Goal: Task Accomplishment & Management: Manage account settings

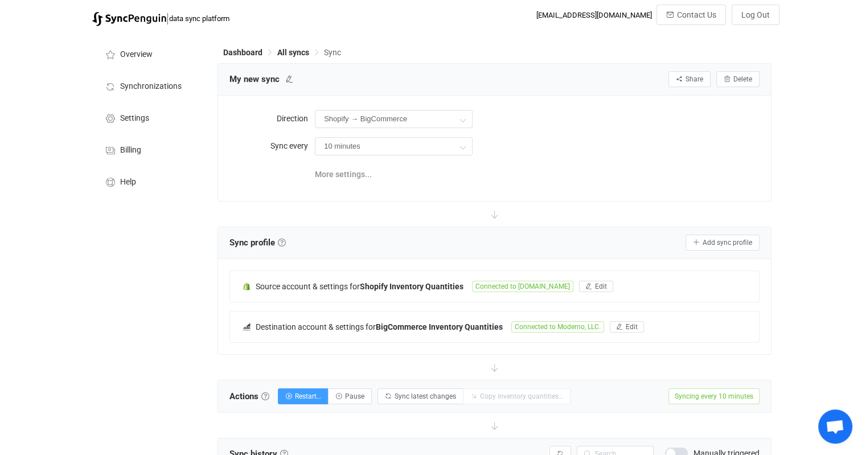
scroll to position [0, 64]
click at [621, 326] on icon "button" at bounding box center [619, 327] width 7 height 7
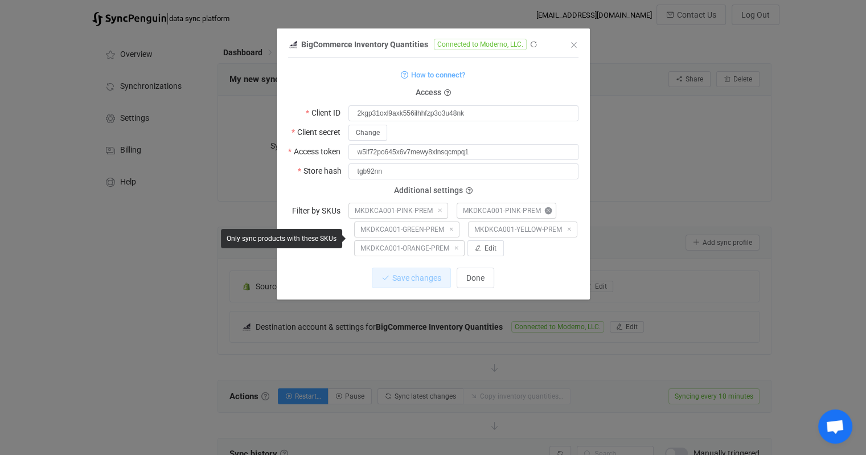
click at [548, 210] on icon "dialog" at bounding box center [548, 210] width 7 height 7
click at [490, 245] on span "Edit" at bounding box center [491, 248] width 12 height 8
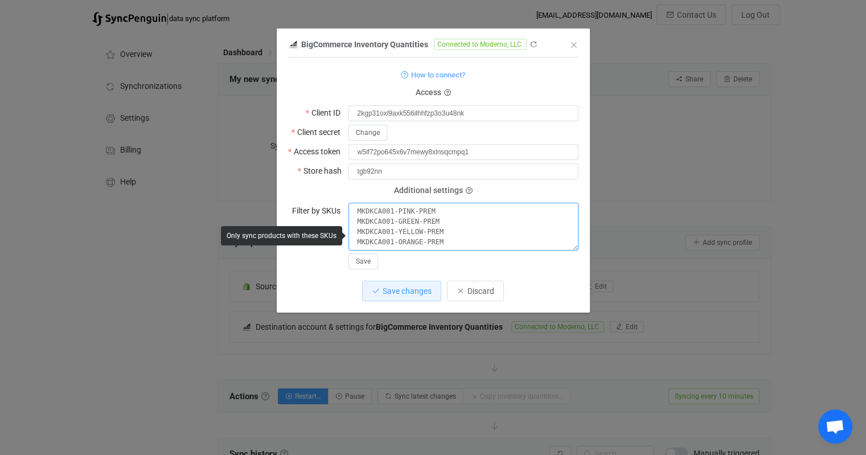
click at [448, 240] on textarea "MKDKCA001-PINK-PREM MKDKCA001-GREEN-PREM MKDKCA001-YELLOW-PREM MKDKCA001-ORANGE…" at bounding box center [464, 227] width 230 height 48
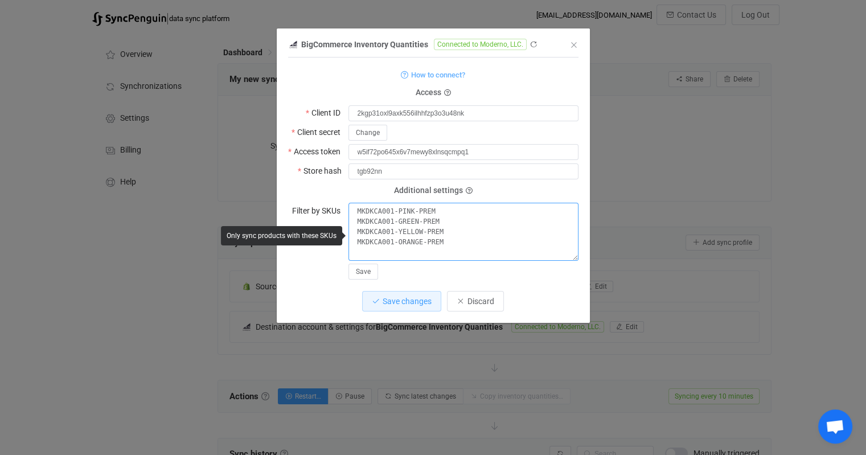
paste textarea "MKDKCA001-BLUE-PREM"
type textarea "MKDKCA001-PINK-PREM MKDKCA001-GREEN-PREM MKDKCA001-YELLOW-PREM MKDKCA001-ORANGE…"
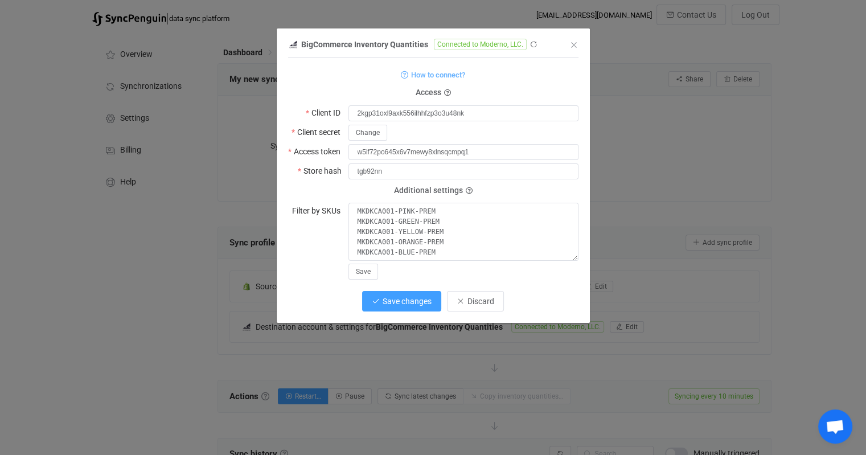
click at [421, 302] on span "Save changes" at bounding box center [407, 301] width 49 height 9
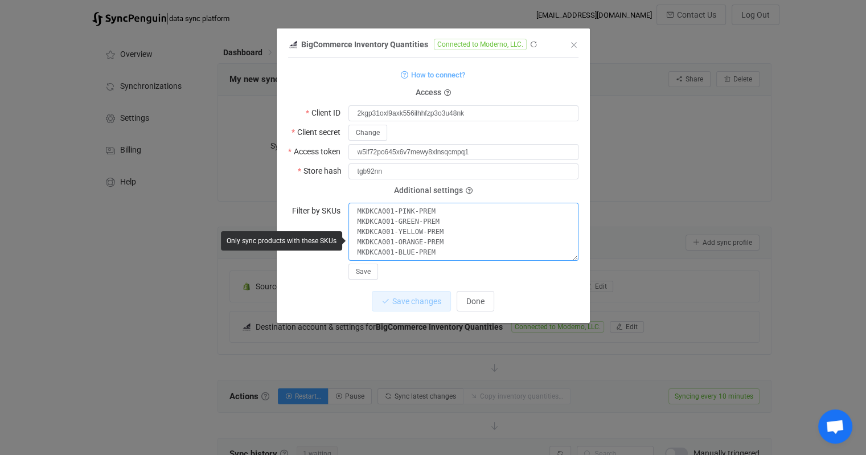
drag, startPoint x: 426, startPoint y: 241, endPoint x: 395, endPoint y: 206, distance: 46.8
click at [395, 206] on textarea "MKDKCA001-PINK-PREM MKDKCA001-GREEN-PREM MKDKCA001-YELLOW-PREM MKDKCA001-ORANGE…" at bounding box center [464, 232] width 230 height 58
click at [440, 228] on textarea "MKDKCA001-PINK-PREM MKDKCA001-GREEN-PREM MKDKCA001-YELLOW-PREM MKDKCA001-ORANGE…" at bounding box center [464, 232] width 230 height 58
click at [482, 302] on span "Done" at bounding box center [475, 301] width 18 height 9
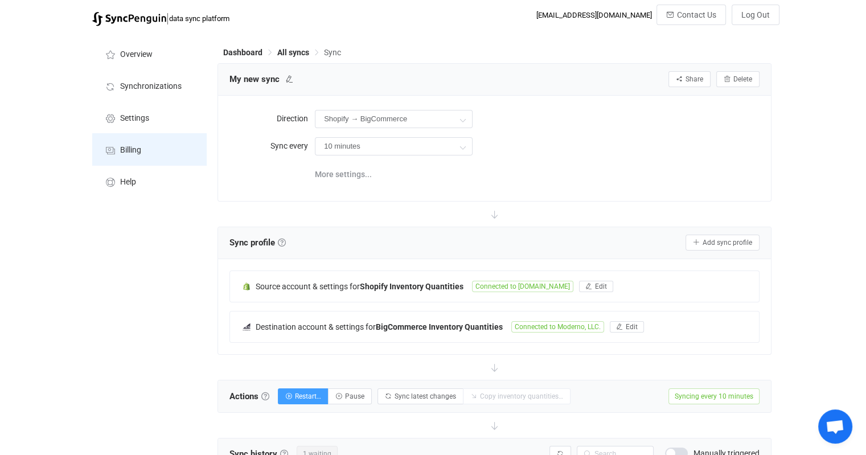
click at [130, 146] on span "Billing" at bounding box center [130, 150] width 21 height 9
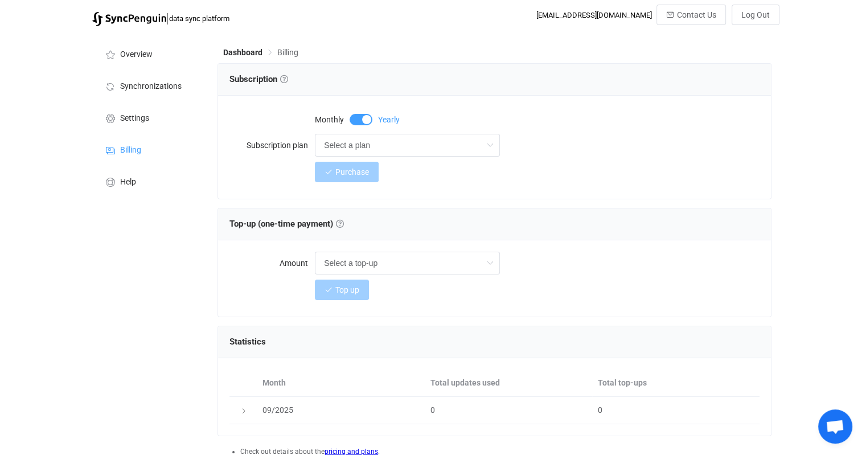
click at [355, 116] on span at bounding box center [361, 119] width 23 height 11
click at [429, 148] on input "Select a plan" at bounding box center [407, 145] width 185 height 23
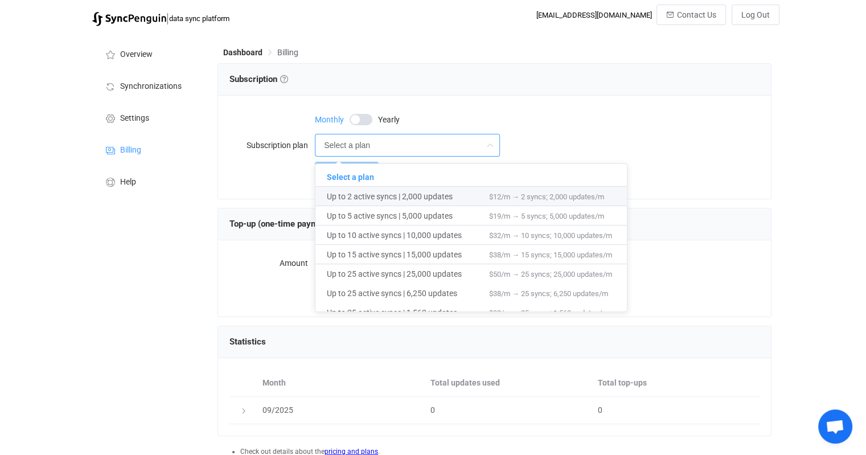
click at [365, 121] on span at bounding box center [361, 119] width 23 height 11
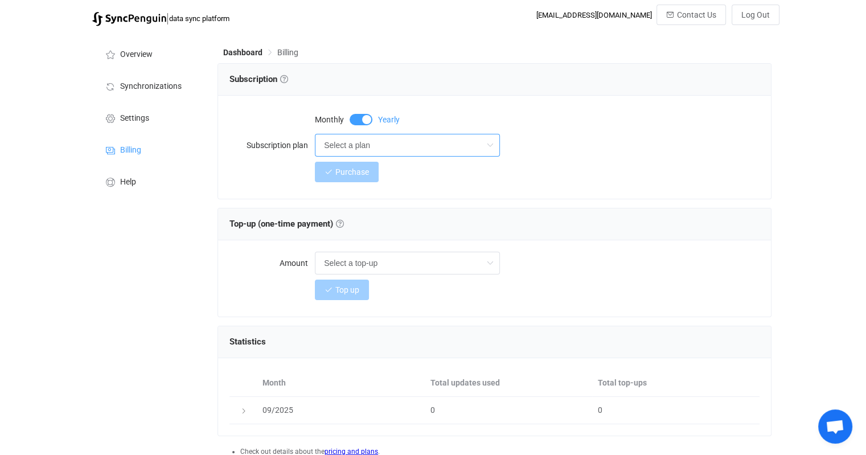
click at [388, 144] on input "Select a plan" at bounding box center [407, 145] width 185 height 23
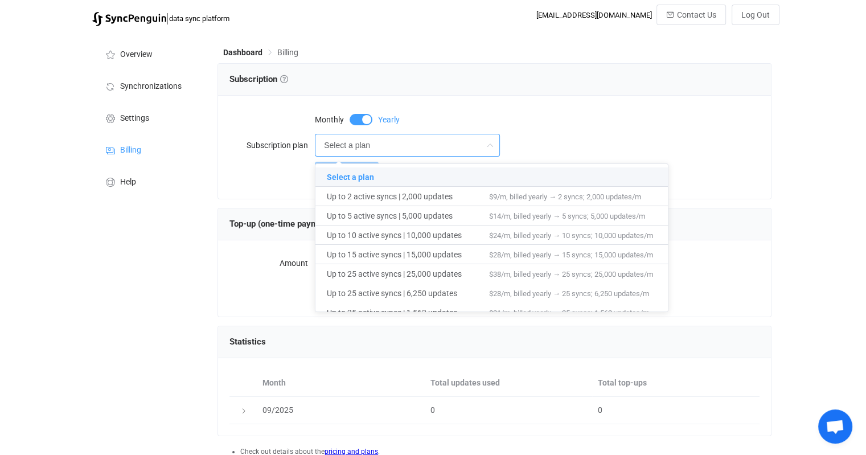
click at [359, 117] on span at bounding box center [361, 119] width 23 height 11
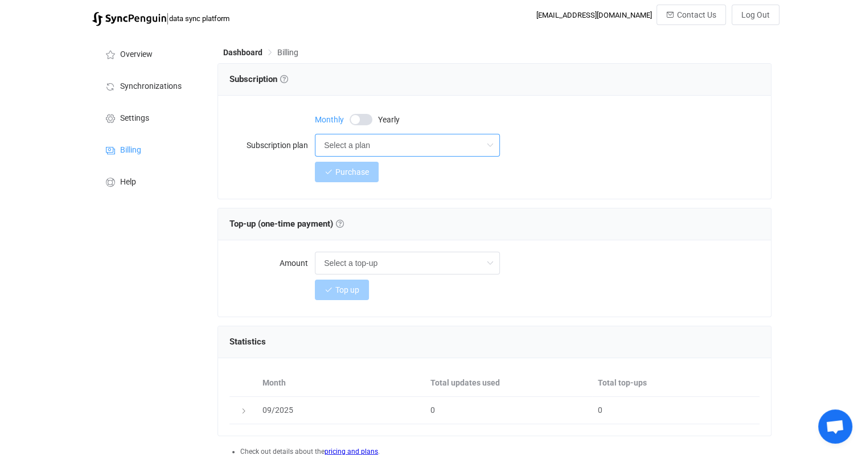
click at [404, 145] on input "Select a plan" at bounding box center [407, 145] width 185 height 23
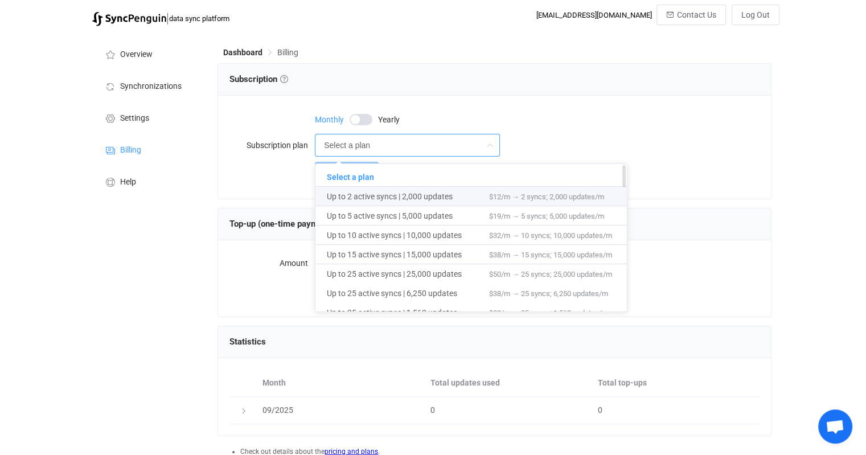
click at [399, 196] on span "Up to 2 active syncs | 2,000 updates" at bounding box center [408, 196] width 162 height 19
type input "Up to 2 active syncs | 2,000 updates"
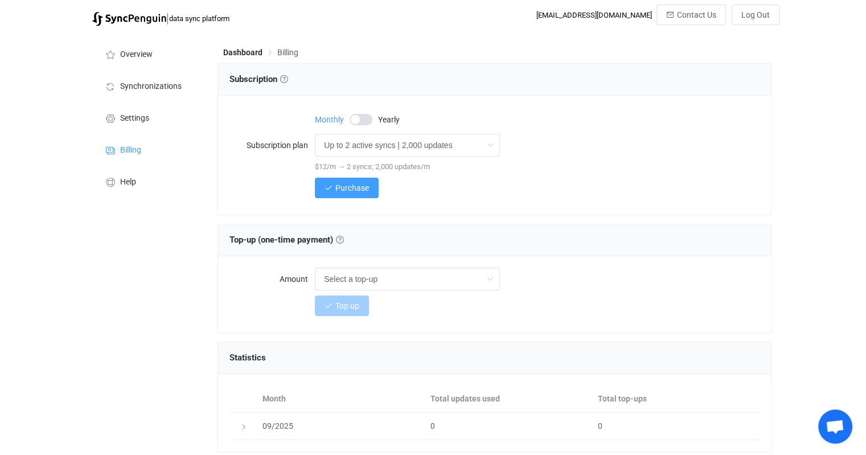
click at [475, 191] on div "Purchase" at bounding box center [537, 188] width 445 height 23
click at [443, 277] on input "text" at bounding box center [407, 279] width 185 height 23
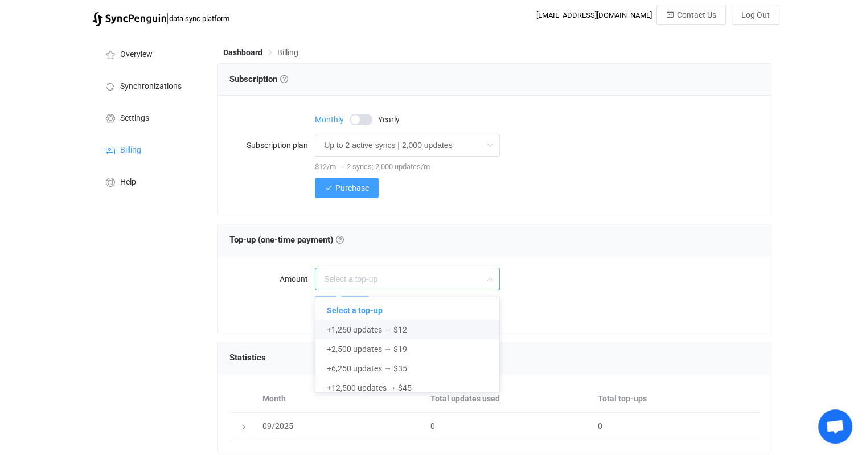
click at [589, 289] on div at bounding box center [537, 279] width 445 height 23
type input "Select a top-up"
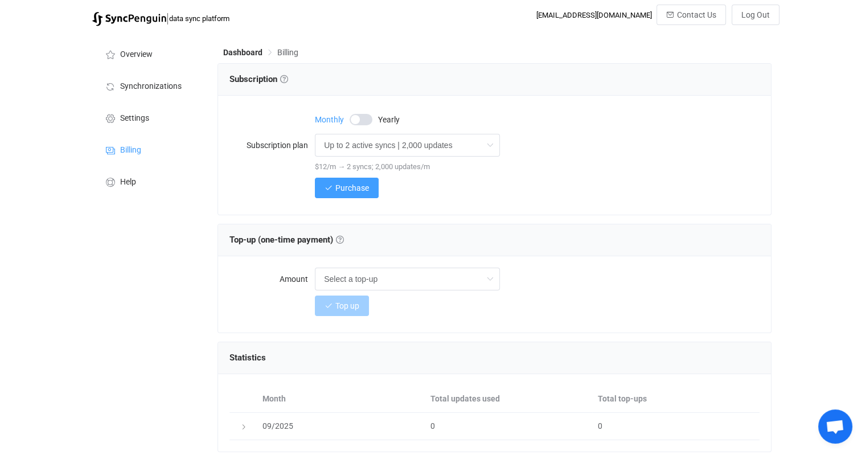
click at [343, 235] on span "Top-up (one-time payment) Get additional sync updates if exceeding the monthly …" at bounding box center [340, 240] width 8 height 10
click at [342, 245] on div "Top-up (one-time payment) Top-up (one-time payment) Get additional sync updates…" at bounding box center [495, 239] width 530 height 17
click at [343, 242] on link at bounding box center [340, 240] width 8 height 8
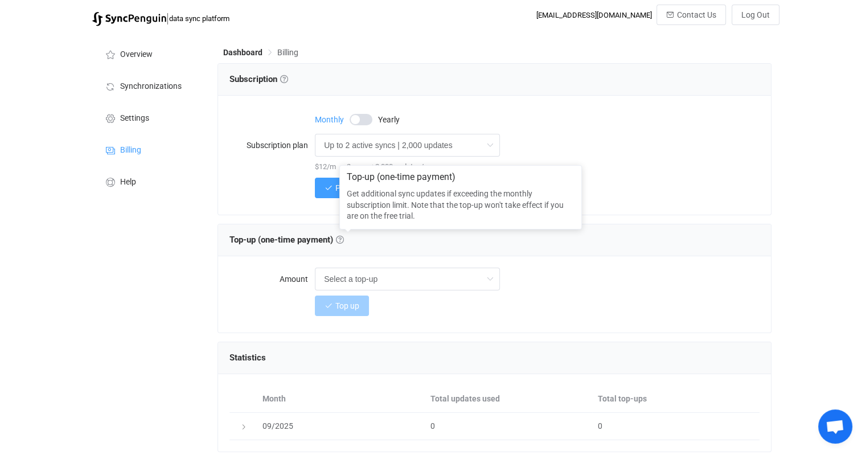
click at [453, 239] on div "Top-up (one-time payment)" at bounding box center [495, 239] width 530 height 17
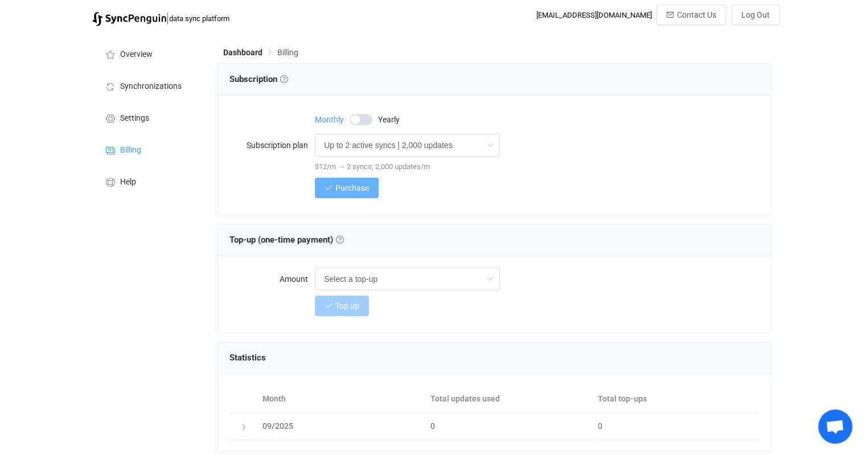
click at [357, 189] on span "Purchase" at bounding box center [352, 187] width 34 height 9
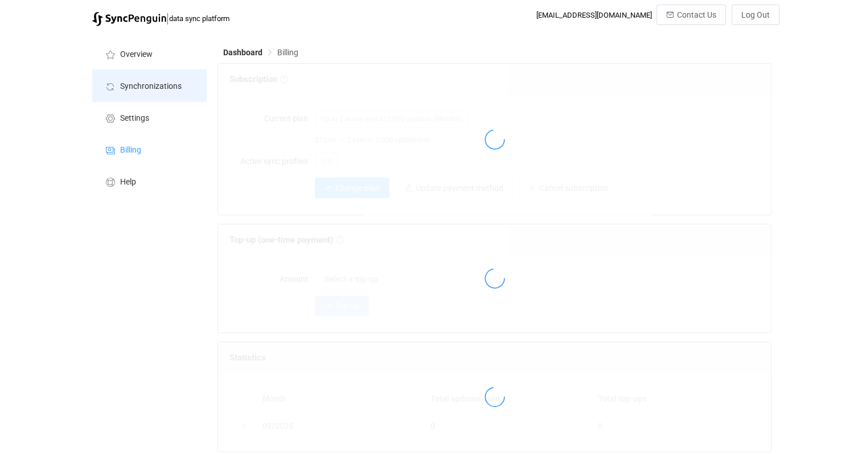
click at [146, 87] on span "Synchronizations" at bounding box center [151, 86] width 62 height 9
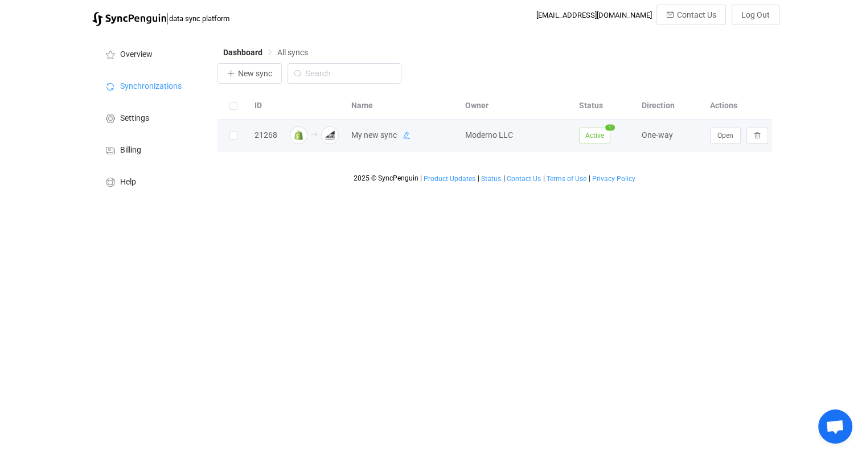
click at [406, 135] on icon at bounding box center [407, 136] width 8 height 8
click at [406, 135] on input "My new sync" at bounding box center [388, 135] width 84 height 17
drag, startPoint x: 406, startPoint y: 135, endPoint x: 350, endPoint y: 134, distance: 56.4
click at [350, 134] on input "My new sync" at bounding box center [388, 135] width 84 height 17
type input "Shopify to B2B"
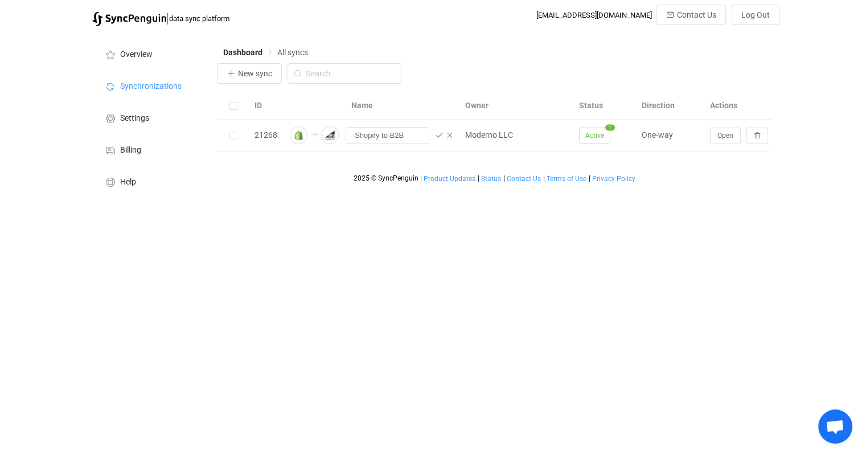
click at [375, 203] on html "| data sync platform [EMAIL_ADDRESS][DOMAIN_NAME] Contact Us Log Out Overview S…" at bounding box center [433, 101] width 866 height 203
click at [690, 203] on html "| data sync platform [EMAIL_ADDRESS][DOMAIN_NAME] Contact Us Log Out Overview S…" at bounding box center [433, 101] width 866 height 203
click at [436, 135] on icon at bounding box center [439, 136] width 8 height 8
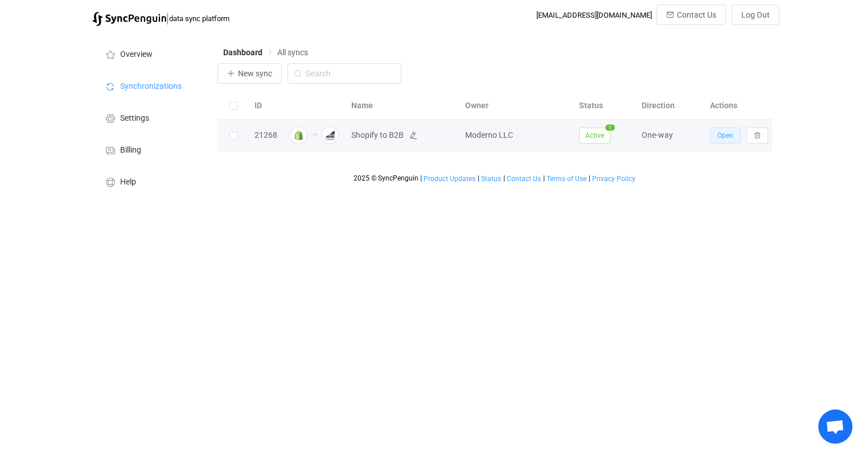
click at [720, 133] on span "Open" at bounding box center [726, 136] width 16 height 8
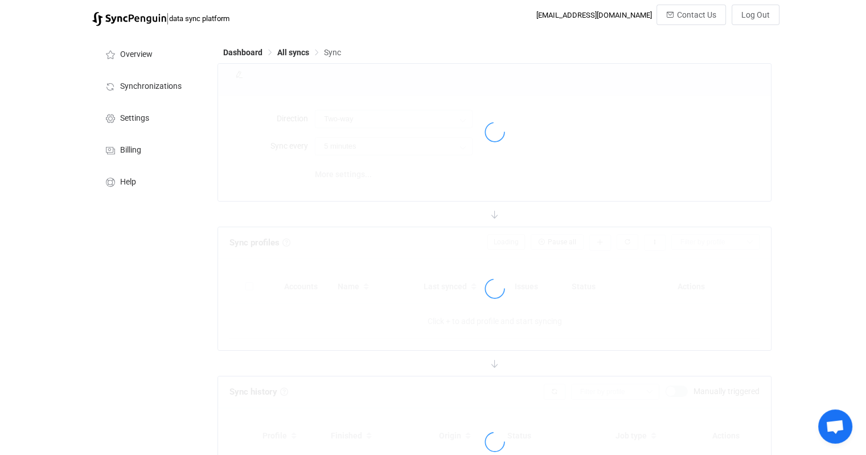
type input "Shopify → BigCommerce"
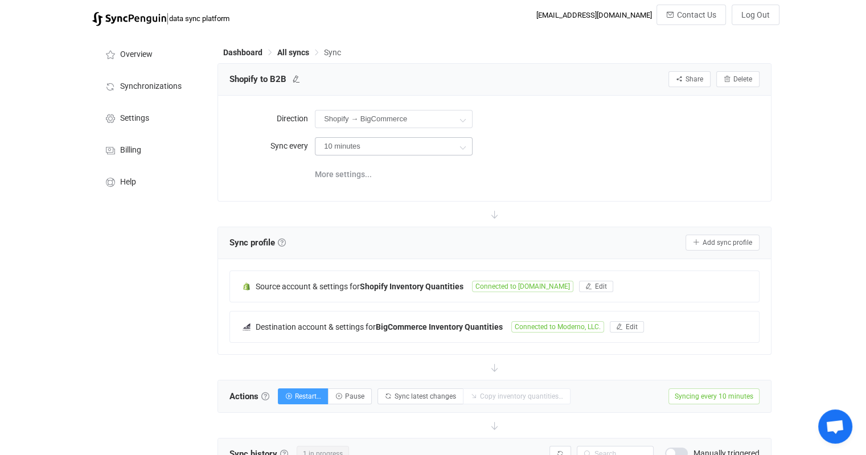
click at [456, 146] on icon at bounding box center [463, 147] width 14 height 23
click at [370, 232] on li "1 hour" at bounding box center [398, 235] width 165 height 19
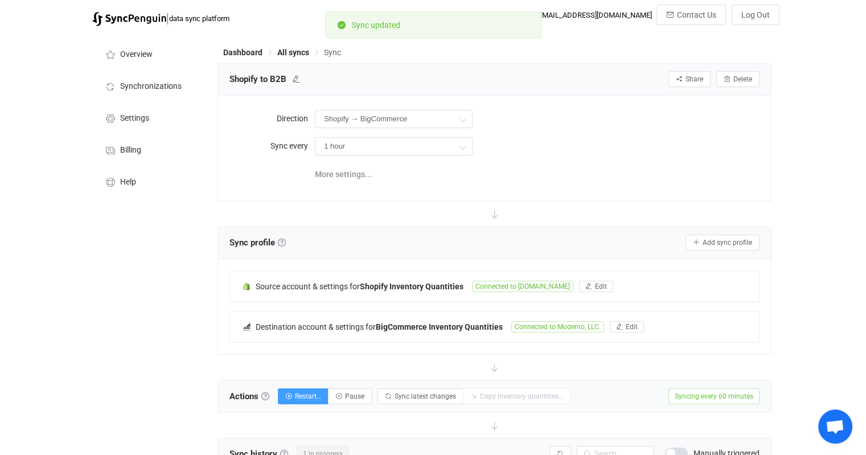
click at [599, 161] on div "Direction Shopify → BigCommerce Two-way Shopify BigCommerce BigCommerce Shopify…" at bounding box center [495, 148] width 530 height 82
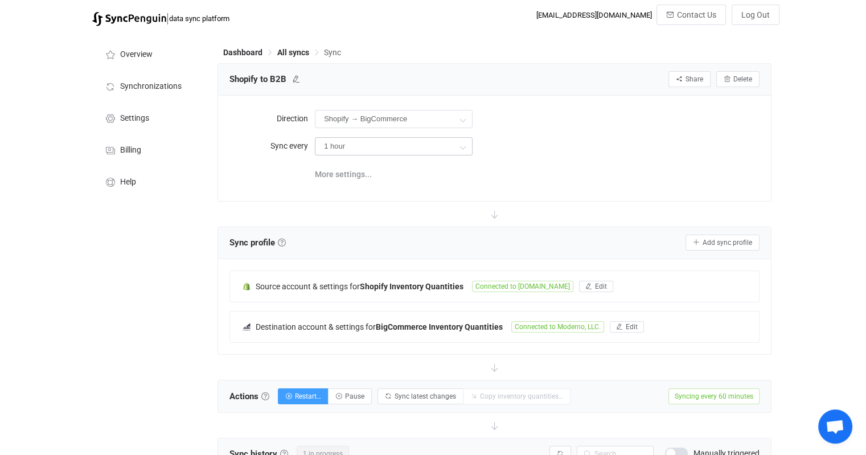
click at [464, 144] on icon at bounding box center [463, 147] width 14 height 23
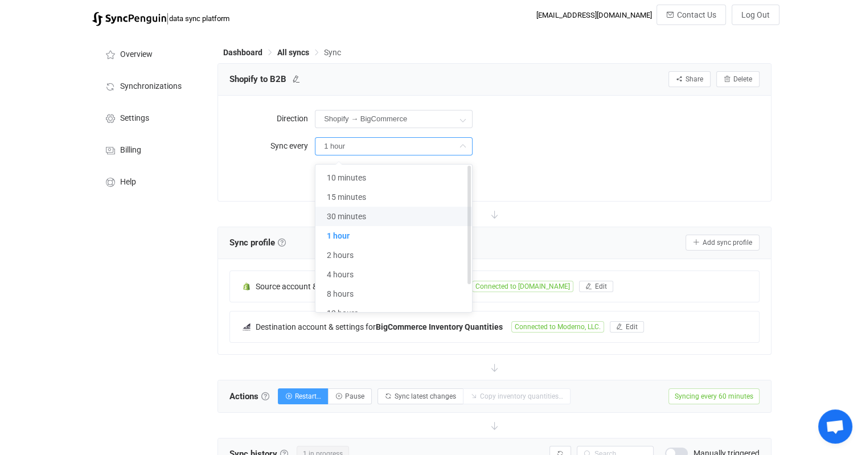
click at [363, 215] on span "30 minutes" at bounding box center [346, 216] width 39 height 9
type input "30 minutes"
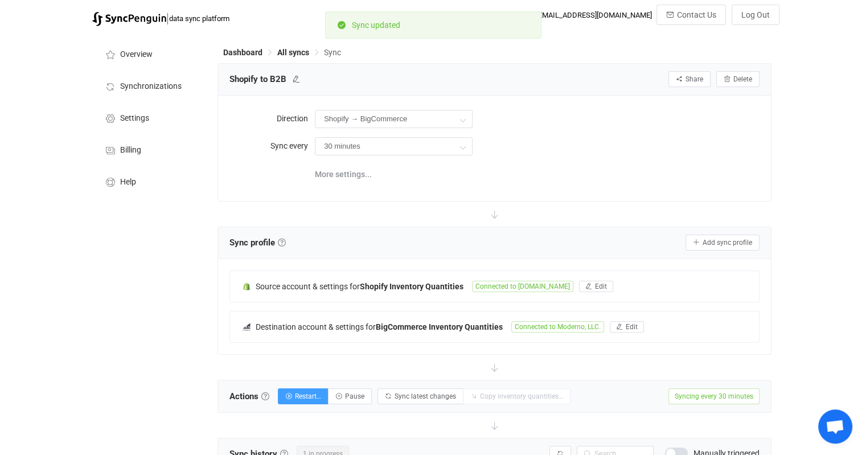
click at [541, 146] on div "30 minutes" at bounding box center [537, 145] width 445 height 23
click at [347, 175] on span "More settings..." at bounding box center [343, 174] width 57 height 23
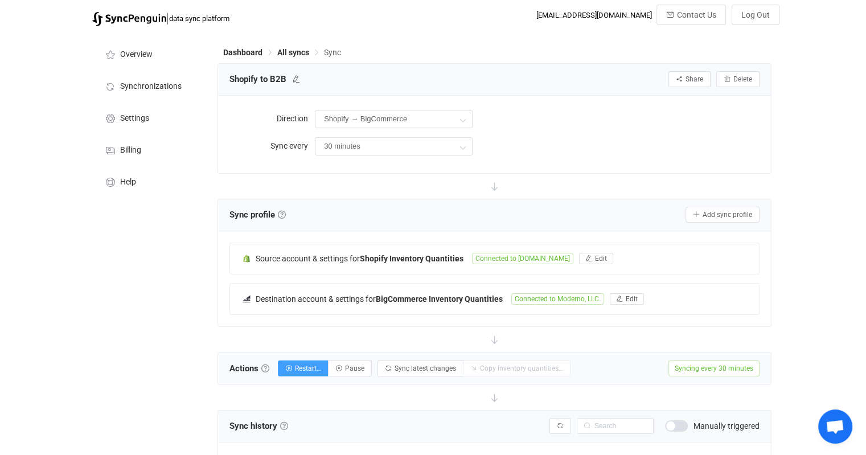
click at [605, 112] on div "Shopify → BigCommerce Two-way Shopify BigCommerce BigCommerce Shopify" at bounding box center [537, 118] width 445 height 23
click at [138, 150] on span "Billing" at bounding box center [130, 150] width 21 height 9
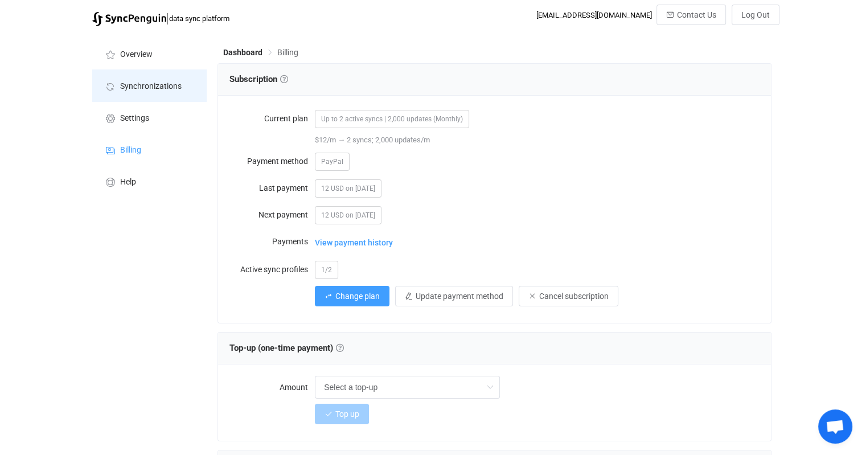
click at [157, 90] on span "Synchronizations" at bounding box center [151, 86] width 62 height 9
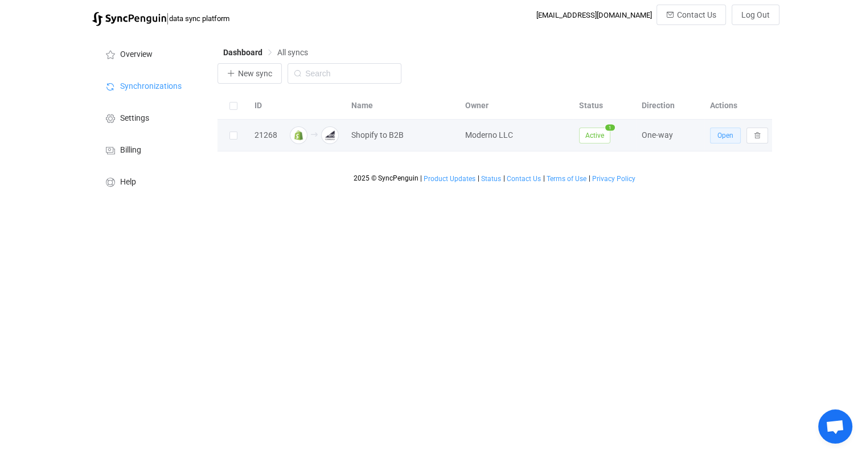
click at [728, 140] on span "Open" at bounding box center [726, 136] width 16 height 8
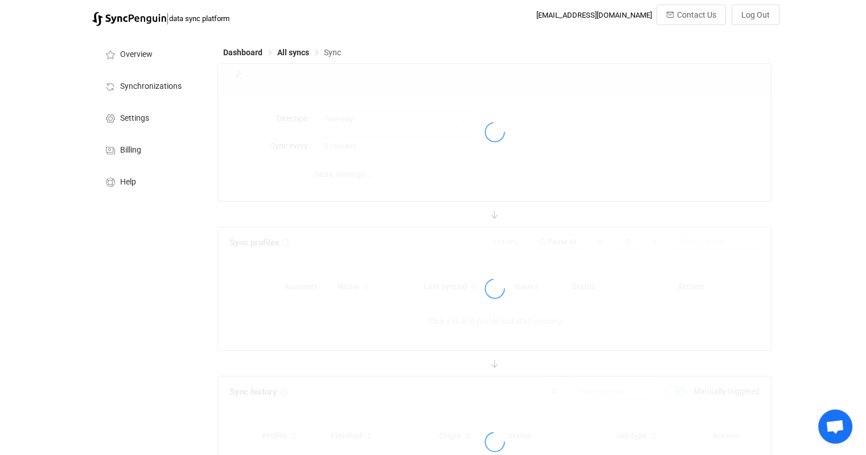
type input "Shopify → BigCommerce"
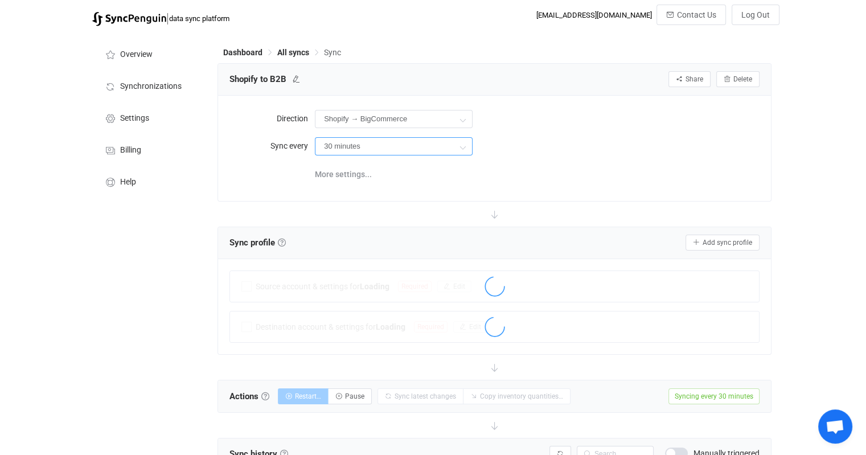
click at [444, 150] on input "30 minutes" at bounding box center [394, 146] width 158 height 18
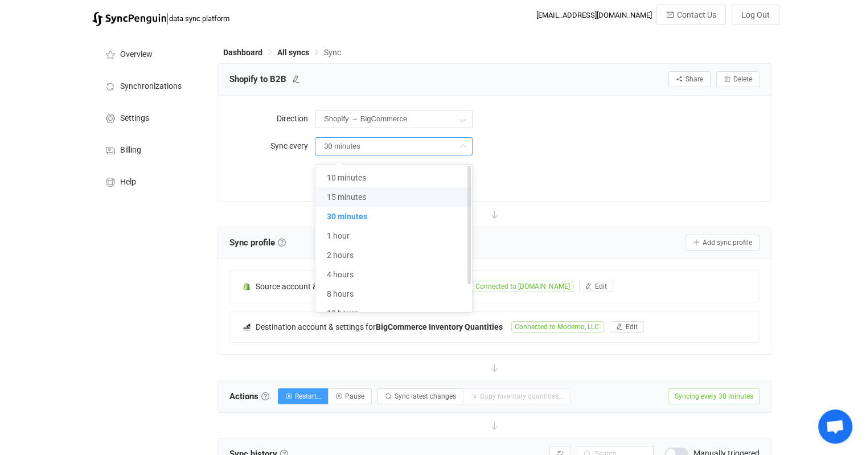
click at [380, 196] on li "15 minutes" at bounding box center [398, 196] width 165 height 19
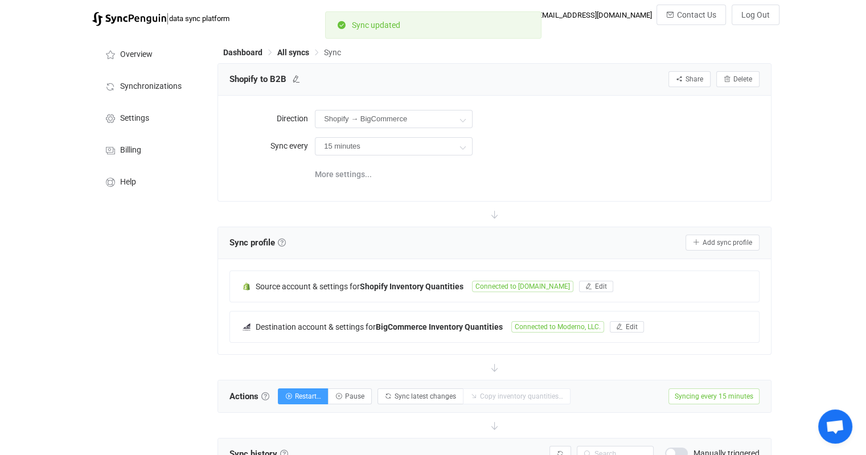
click at [654, 161] on div "Direction Shopify → BigCommerce Two-way Shopify BigCommerce BigCommerce Shopify…" at bounding box center [495, 148] width 530 height 82
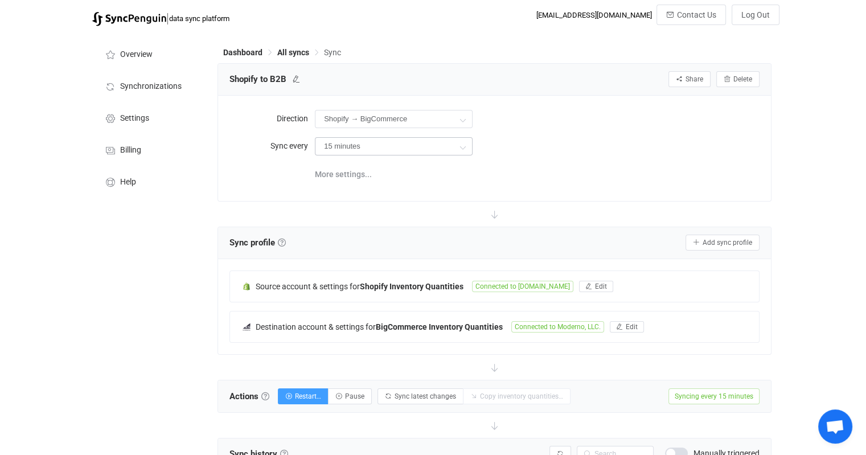
click at [458, 150] on icon at bounding box center [463, 147] width 14 height 23
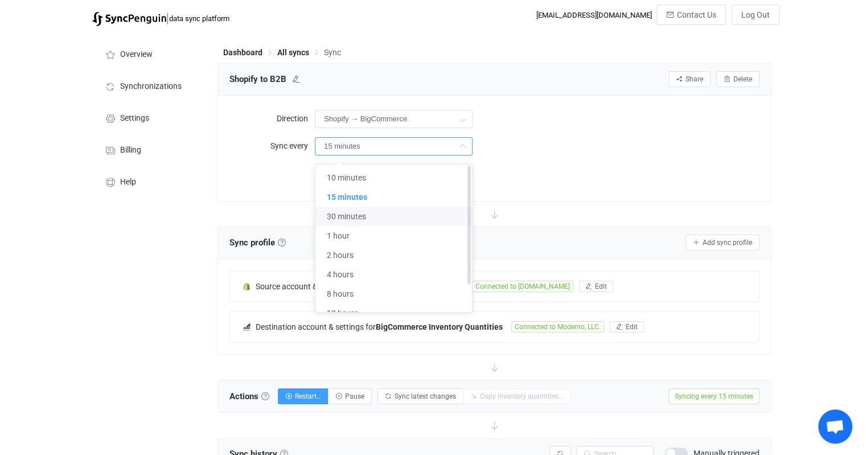
click at [355, 220] on span "30 minutes" at bounding box center [346, 216] width 39 height 9
type input "30 minutes"
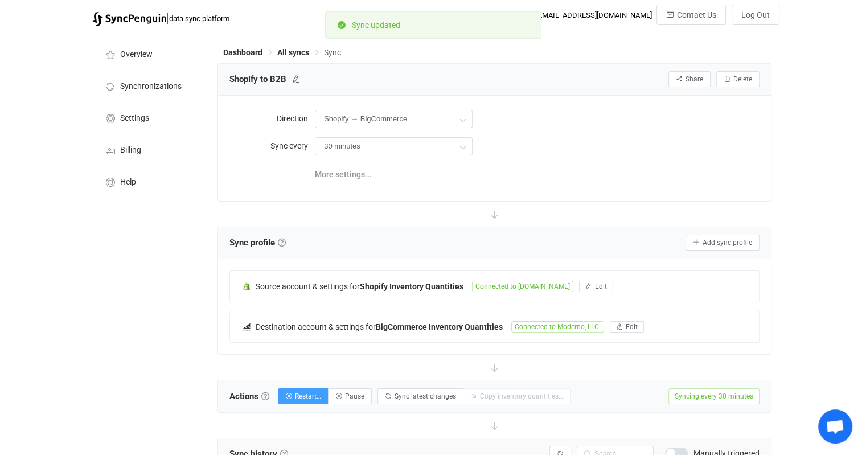
click at [542, 153] on div "30 minutes" at bounding box center [537, 145] width 445 height 23
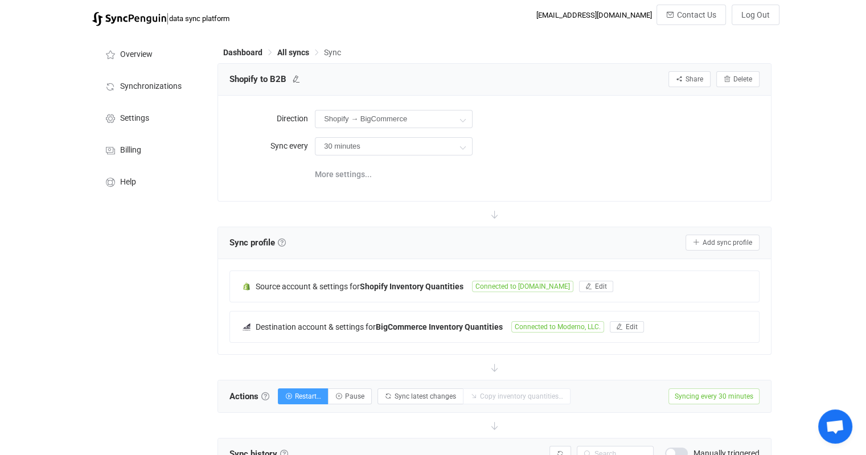
click at [562, 159] on div "Direction Shopify → BigCommerce Two-way Shopify BigCommerce BigCommerce Shopify…" at bounding box center [495, 148] width 530 height 82
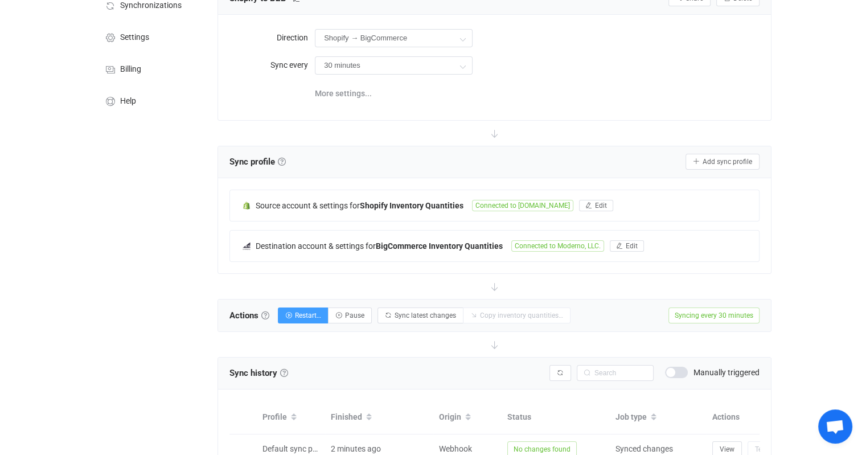
scroll to position [114, 0]
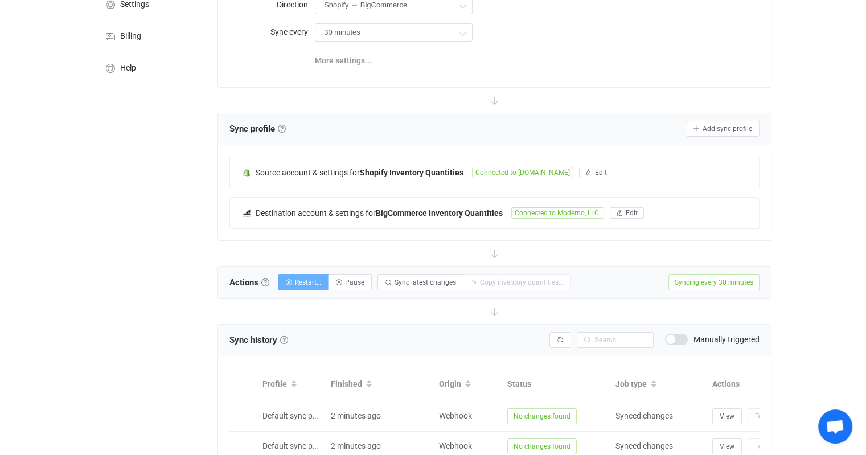
click at [294, 280] on button "Restart…" at bounding box center [303, 283] width 51 height 16
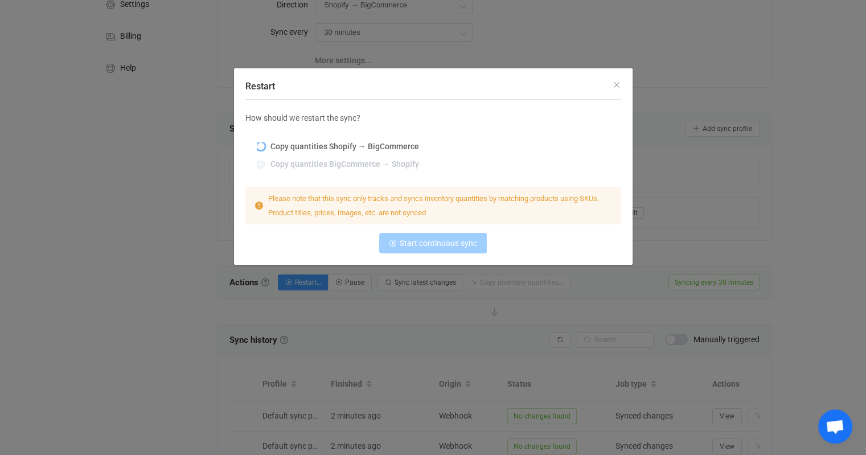
click at [375, 146] on span "Copy quantities Shopify → BigCommerce" at bounding box center [342, 146] width 154 height 9
click at [265, 146] on input "Copy quantities Shopify → BigCommerce" at bounding box center [261, 146] width 8 height 9
radio input "true"
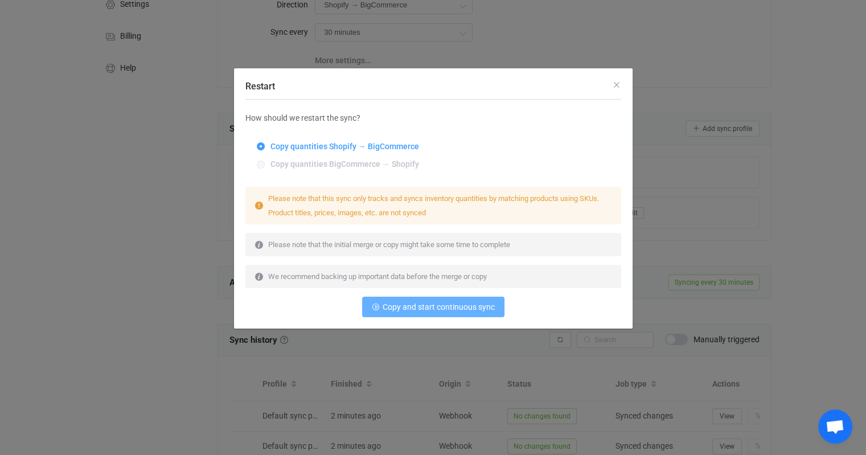
click at [428, 307] on span "Copy and start continuous sync" at bounding box center [439, 306] width 112 height 9
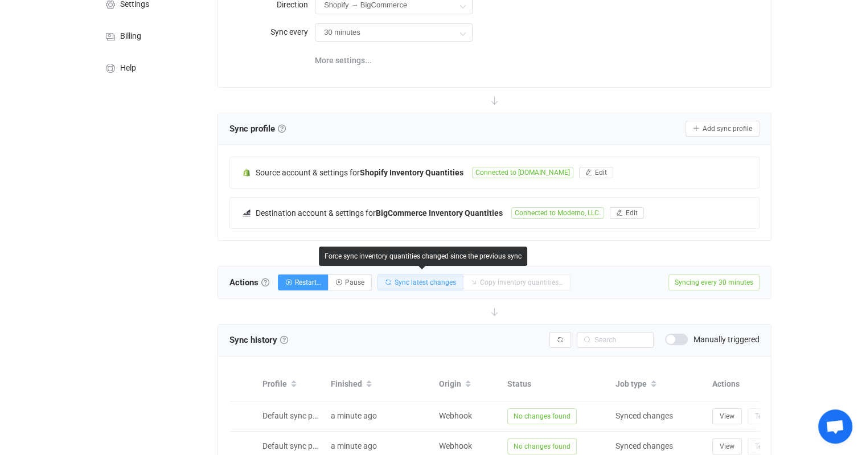
click at [423, 280] on span "Sync latest changes" at bounding box center [426, 283] width 62 height 8
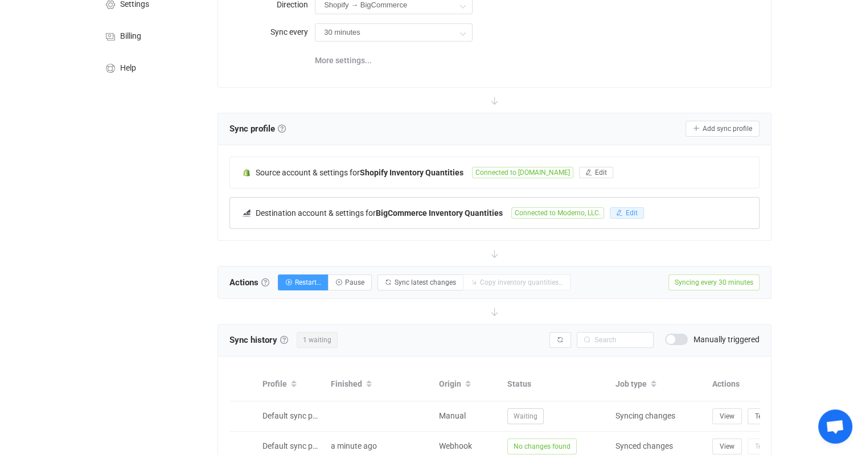
click at [618, 214] on icon "button" at bounding box center [619, 213] width 7 height 7
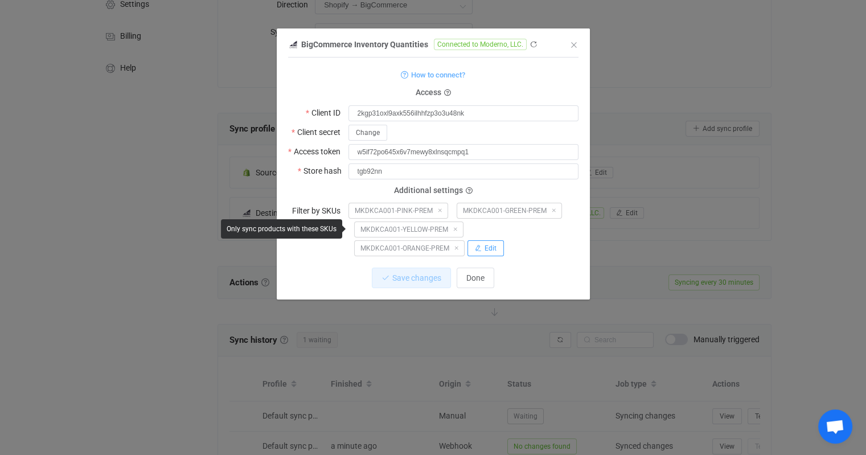
click at [490, 250] on span "Edit" at bounding box center [491, 248] width 12 height 8
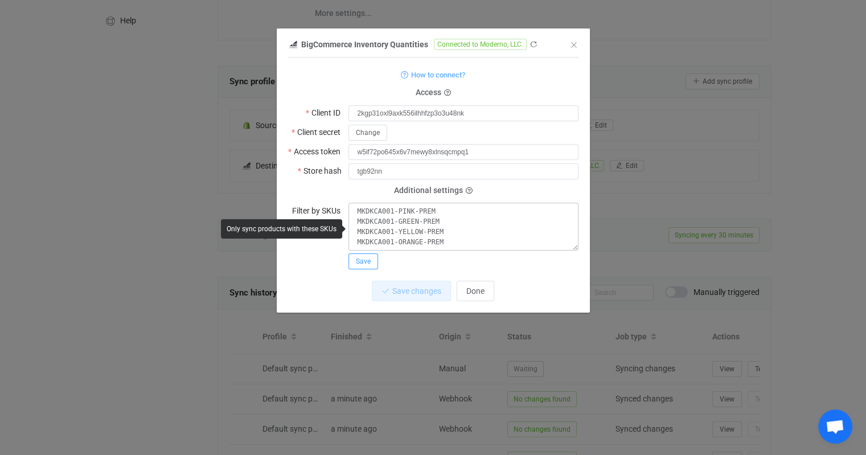
scroll to position [171, 0]
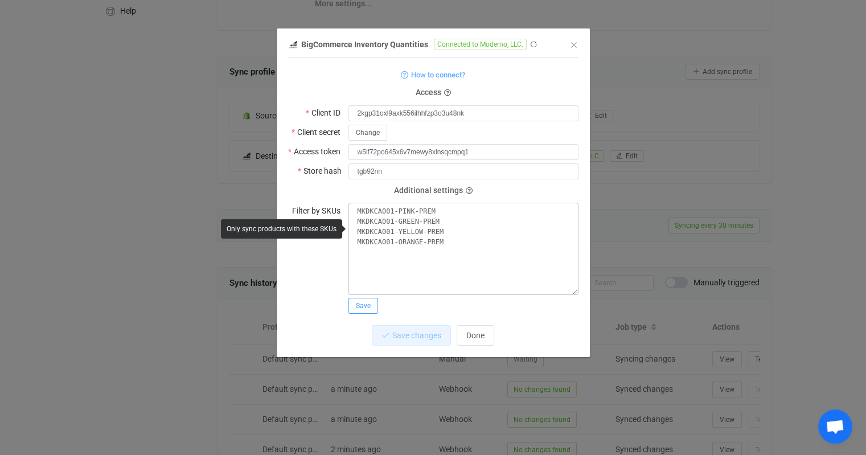
drag, startPoint x: 575, startPoint y: 244, endPoint x: 574, endPoint y: 290, distance: 45.6
click at [574, 290] on textarea "MKDKCA001-PINK-PREM MKDKCA001-GREEN-PREM MKDKCA001-YELLOW-PREM MKDKCA001-ORANGE…" at bounding box center [464, 249] width 230 height 92
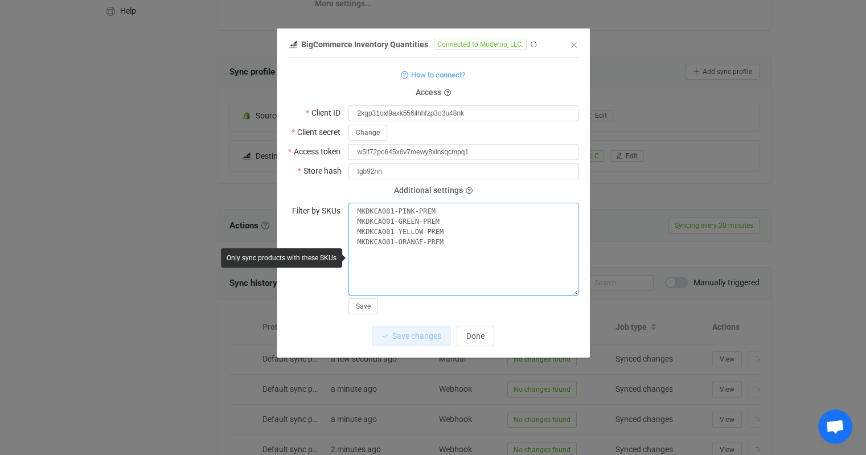
click at [437, 242] on textarea "MKDKCA001-PINK-PREM MKDKCA001-GREEN-PREM MKDKCA001-YELLOW-PREM MKDKCA001-ORANGE…" at bounding box center [464, 249] width 230 height 93
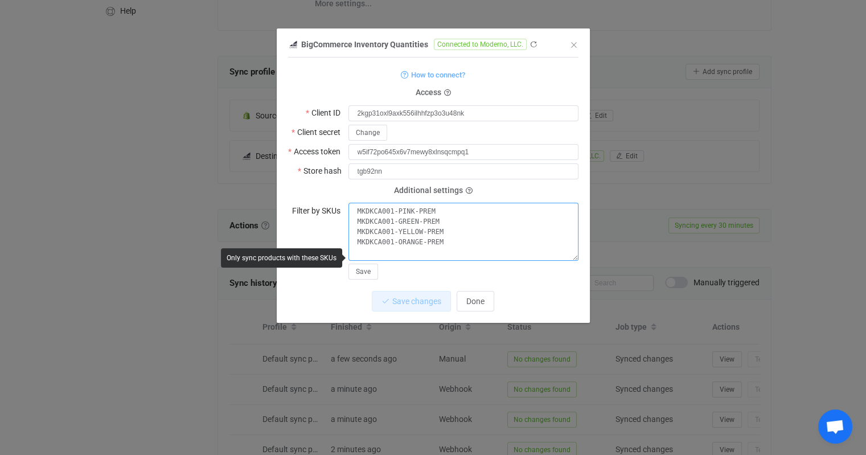
paste textarea "MKDKCA001-BLUE-PREM"
type textarea "MKDKCA001-PINK-PREM MKDKCA001-GREEN-PREM MKDKCA001-YELLOW-PREM MKDKCA001-ORANGE…"
click at [361, 271] on span "Save" at bounding box center [363, 272] width 15 height 8
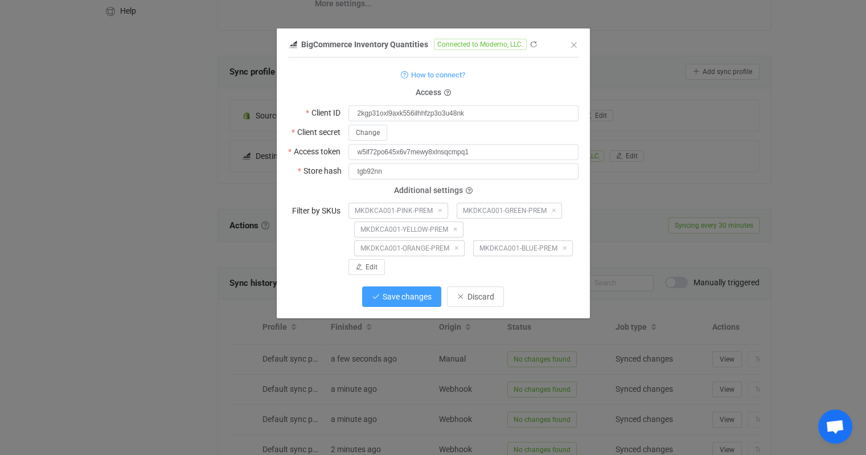
click at [421, 300] on span "Save changes" at bounding box center [407, 296] width 49 height 9
click at [476, 300] on span "Done" at bounding box center [475, 296] width 18 height 9
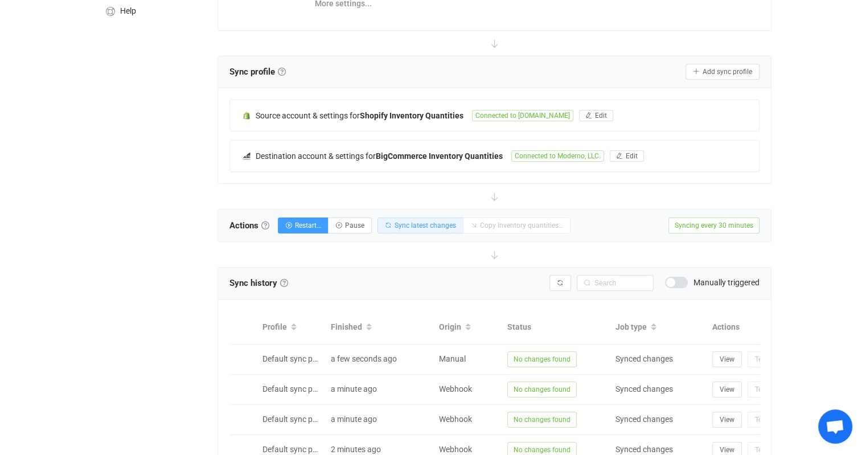
click at [414, 228] on span "Sync latest changes" at bounding box center [426, 226] width 62 height 8
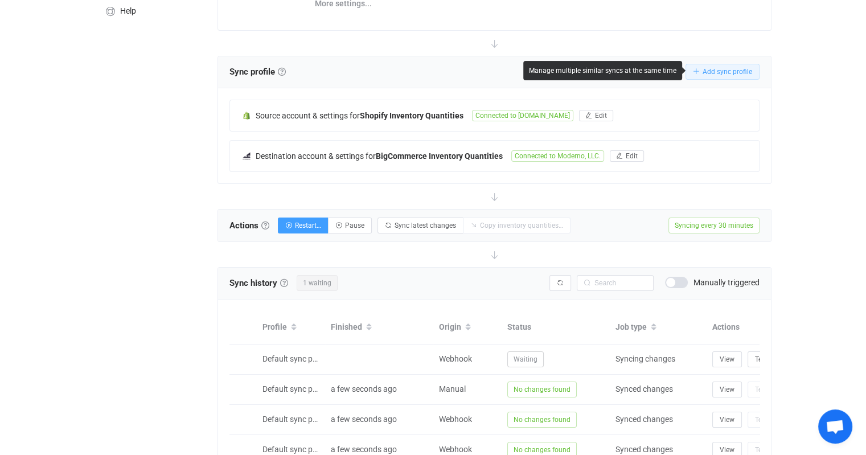
click at [720, 75] on button "Add sync profile" at bounding box center [723, 72] width 74 height 16
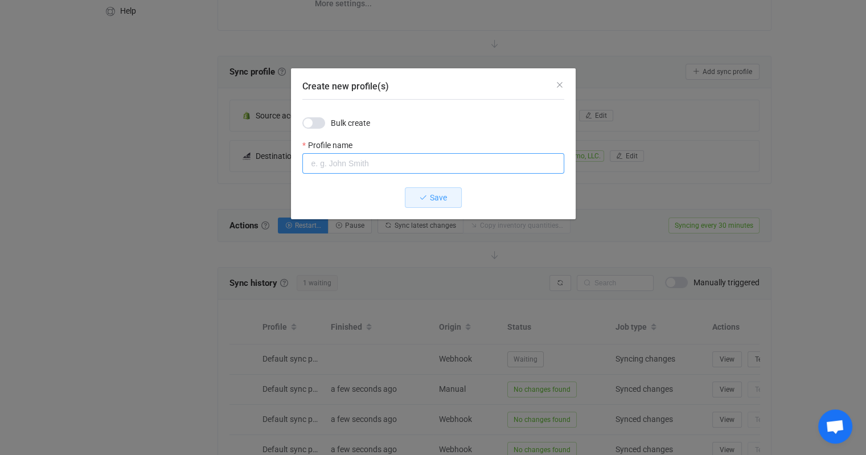
click at [347, 167] on input "Create new profile(s)" at bounding box center [433, 163] width 262 height 21
type input "Moderno To Wrum"
click at [429, 197] on button "Save" at bounding box center [433, 197] width 57 height 21
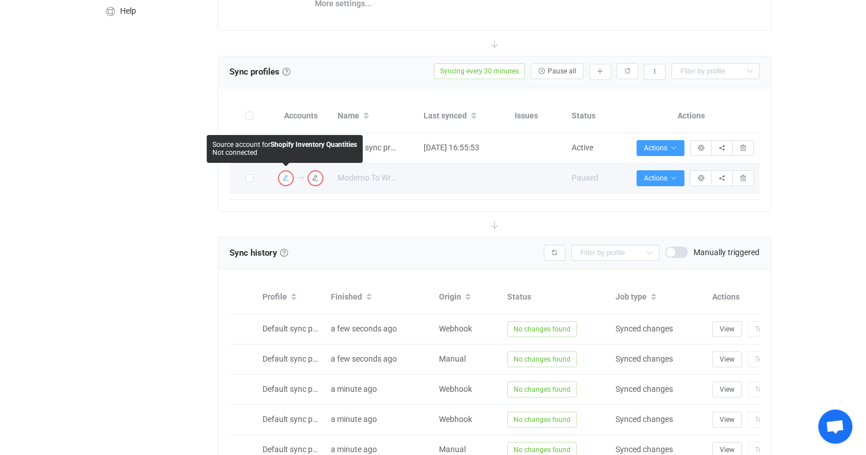
click at [284, 180] on icon "button" at bounding box center [286, 178] width 7 height 7
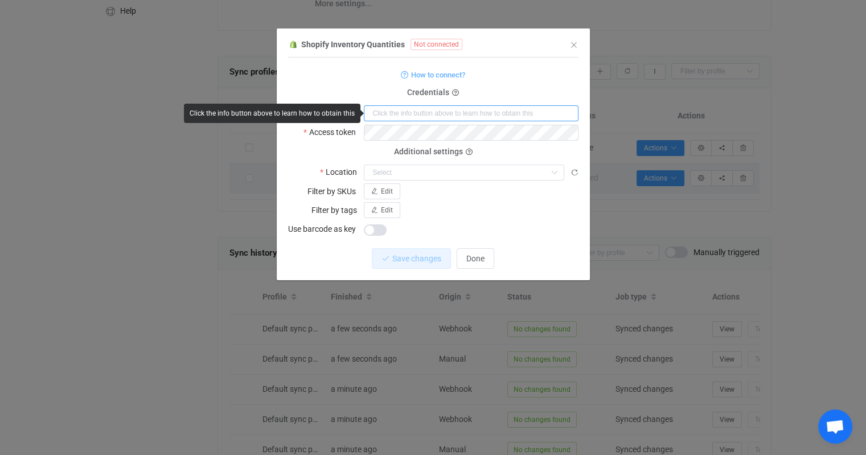
click at [452, 113] on input "dialog" at bounding box center [471, 113] width 215 height 16
click at [560, 87] on form "How to connect? Credentials Shop codename Access token Deprecated API Key Depre…" at bounding box center [433, 152] width 290 height 170
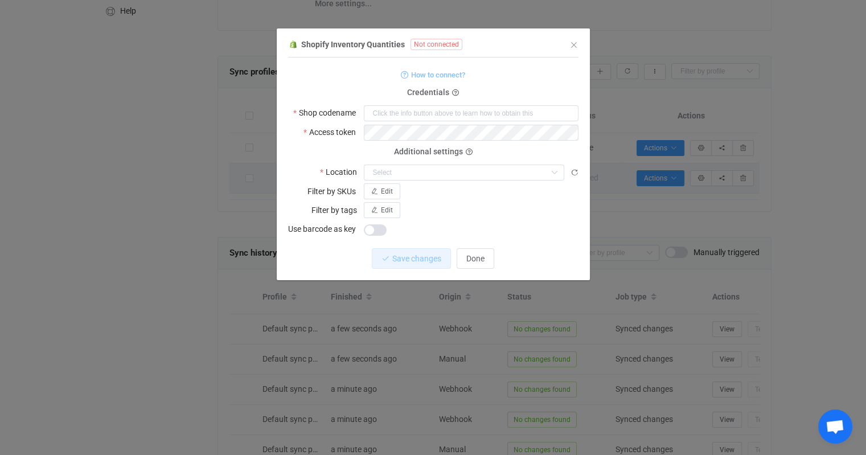
click at [441, 75] on span "How to connect?" at bounding box center [438, 74] width 54 height 13
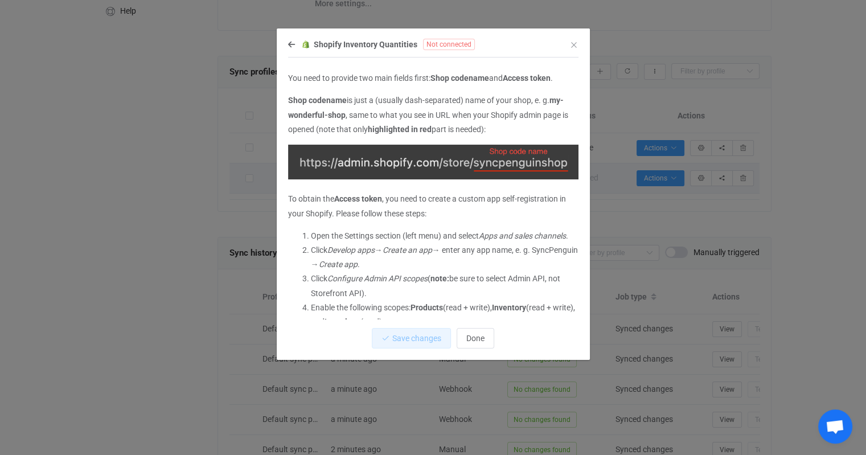
scroll to position [0, 0]
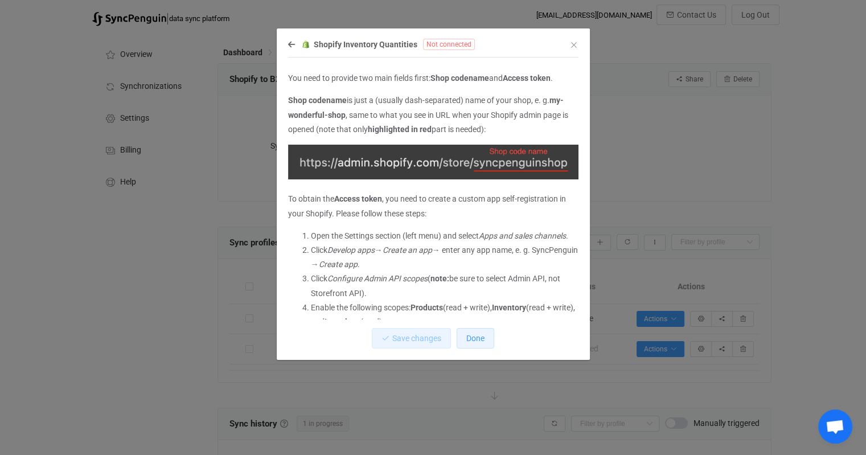
click at [483, 337] on span "Done" at bounding box center [475, 338] width 18 height 9
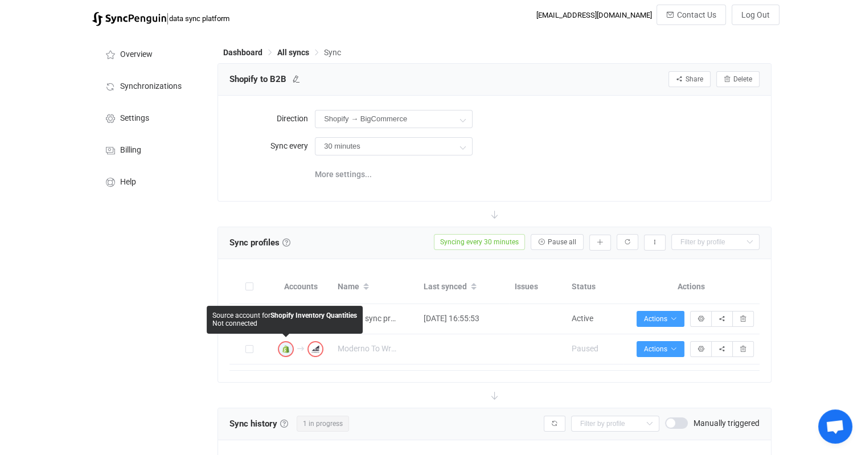
click at [288, 349] on icon "button" at bounding box center [286, 349] width 7 height 7
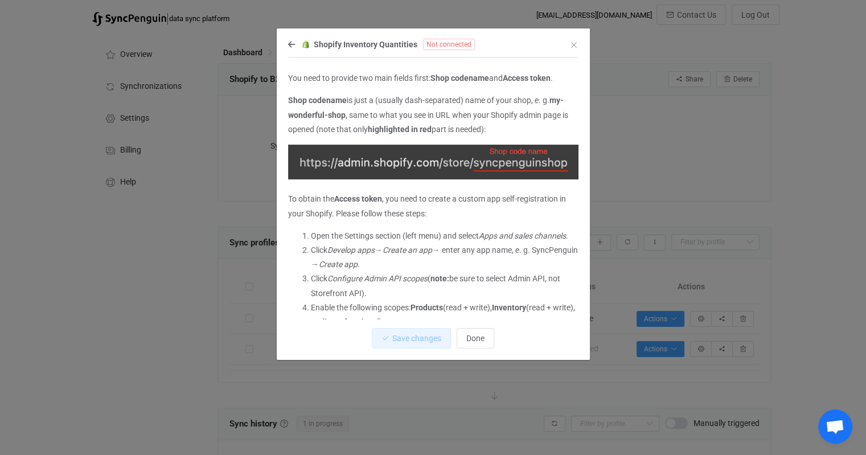
click at [287, 48] on div "Shopify Inventory Quantities Not connected You need to provide two main fields …" at bounding box center [433, 198] width 313 height 323
click at [294, 44] on icon "dialog" at bounding box center [291, 44] width 7 height 8
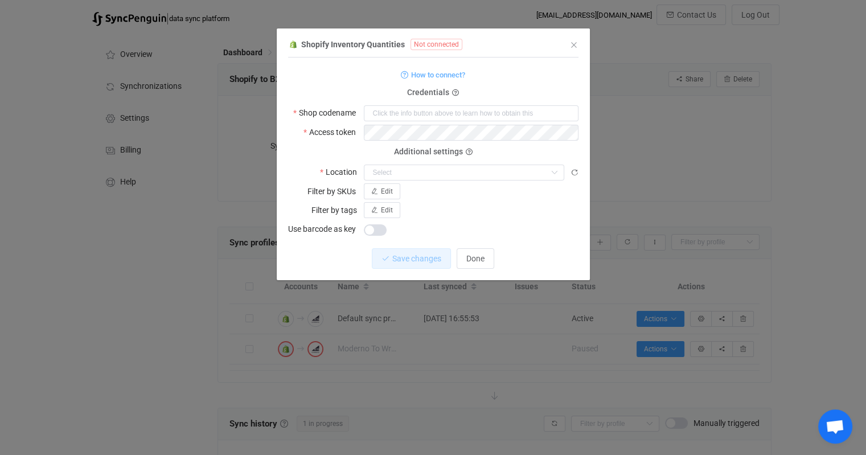
click at [440, 93] on span "Credentials" at bounding box center [428, 92] width 42 height 9
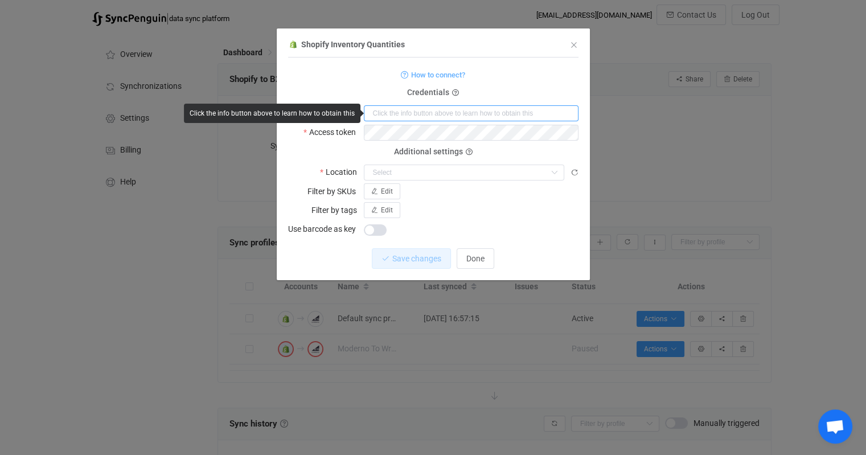
click at [478, 110] on input "dialog" at bounding box center [471, 113] width 215 height 16
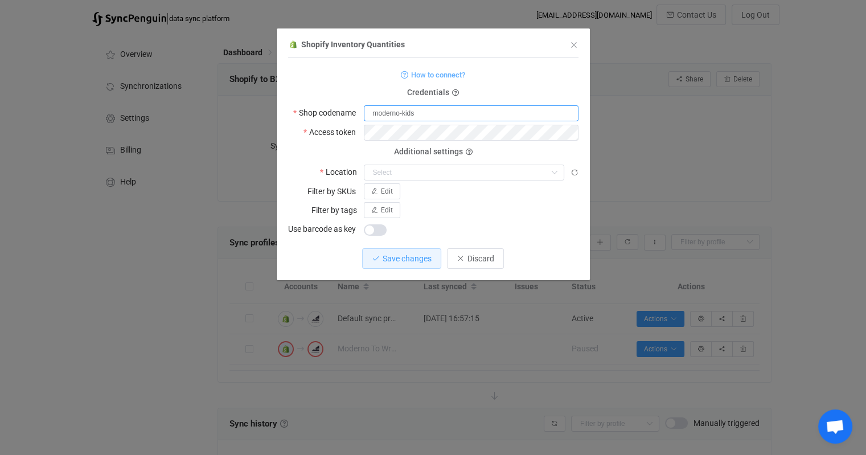
type input "moderno-kids"
click at [412, 262] on span "Save changes" at bounding box center [407, 258] width 49 height 9
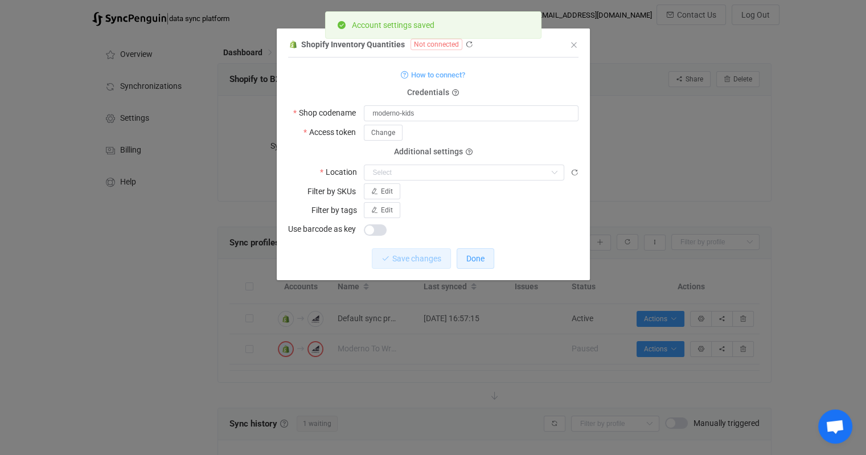
click at [483, 264] on button "Done" at bounding box center [476, 258] width 38 height 21
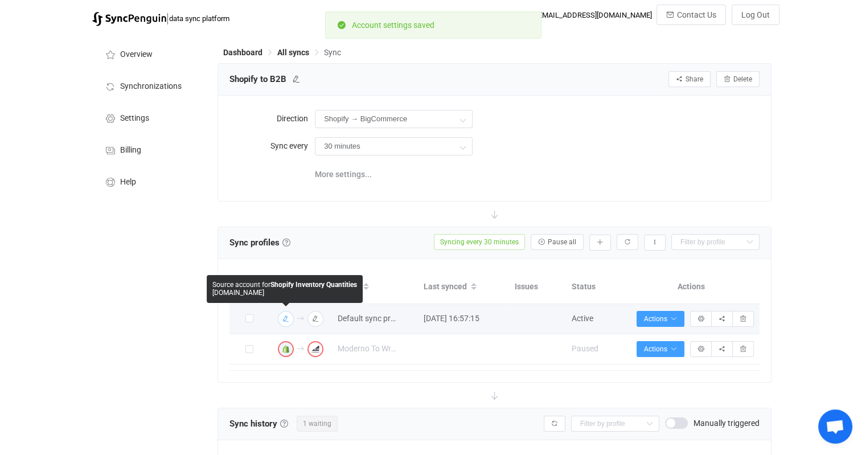
click at [283, 319] on icon "button" at bounding box center [286, 319] width 7 height 7
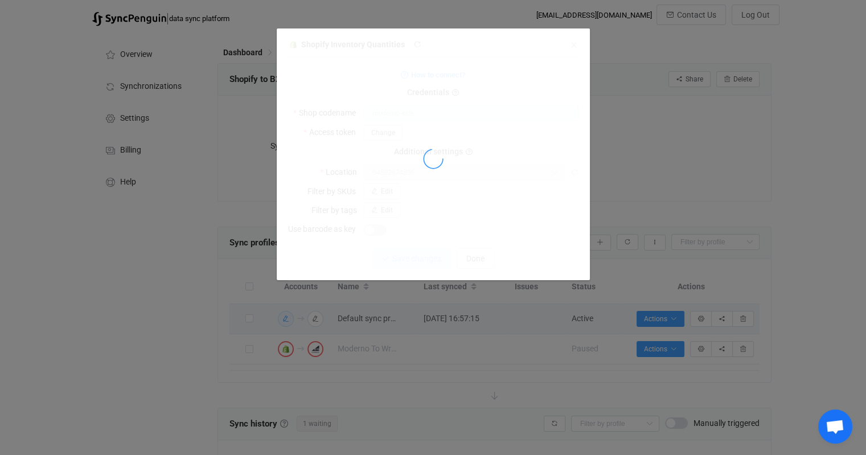
type input "Big Toys Direct via Shopify Collective"
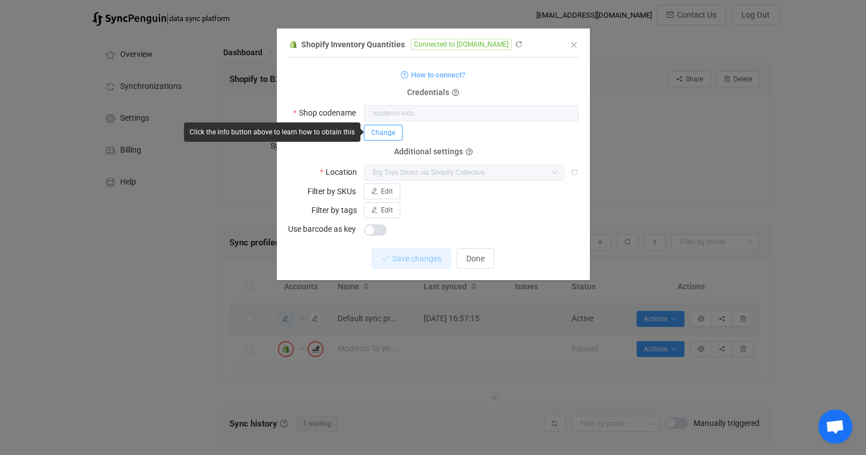
click at [383, 133] on span "Change" at bounding box center [383, 133] width 24 height 8
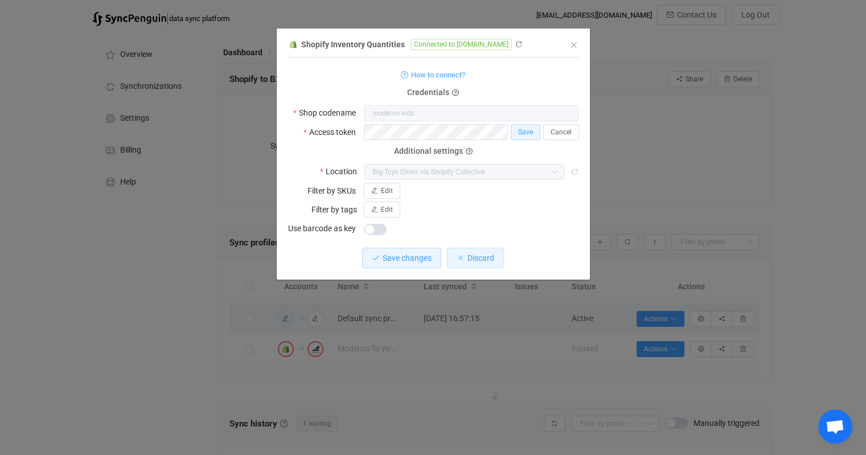
click at [489, 259] on span "Discard" at bounding box center [481, 257] width 27 height 9
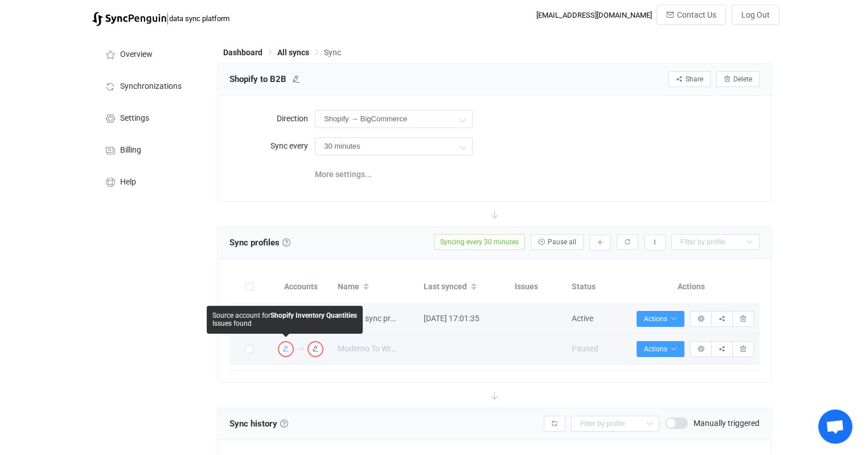
click at [286, 351] on icon "button" at bounding box center [286, 349] width 7 height 7
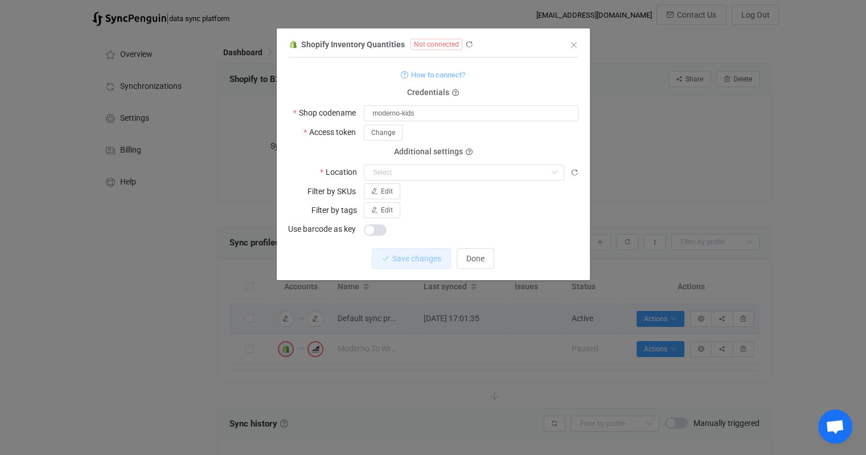
click at [443, 75] on span "How to connect?" at bounding box center [438, 74] width 54 height 13
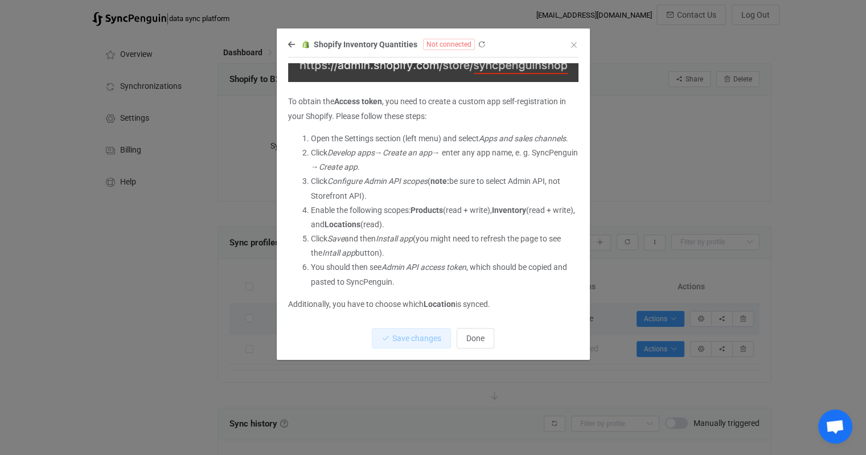
scroll to position [110, 0]
click at [470, 338] on span "Done" at bounding box center [475, 338] width 18 height 9
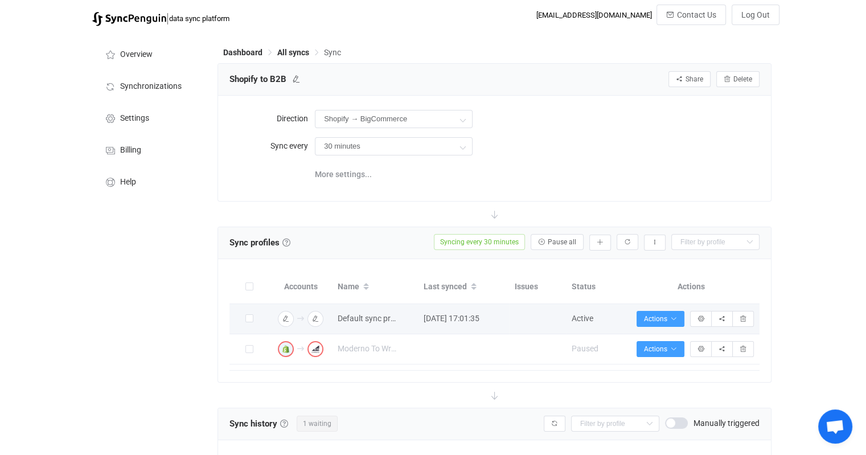
click at [287, 347] on icon "button" at bounding box center [286, 349] width 7 height 7
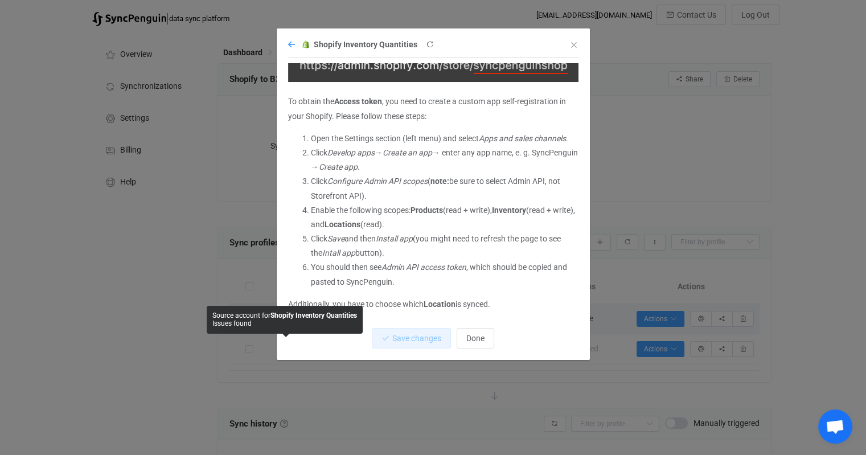
click at [290, 42] on icon "dialog" at bounding box center [291, 44] width 7 height 8
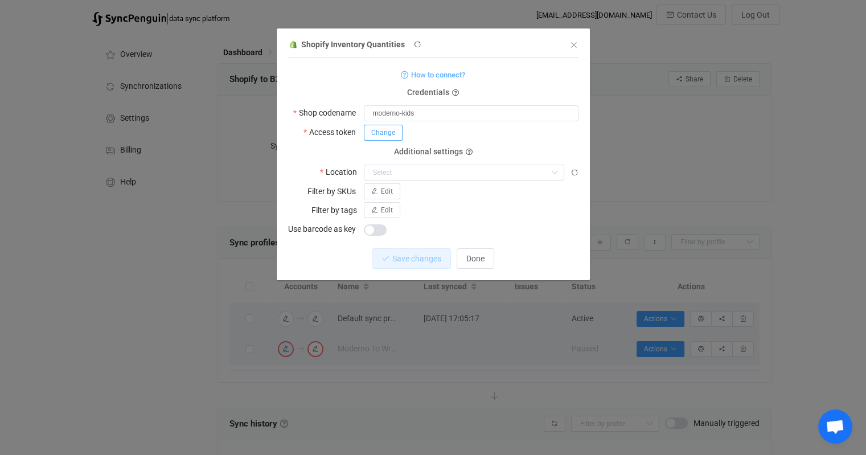
click at [396, 137] on button "Change" at bounding box center [383, 133] width 39 height 16
click at [538, 85] on form "How to connect? Credentials Shop codename moderno-kids Access token Save Cancel…" at bounding box center [433, 151] width 290 height 169
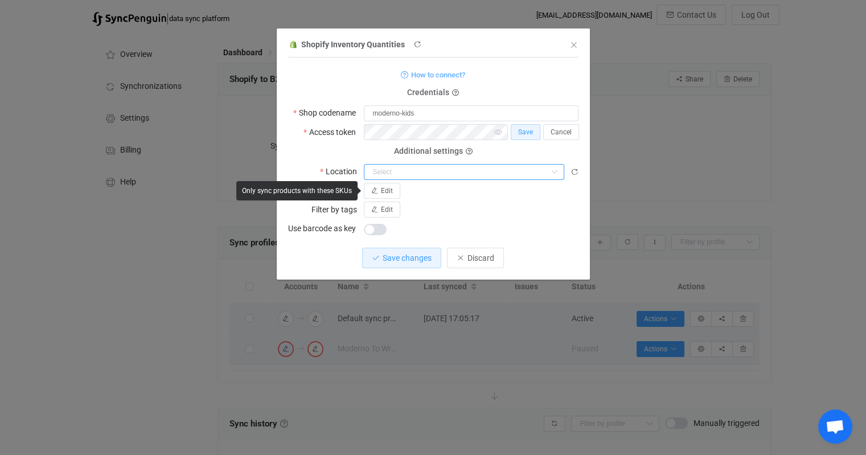
click at [535, 170] on input "dialog" at bounding box center [464, 172] width 200 height 16
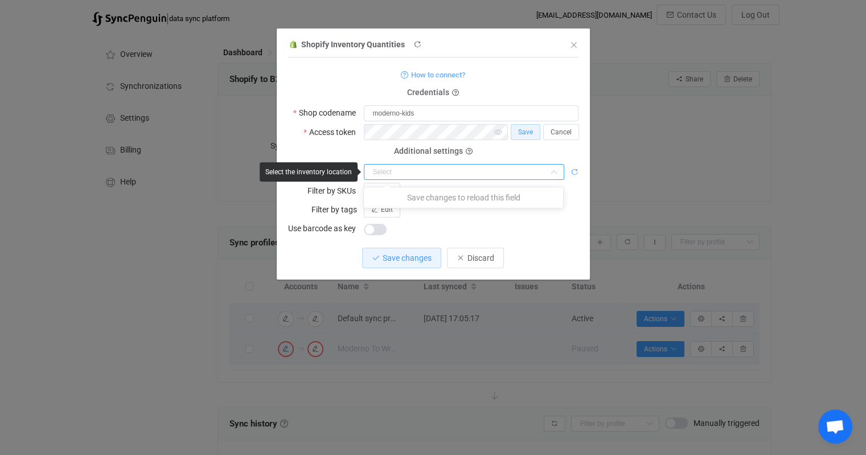
click at [575, 170] on icon "dialog" at bounding box center [575, 172] width 8 height 8
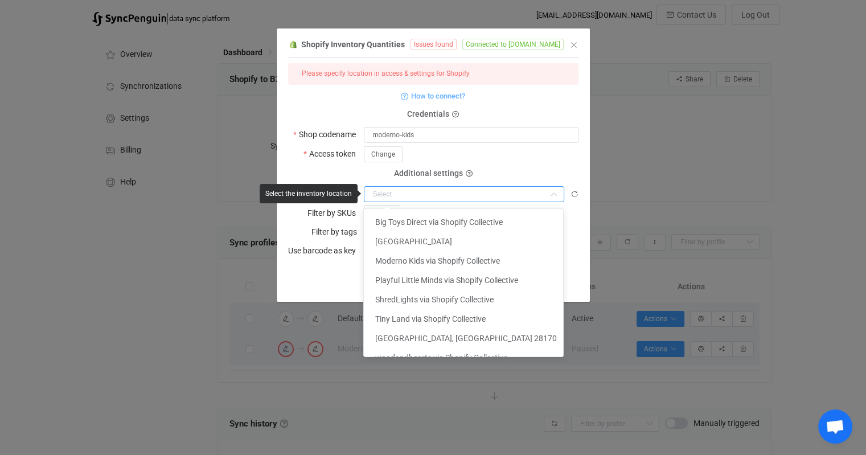
click at [512, 194] on input "dialog" at bounding box center [464, 194] width 200 height 16
click at [491, 221] on span "Big Toys Direct via Shopify Collective" at bounding box center [439, 222] width 128 height 9
type input "Big Toys Direct via Shopify Collective"
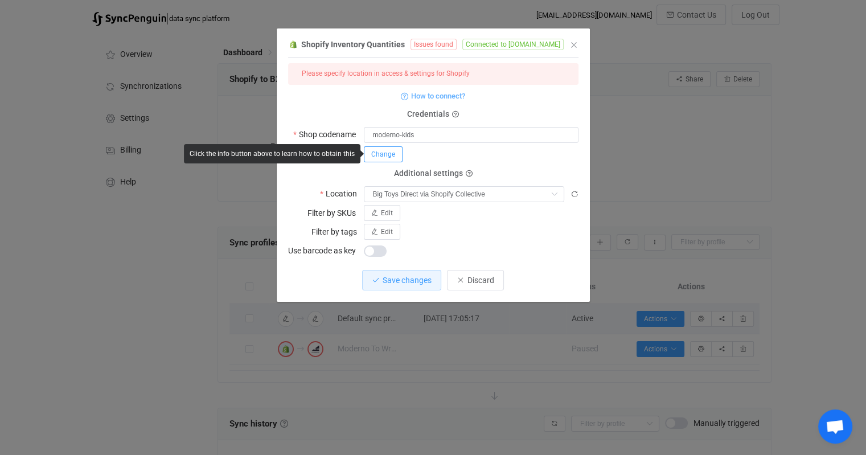
click at [390, 161] on button "Change" at bounding box center [383, 154] width 39 height 16
click at [522, 154] on span "Save" at bounding box center [525, 154] width 15 height 8
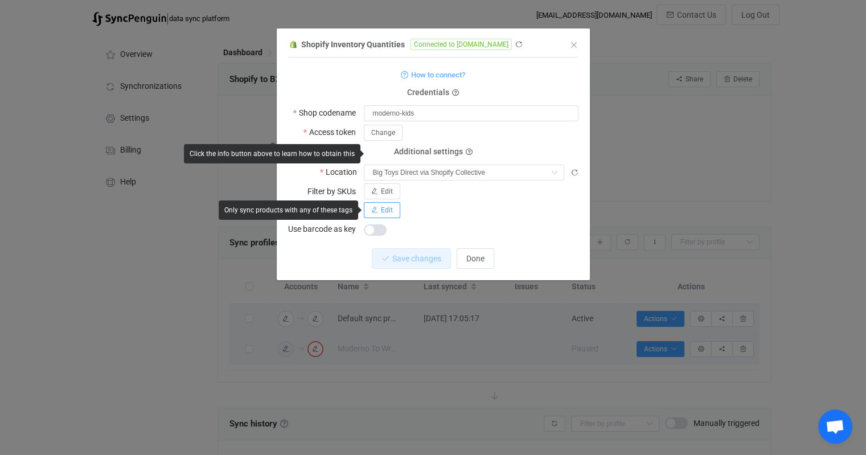
click at [392, 210] on button "Edit" at bounding box center [382, 210] width 36 height 16
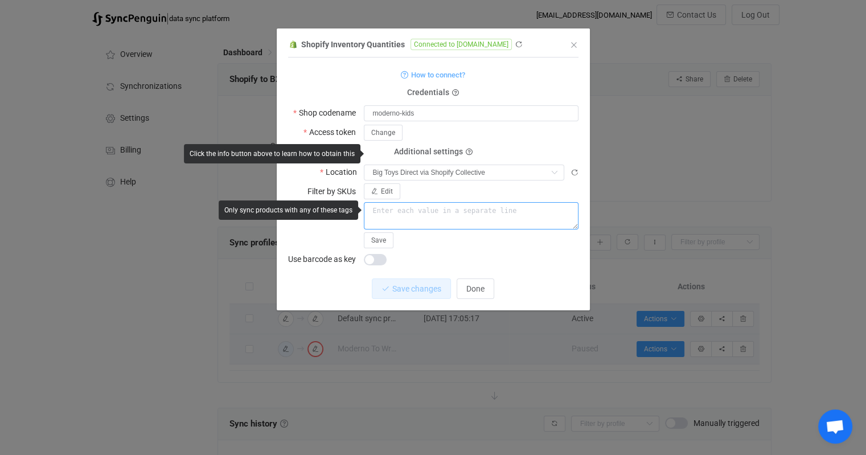
click at [453, 215] on textarea "dialog" at bounding box center [471, 215] width 215 height 27
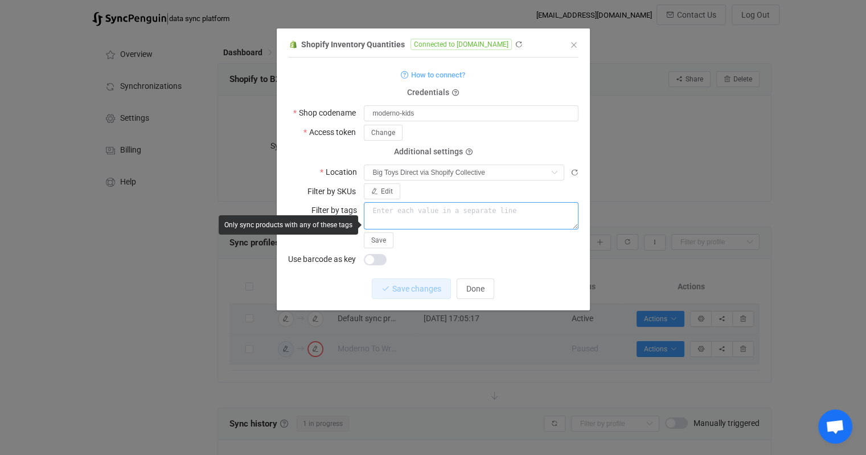
paste textarea "Big Toys Direct"
drag, startPoint x: 372, startPoint y: 211, endPoint x: 354, endPoint y: 213, distance: 18.9
click at [354, 213] on div "Filter by tags Big Toys Direct Save" at bounding box center [433, 225] width 290 height 46
click at [434, 205] on textarea "Big Toys Direct" at bounding box center [471, 215] width 215 height 27
type textarea "Big Toys Direct"
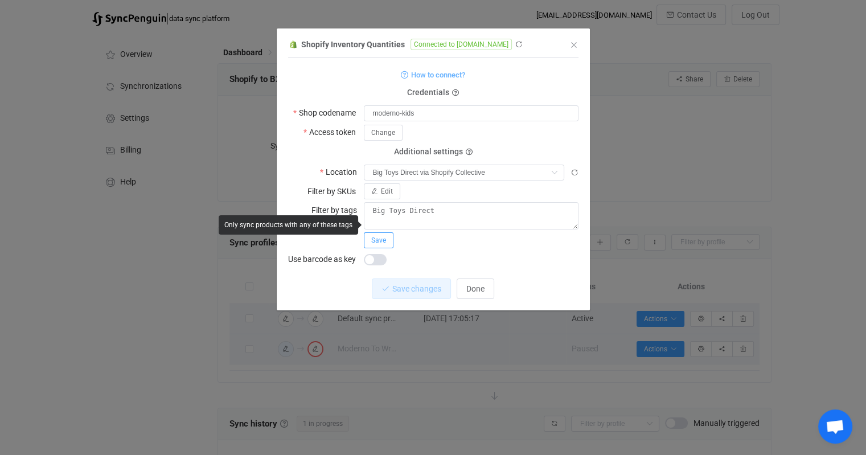
click at [387, 241] on button "Save" at bounding box center [379, 240] width 30 height 16
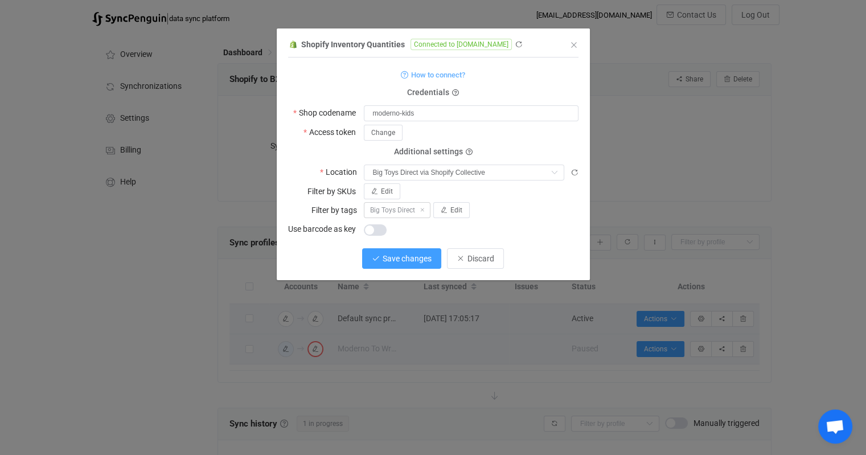
click at [414, 260] on span "Save changes" at bounding box center [407, 258] width 49 height 9
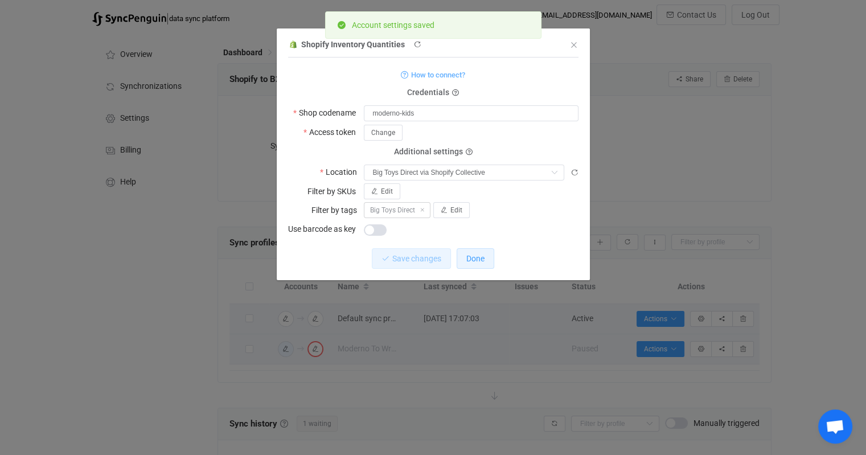
click at [474, 261] on span "Done" at bounding box center [475, 258] width 18 height 9
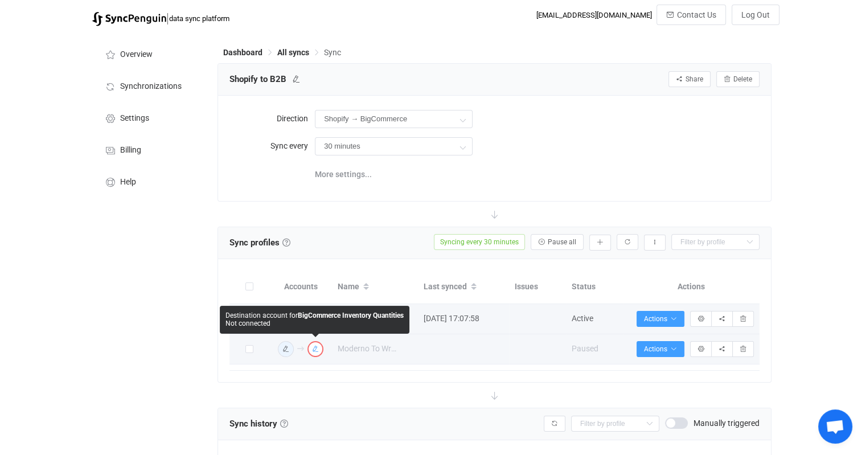
click at [315, 349] on icon "button" at bounding box center [315, 349] width 7 height 7
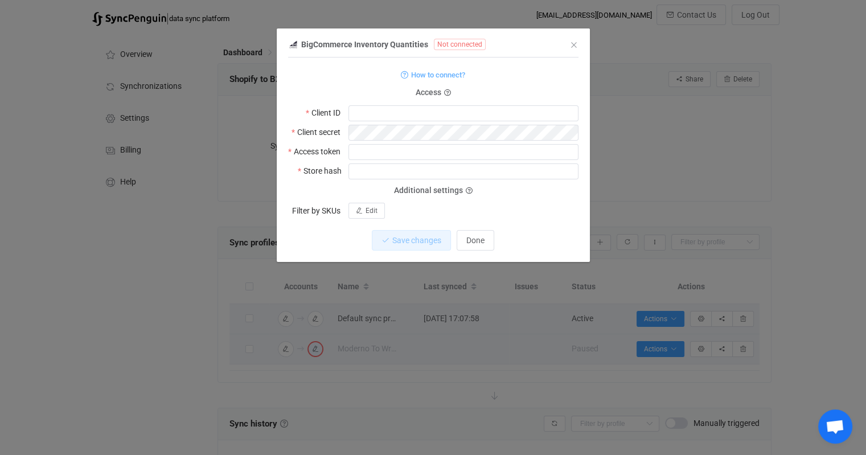
click at [456, 45] on span "Not connected" at bounding box center [460, 44] width 52 height 11
click at [477, 241] on span "Done" at bounding box center [475, 240] width 18 height 9
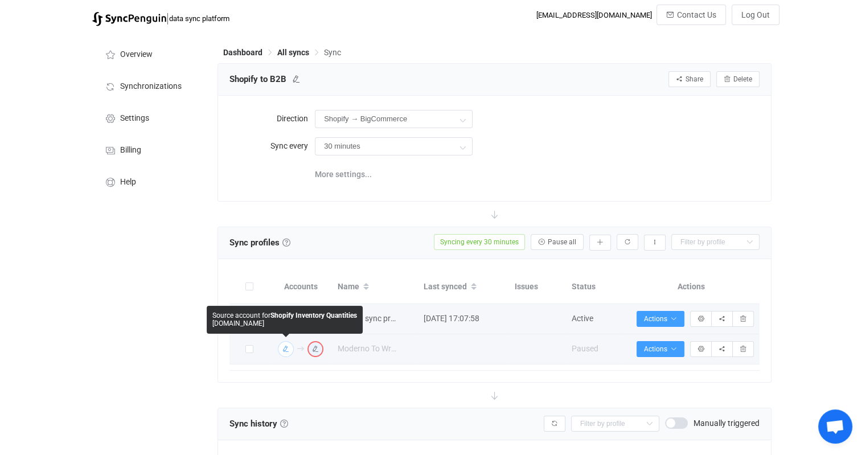
click at [284, 350] on icon "button" at bounding box center [286, 349] width 7 height 7
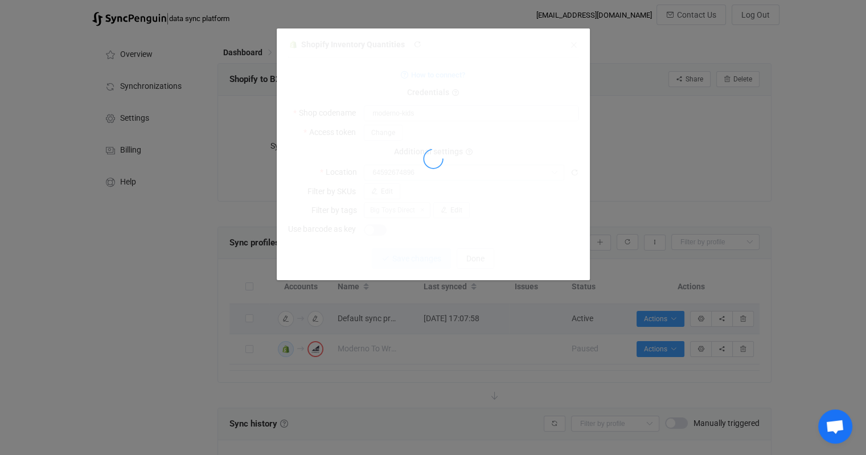
type input "Big Toys Direct via Shopify Collective"
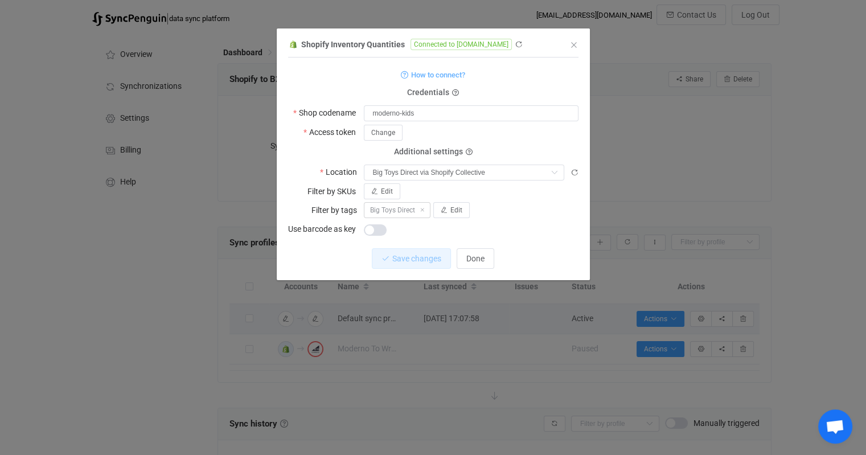
click at [512, 46] on span "Connected to [DOMAIN_NAME]" at bounding box center [461, 44] width 101 height 11
click at [523, 45] on icon "dialog" at bounding box center [519, 44] width 8 height 8
click at [573, 44] on icon "Close" at bounding box center [574, 44] width 9 height 9
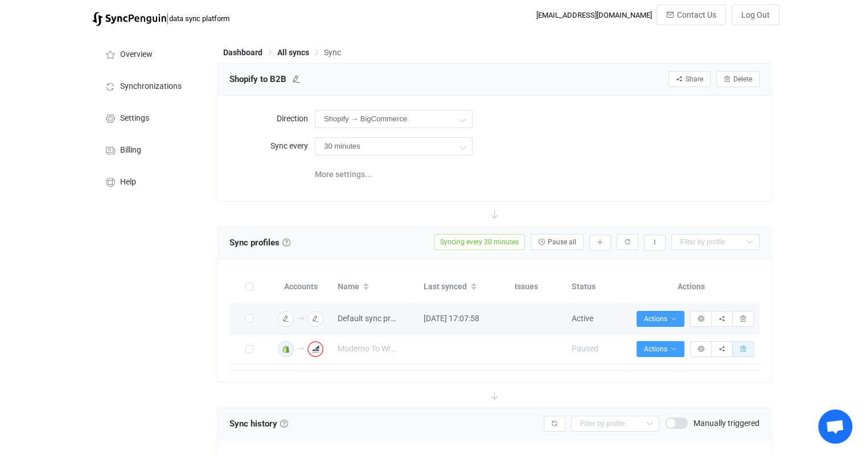
click at [744, 349] on icon "button" at bounding box center [743, 349] width 7 height 7
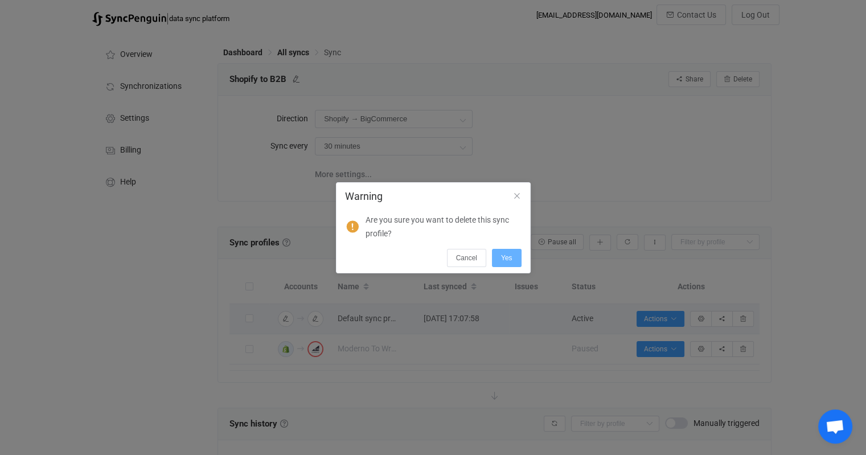
click at [508, 256] on span "Yes" at bounding box center [506, 258] width 11 height 8
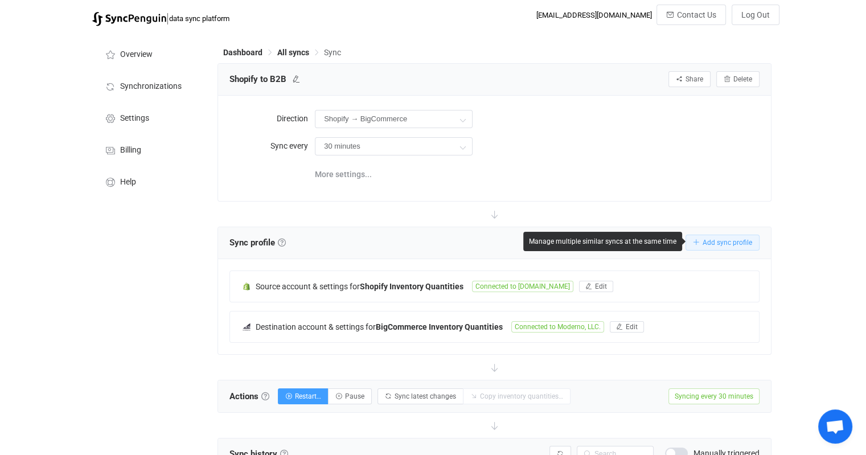
click at [723, 244] on span "Add sync profile" at bounding box center [728, 243] width 50 height 8
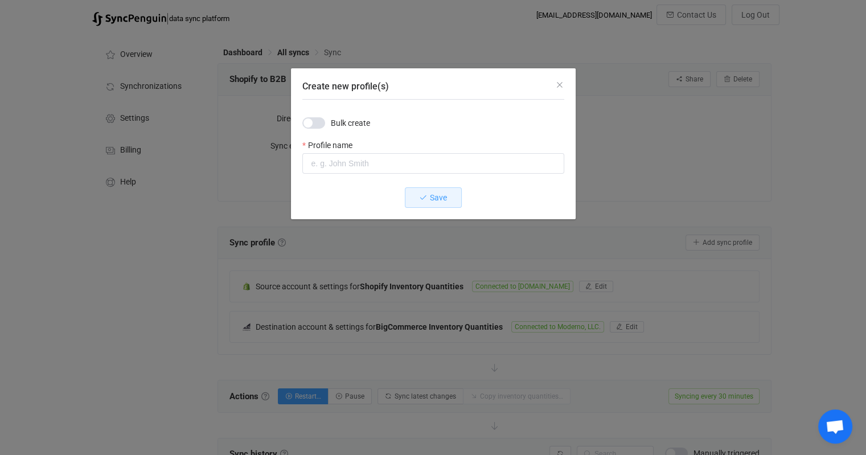
click at [314, 123] on span "Create new profile(s)" at bounding box center [313, 122] width 23 height 11
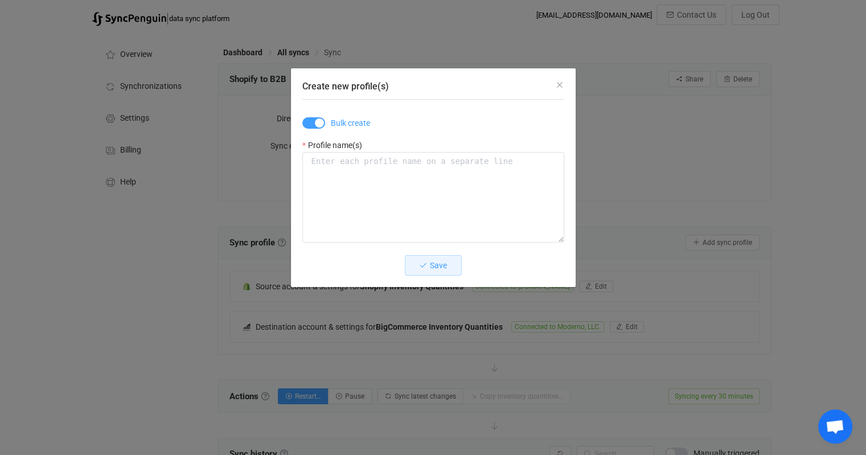
click at [313, 121] on span "Create new profile(s)" at bounding box center [313, 122] width 23 height 11
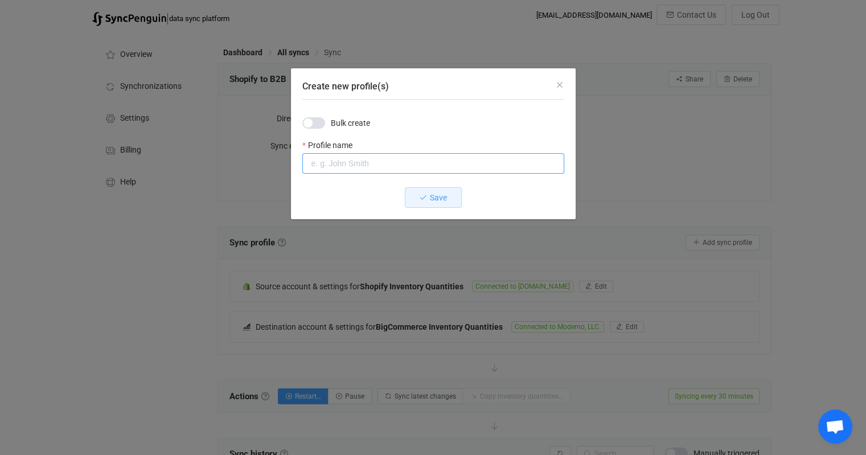
click at [346, 167] on input "Create new profile(s)" at bounding box center [433, 163] width 262 height 21
click at [562, 87] on icon "Close" at bounding box center [559, 84] width 9 height 9
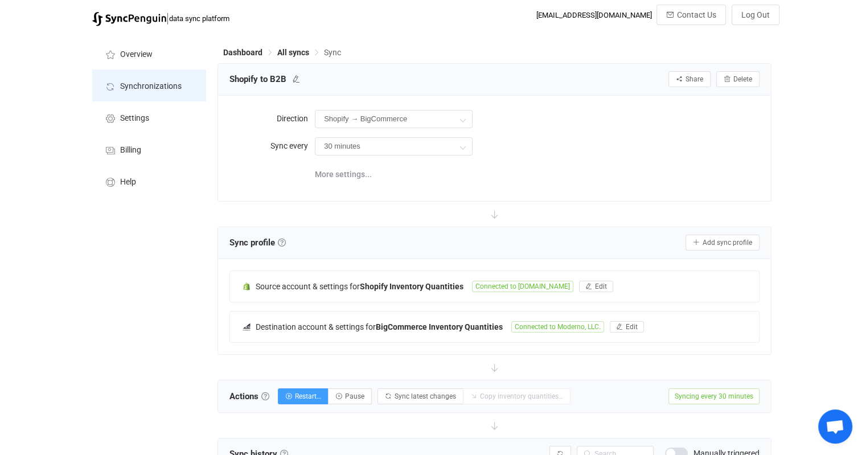
click at [141, 88] on span "Synchronizations" at bounding box center [151, 86] width 62 height 9
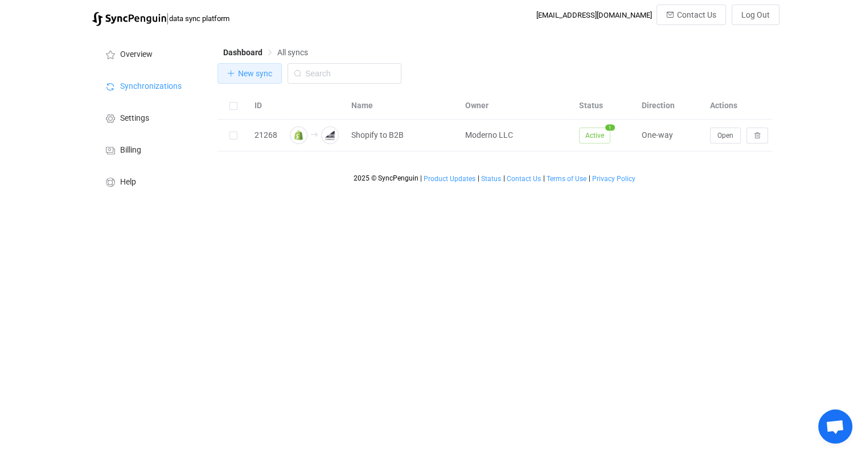
click at [248, 75] on span "New sync" at bounding box center [255, 73] width 34 height 9
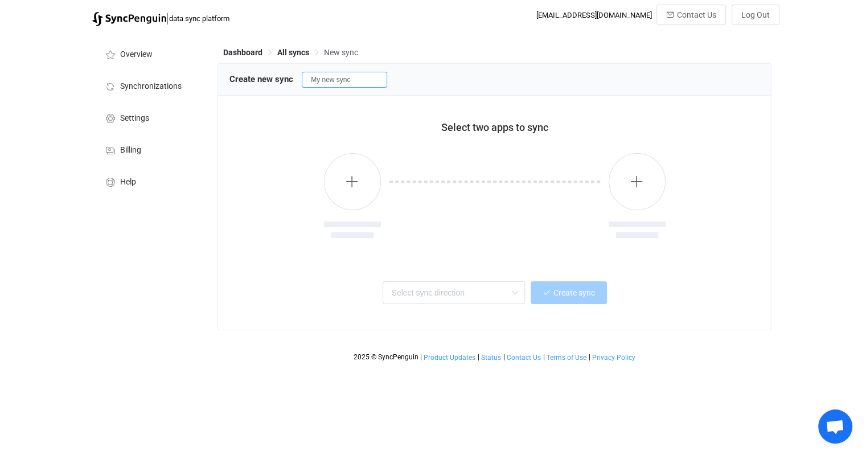
drag, startPoint x: 359, startPoint y: 83, endPoint x: 310, endPoint y: 81, distance: 48.4
click at [310, 81] on input "My new sync" at bounding box center [344, 80] width 85 height 16
drag, startPoint x: 335, startPoint y: 78, endPoint x: 289, endPoint y: 79, distance: 45.6
click at [289, 79] on div "Create new sync Shopify -> Wrum" at bounding box center [495, 79] width 530 height 17
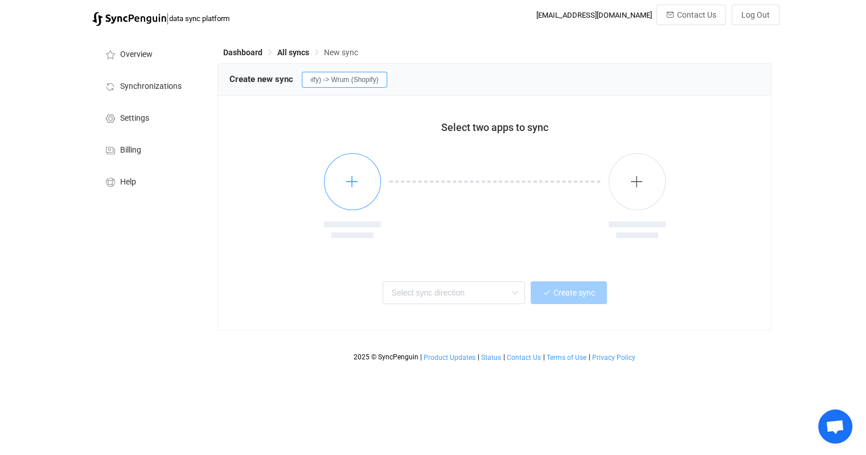
type input "Moderno (Shopify) -> Wrum (Shopify)"
click at [352, 184] on icon "button" at bounding box center [352, 181] width 14 height 14
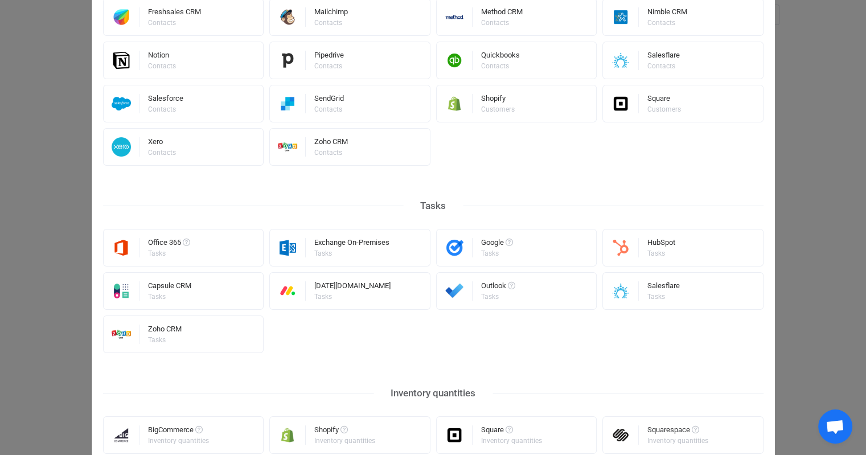
scroll to position [545, 0]
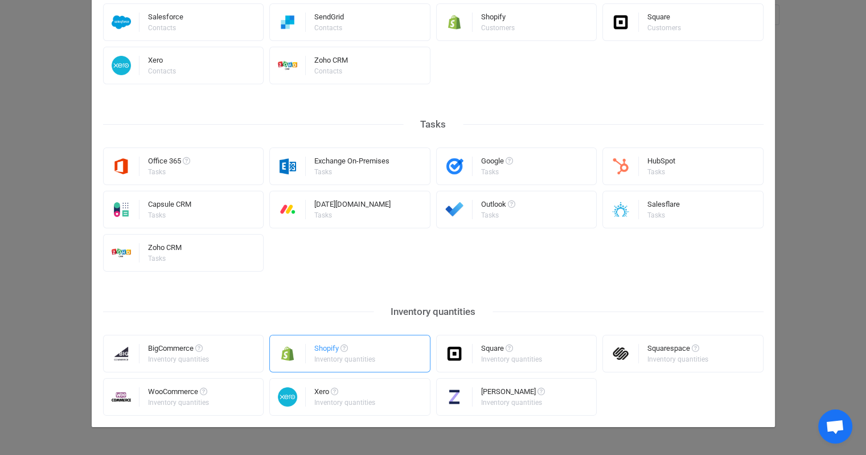
click at [321, 354] on div "Shopify" at bounding box center [345, 350] width 63 height 11
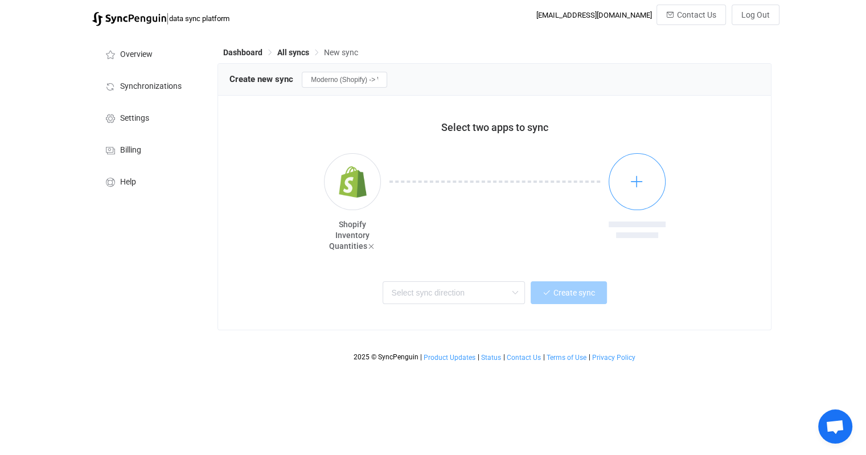
click at [639, 187] on icon "button" at bounding box center [637, 181] width 14 height 14
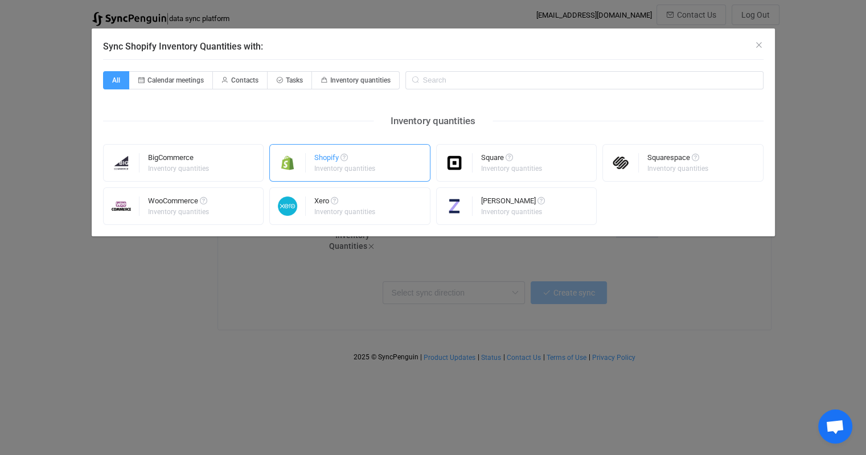
click at [330, 163] on div "Shopify" at bounding box center [345, 159] width 63 height 11
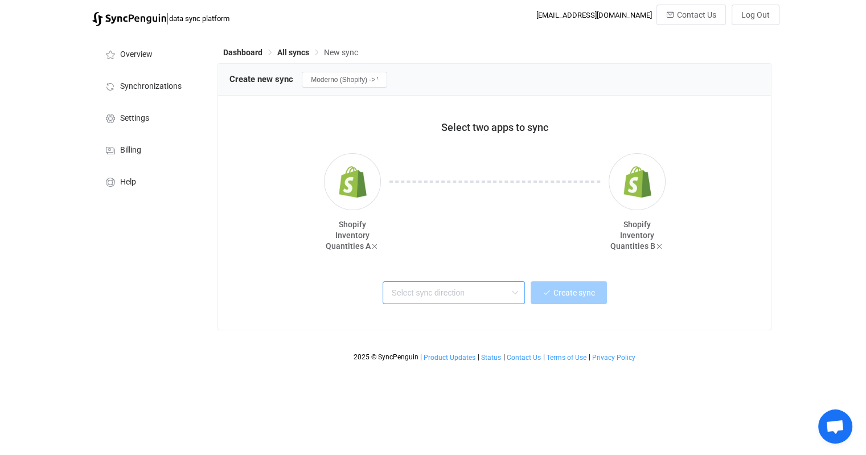
click at [474, 295] on input "text" at bounding box center [454, 292] width 142 height 23
click at [424, 359] on span "One-way" at bounding box center [410, 354] width 31 height 13
type input "One-way"
click at [511, 296] on icon at bounding box center [515, 292] width 14 height 23
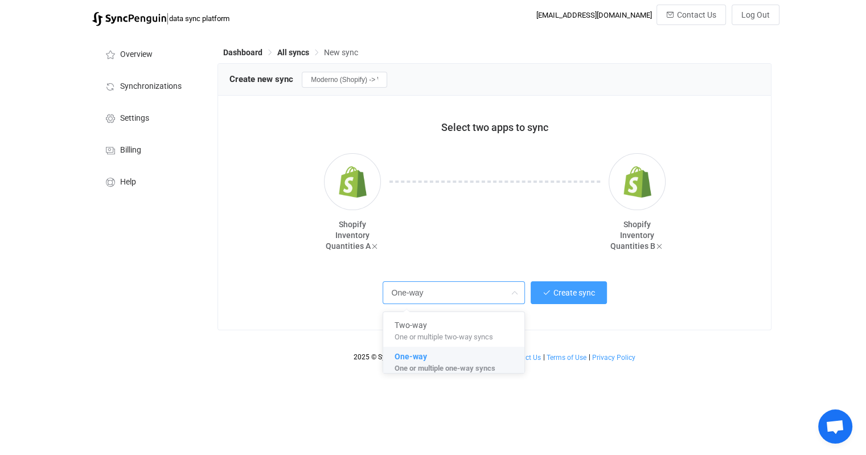
click at [456, 365] on span "One or multiple one-way syncs" at bounding box center [445, 366] width 101 height 13
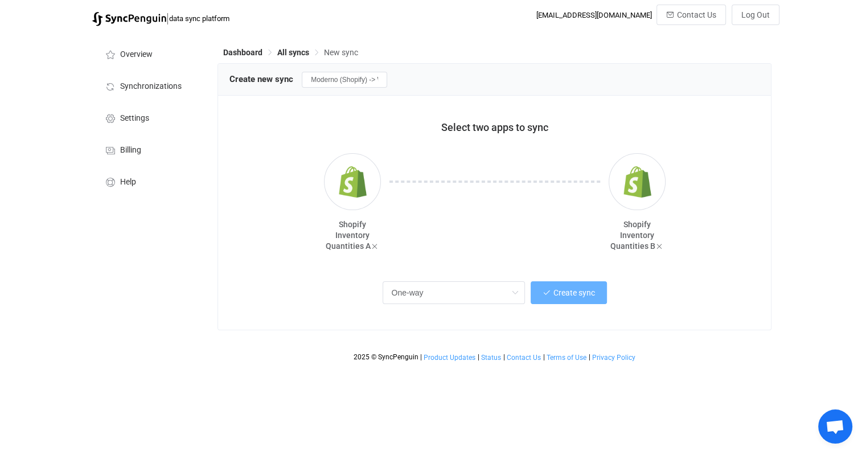
click at [576, 297] on span "Create sync" at bounding box center [575, 292] width 42 height 9
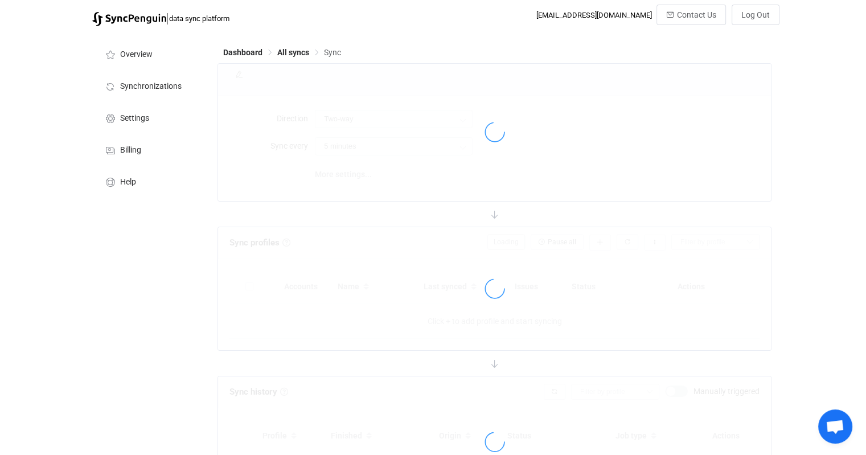
type input "A → B"
type input "10 minutes"
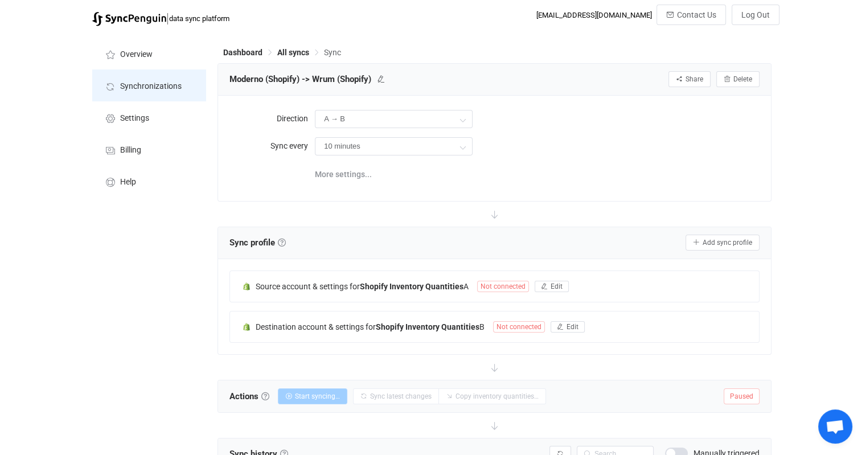
click at [134, 89] on span "Synchronizations" at bounding box center [151, 86] width 62 height 9
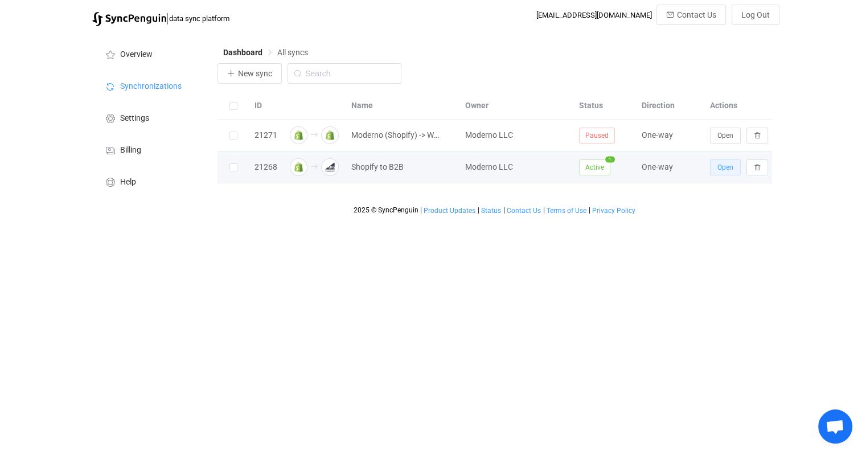
click at [720, 167] on span "Open" at bounding box center [726, 167] width 16 height 8
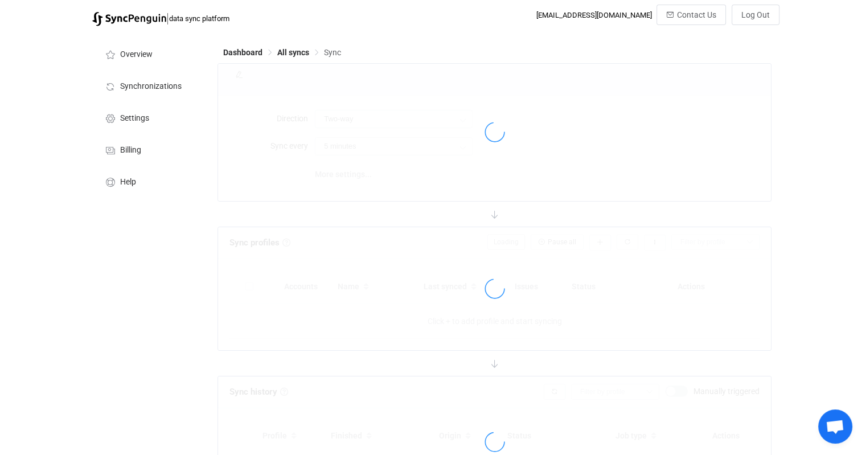
type input "Shopify → BigCommerce"
type input "30 minutes"
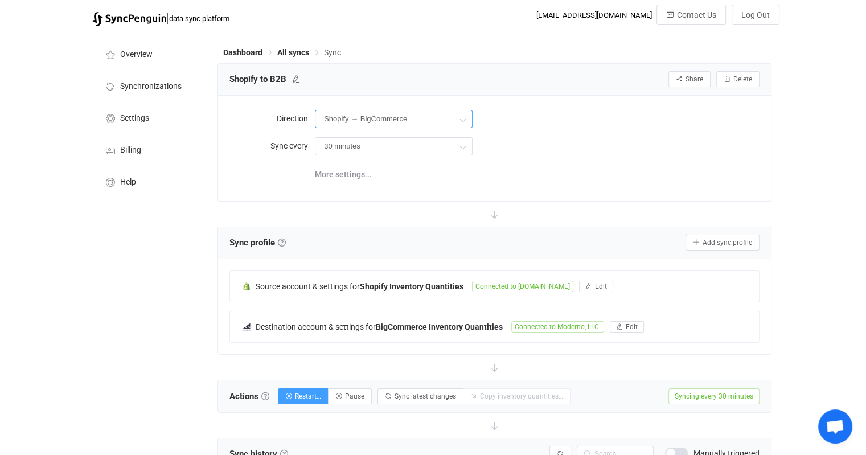
click at [352, 118] on input "Shopify → BigCommerce" at bounding box center [394, 119] width 158 height 18
click at [355, 118] on input "Shopify → BigCommerce" at bounding box center [394, 119] width 158 height 18
click at [248, 55] on span "Dashboard" at bounding box center [242, 52] width 39 height 9
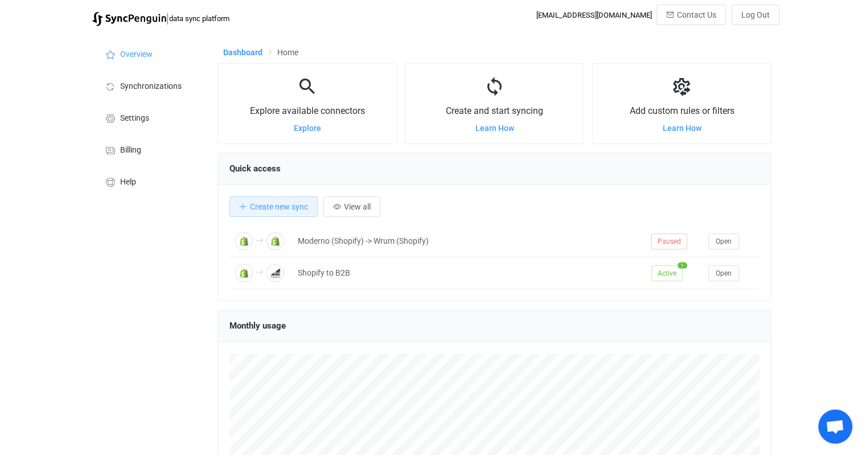
scroll to position [220, 554]
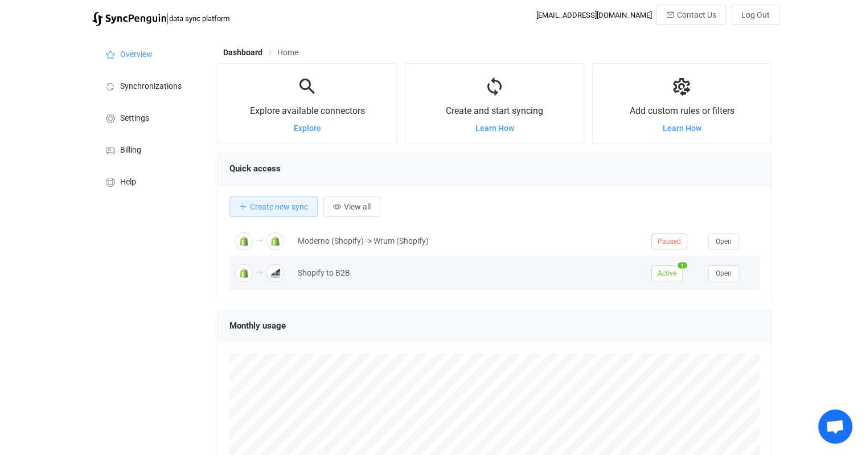
click at [331, 272] on div "Shopify to B2B" at bounding box center [469, 273] width 354 height 13
click at [336, 272] on div "Shopify to B2B" at bounding box center [469, 273] width 354 height 13
click at [362, 273] on div "Shopify to B2B" at bounding box center [469, 273] width 354 height 13
click at [310, 273] on div "Shopify to B2B" at bounding box center [469, 273] width 354 height 13
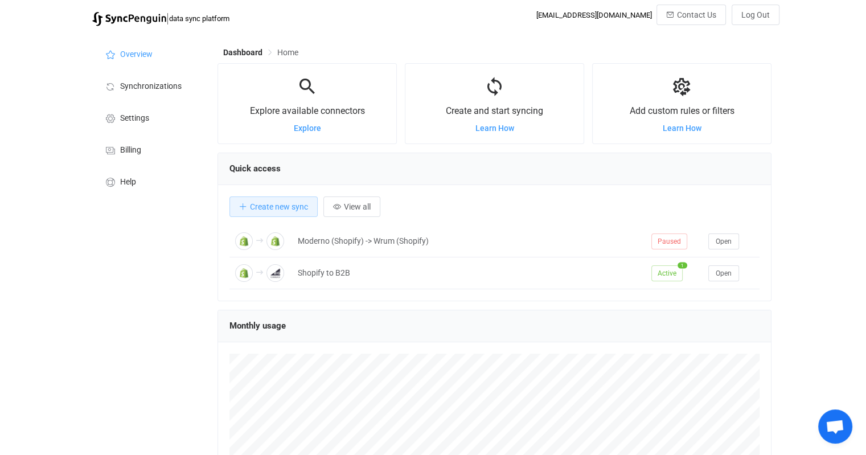
click at [460, 200] on div "Create new sync View all" at bounding box center [495, 206] width 530 height 21
click at [291, 55] on span "Home" at bounding box center [287, 52] width 21 height 9
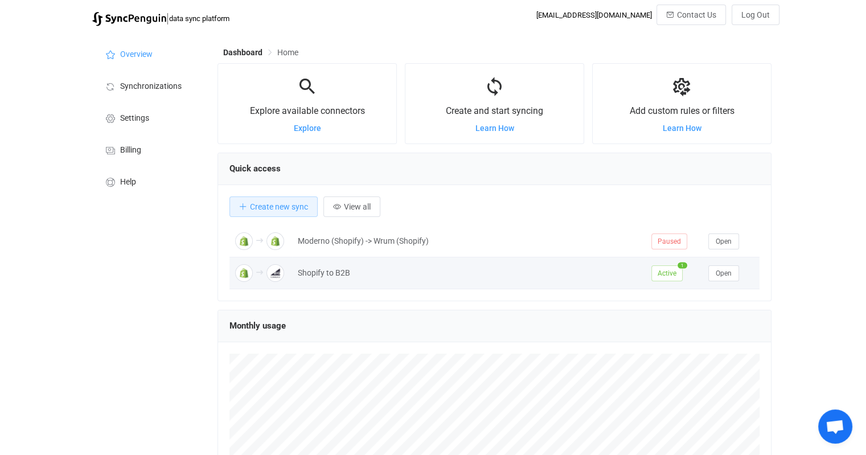
click at [318, 277] on div "Shopify to B2B" at bounding box center [469, 273] width 354 height 13
click at [725, 275] on span "Open" at bounding box center [724, 273] width 16 height 8
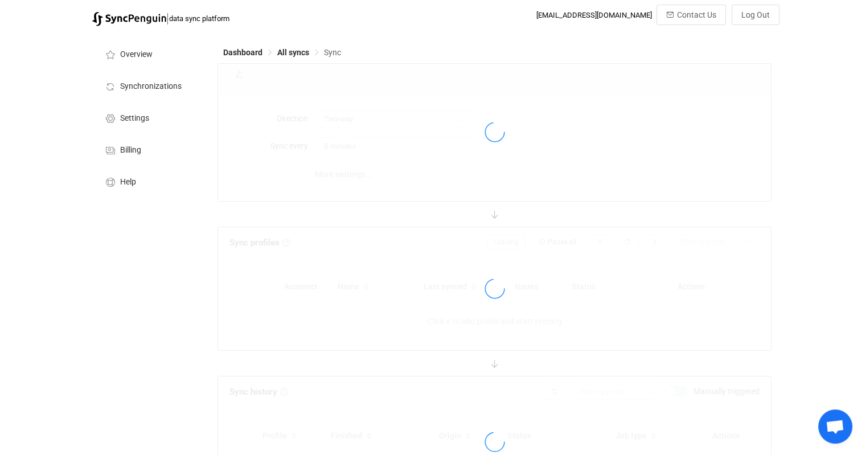
type input "Shopify → BigCommerce"
type input "30 minutes"
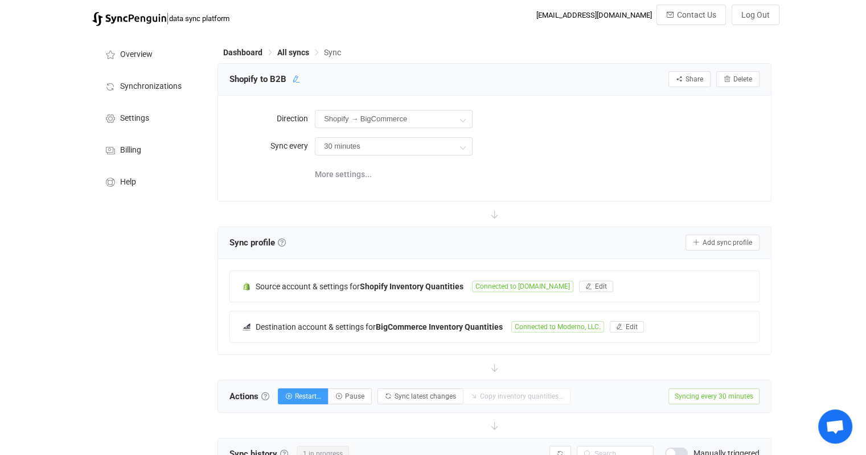
click at [295, 80] on icon at bounding box center [296, 79] width 8 height 8
click at [259, 77] on input "Shopify to B2B" at bounding box center [278, 79] width 108 height 17
click at [232, 83] on input "Shopify to B2B" at bounding box center [278, 79] width 108 height 17
type input "Moderno (Shopify) -> Moderno (B2B)"
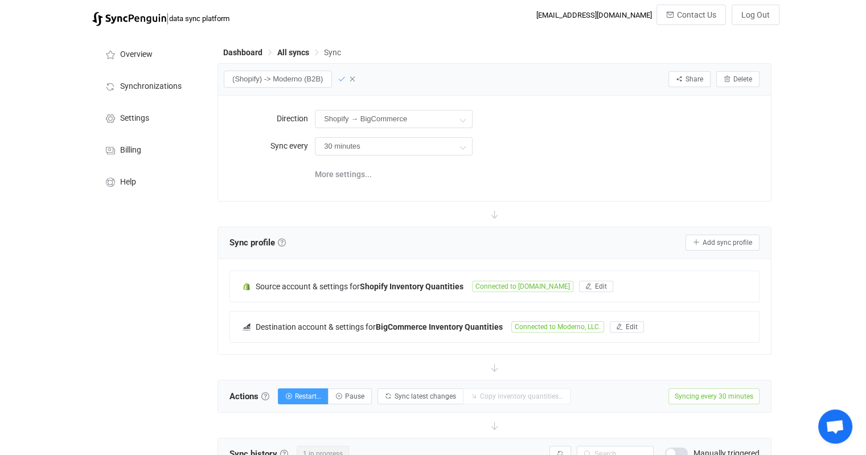
scroll to position [0, 0]
click at [338, 82] on icon at bounding box center [342, 79] width 8 height 8
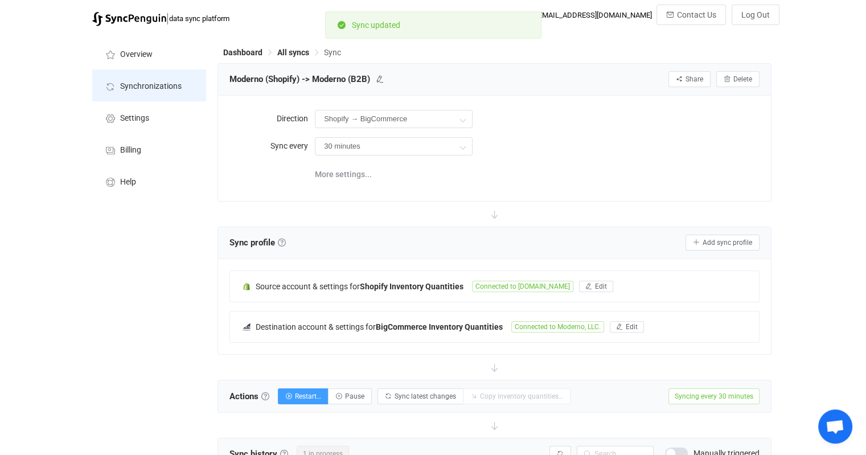
click at [155, 96] on li "Synchronizations" at bounding box center [149, 85] width 114 height 32
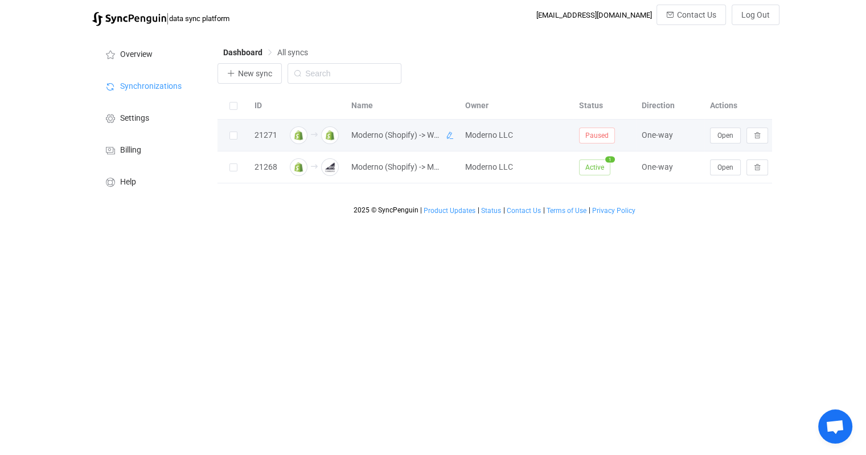
click at [452, 135] on icon at bounding box center [450, 136] width 8 height 8
click at [392, 143] on input "Moderno (Shopify) -> Wrum (Shopify)" at bounding box center [388, 135] width 84 height 17
drag, startPoint x: 417, startPoint y: 136, endPoint x: 384, endPoint y: 142, distance: 33.1
click at [384, 142] on input "Moderno (Shopify) -> Wrum (Shopify)" at bounding box center [388, 135] width 84 height 17
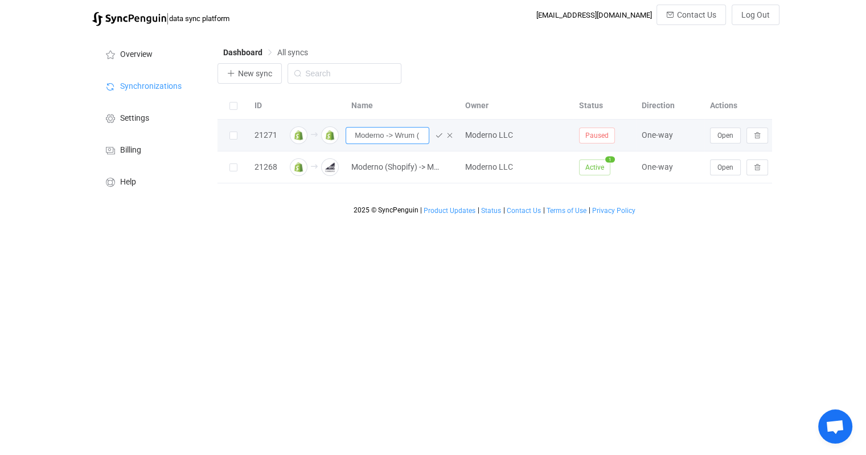
scroll to position [0, 0]
type input "Moderno -> Wrum"
click at [438, 136] on icon at bounding box center [439, 136] width 8 height 8
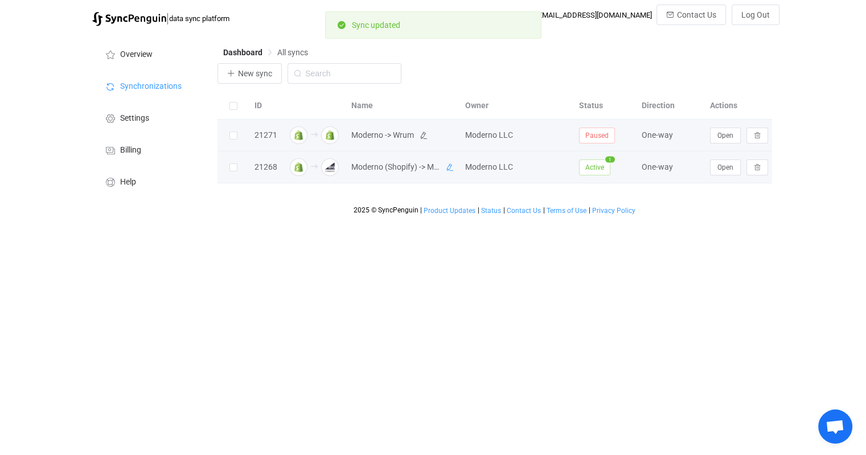
click at [448, 164] on icon at bounding box center [450, 167] width 8 height 8
drag, startPoint x: 417, startPoint y: 169, endPoint x: 387, endPoint y: 174, distance: 30.6
click at [387, 174] on input "Moderno (Shopify) -> Moderno (B2B)" at bounding box center [388, 167] width 84 height 17
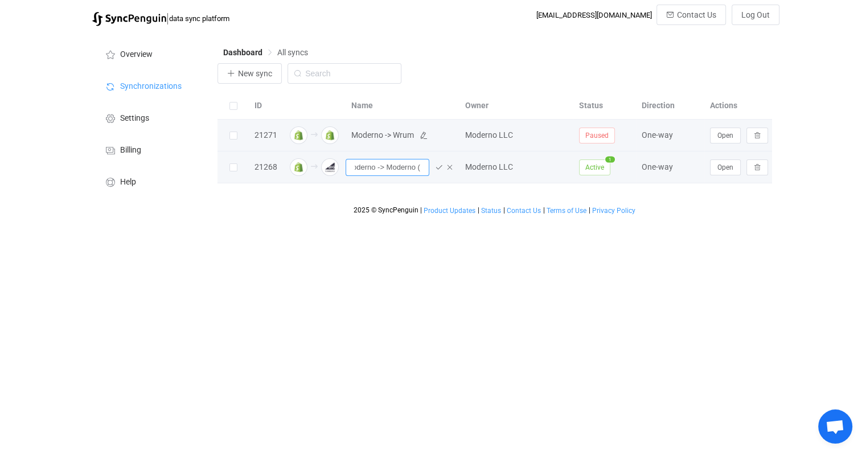
scroll to position [0, 0]
type input "Moderno -> B2B"
click at [441, 169] on icon at bounding box center [439, 167] width 8 height 8
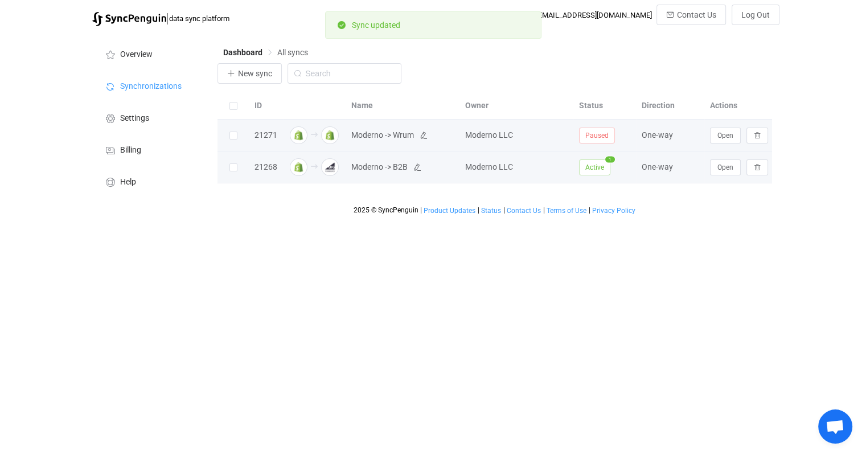
click at [443, 220] on html "| data sync platform [EMAIL_ADDRESS][DOMAIN_NAME] Contact Us Log Out Overview S…" at bounding box center [433, 110] width 866 height 220
click at [294, 134] on img at bounding box center [299, 135] width 18 height 18
click at [303, 136] on img at bounding box center [299, 135] width 18 height 18
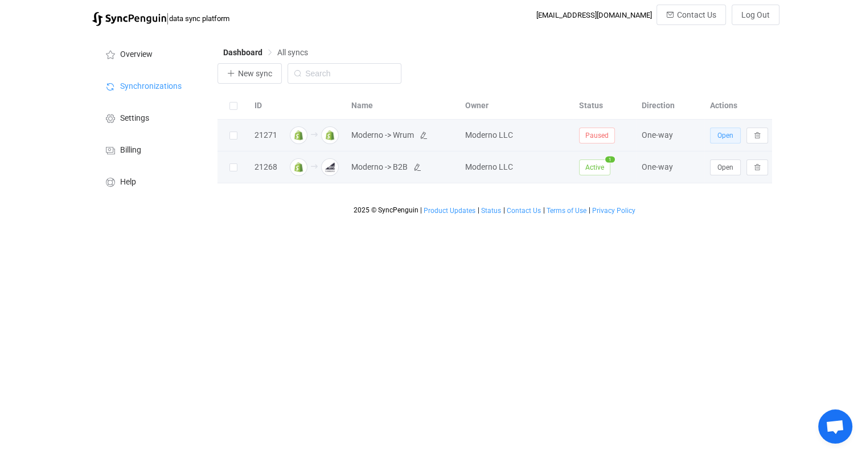
click at [725, 141] on button "Open" at bounding box center [725, 136] width 31 height 16
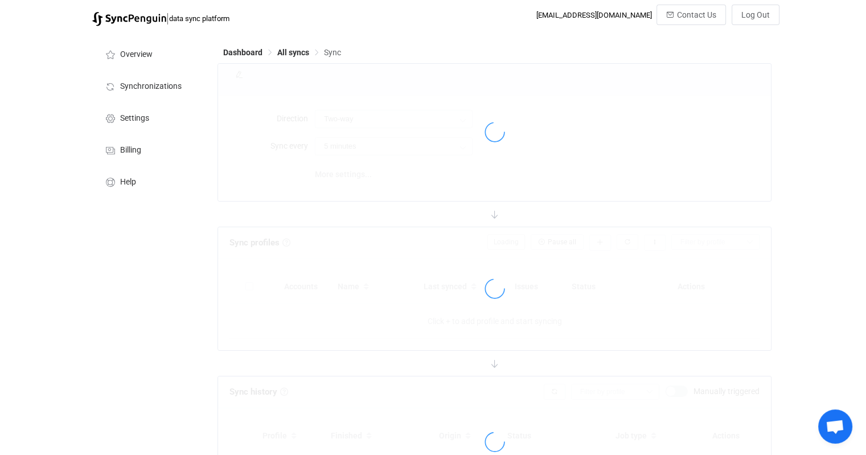
type input "A → B"
type input "10 minutes"
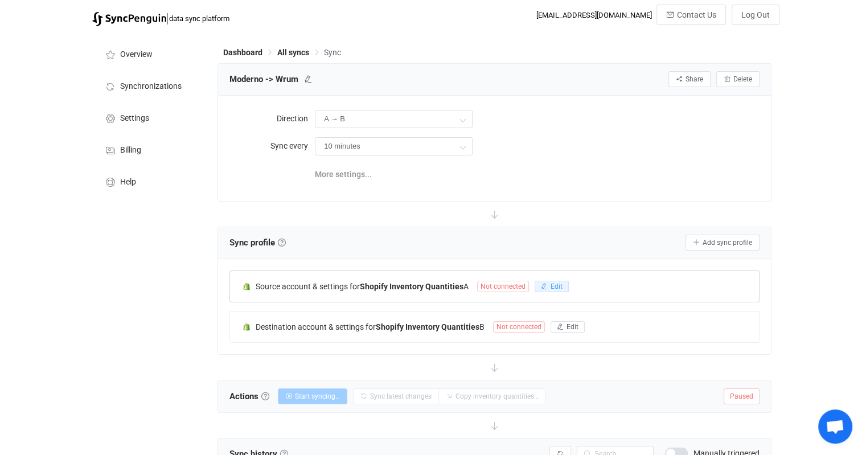
click at [555, 284] on span "Edit" at bounding box center [557, 287] width 12 height 8
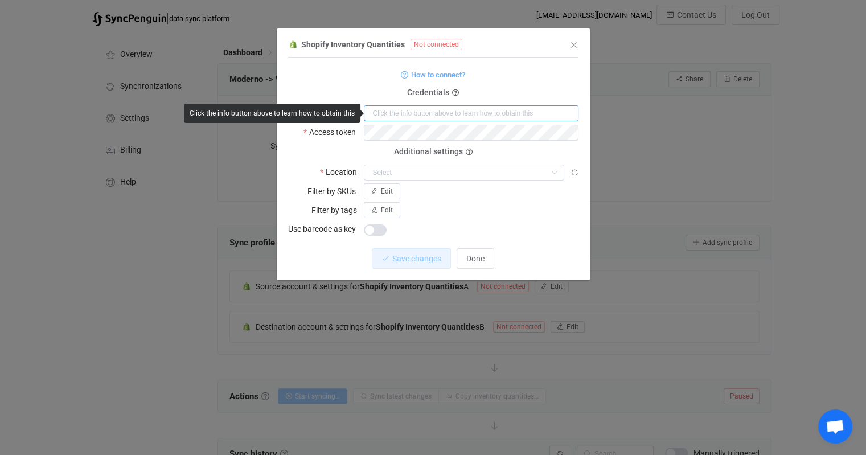
click at [477, 117] on input "dialog" at bounding box center [471, 113] width 215 height 16
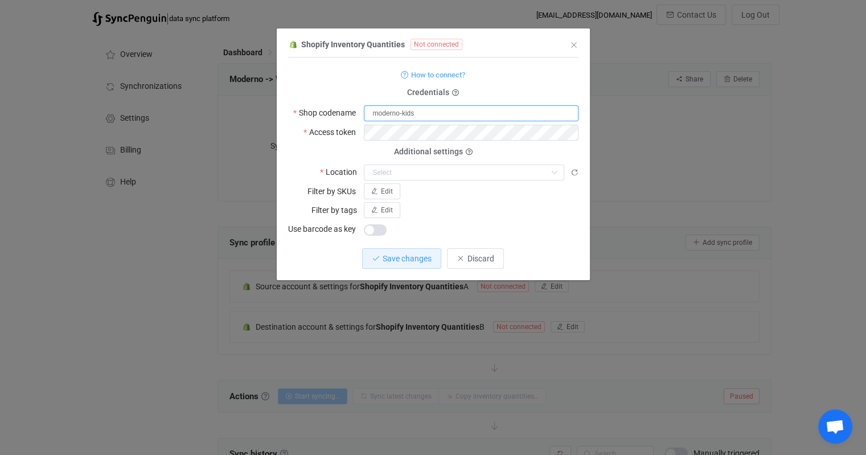
type input "moderno-kids"
click at [505, 211] on div "Edit" at bounding box center [471, 210] width 215 height 16
click at [510, 227] on div "dialog" at bounding box center [471, 229] width 215 height 16
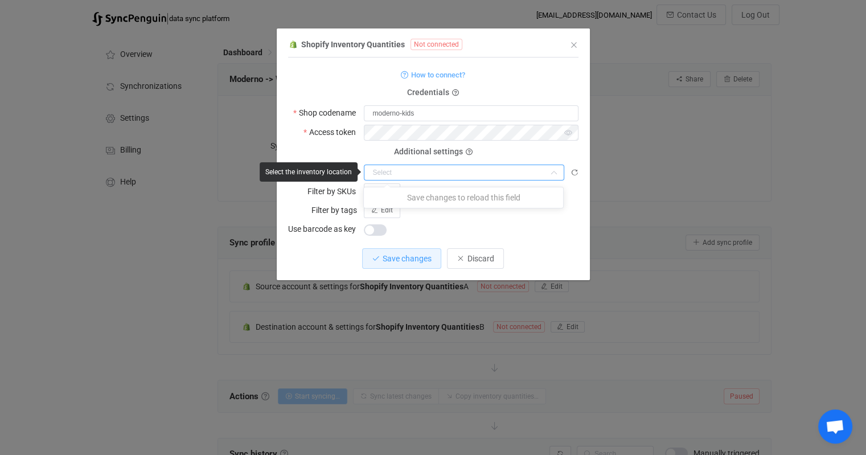
click at [511, 175] on input "dialog" at bounding box center [464, 173] width 200 height 16
click at [546, 227] on div "dialog" at bounding box center [471, 229] width 215 height 16
click at [550, 177] on icon "dialog" at bounding box center [554, 173] width 14 height 16
click at [568, 175] on div "dialog" at bounding box center [471, 172] width 215 height 17
click at [576, 173] on icon "dialog" at bounding box center [575, 173] width 8 height 8
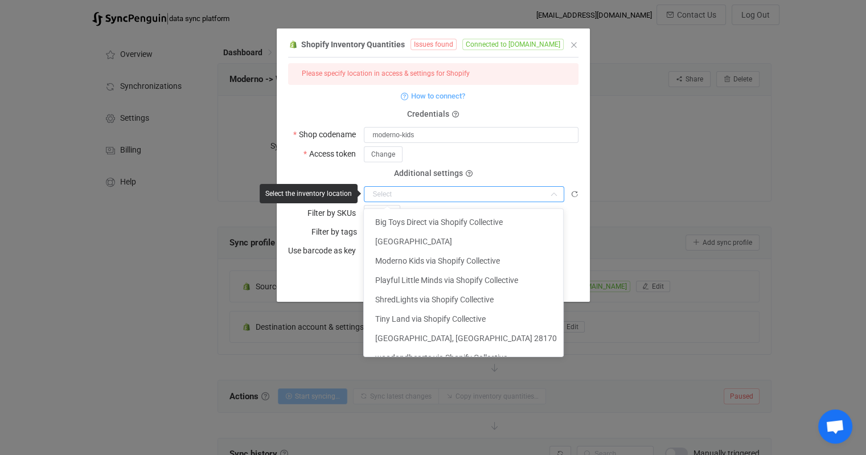
click at [502, 192] on input "dialog" at bounding box center [464, 194] width 200 height 16
click at [468, 219] on span "Big Toys Direct via Shopify Collective" at bounding box center [439, 222] width 128 height 9
type input "Big Toys Direct via Shopify Collective"
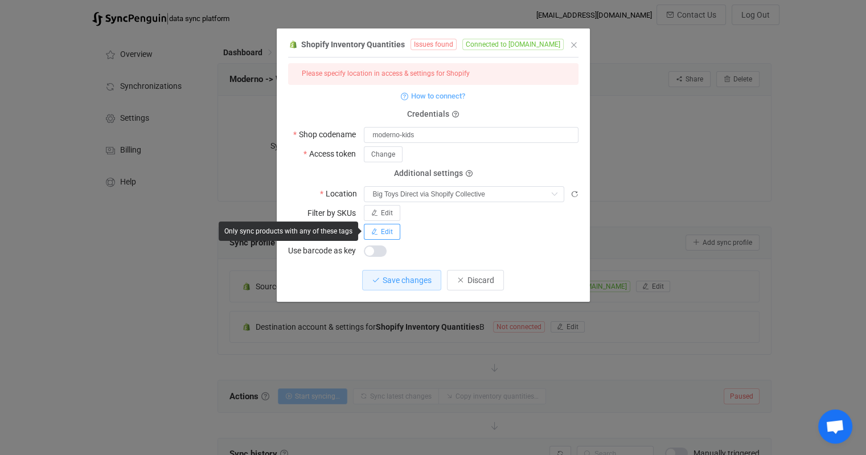
click at [388, 230] on span "Edit" at bounding box center [387, 232] width 12 height 8
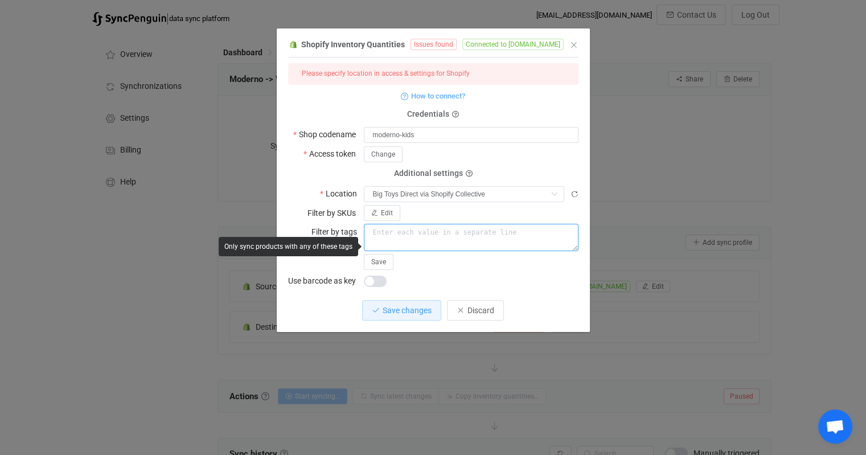
click at [406, 230] on textarea "dialog" at bounding box center [471, 237] width 215 height 27
paste textarea "Shopify Collective"
drag, startPoint x: 371, startPoint y: 232, endPoint x: 349, endPoint y: 233, distance: 22.2
click at [349, 233] on div "Filter by tags Shopify Collective Save" at bounding box center [433, 247] width 290 height 46
click at [453, 234] on textarea "Shopify Collective" at bounding box center [471, 237] width 215 height 27
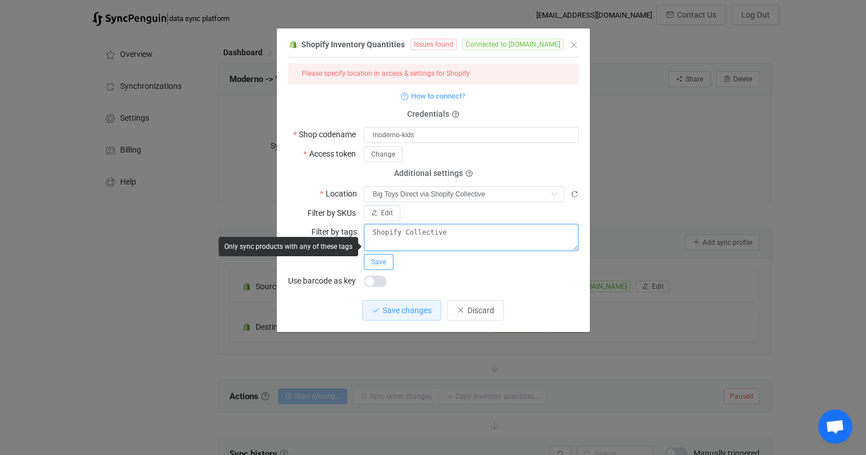
type textarea "Shopify Collective"
click at [386, 263] on button "Save" at bounding box center [379, 262] width 30 height 16
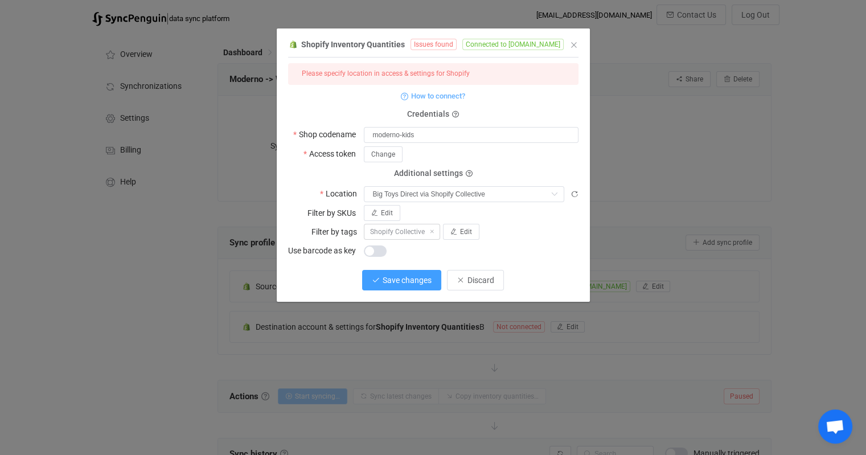
click at [419, 283] on span "Save changes" at bounding box center [407, 280] width 49 height 9
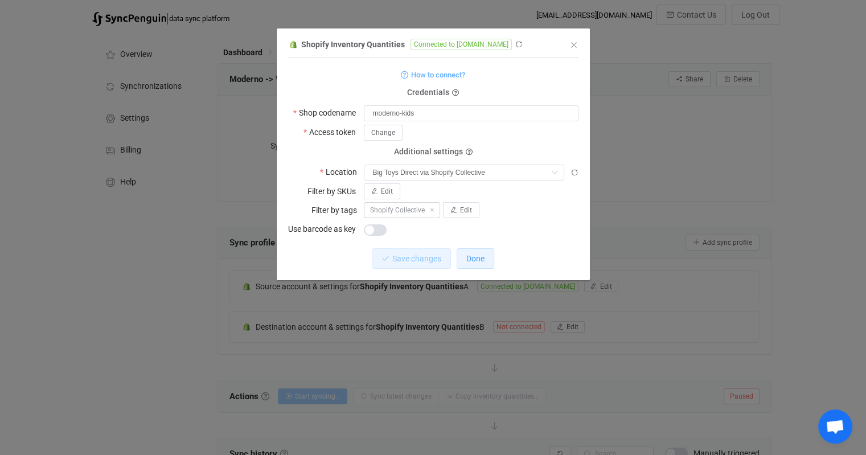
click at [480, 257] on span "Done" at bounding box center [475, 258] width 18 height 9
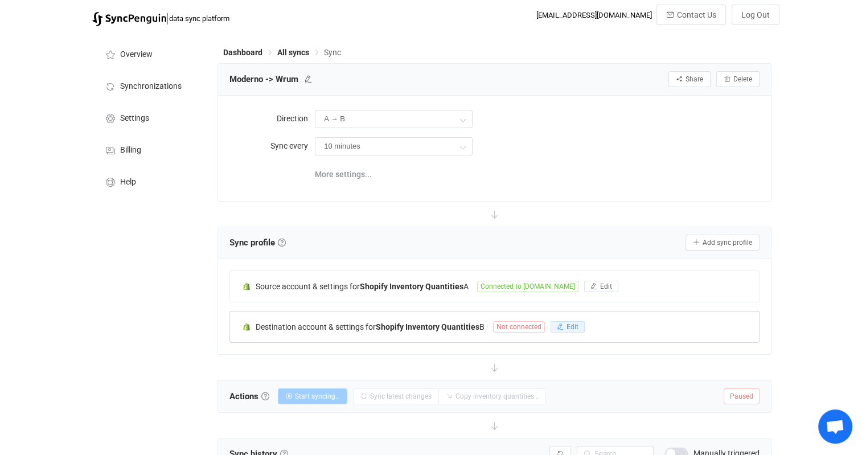
click at [568, 324] on span "Edit" at bounding box center [573, 327] width 12 height 8
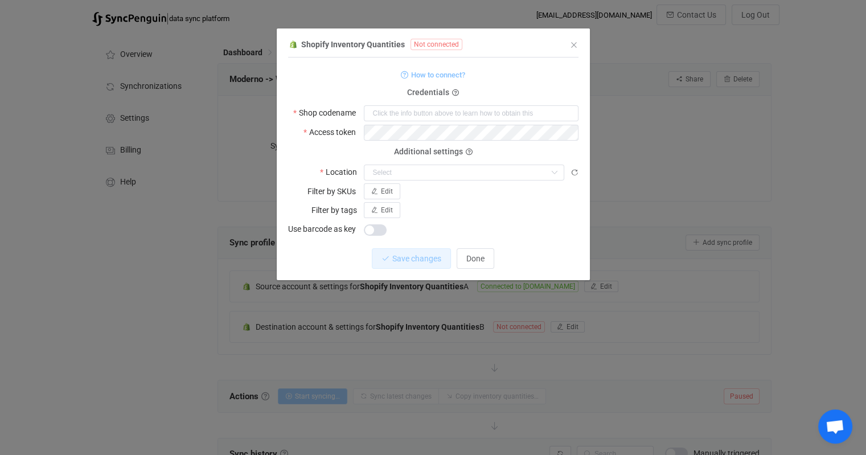
click at [432, 76] on span "How to connect?" at bounding box center [438, 74] width 54 height 13
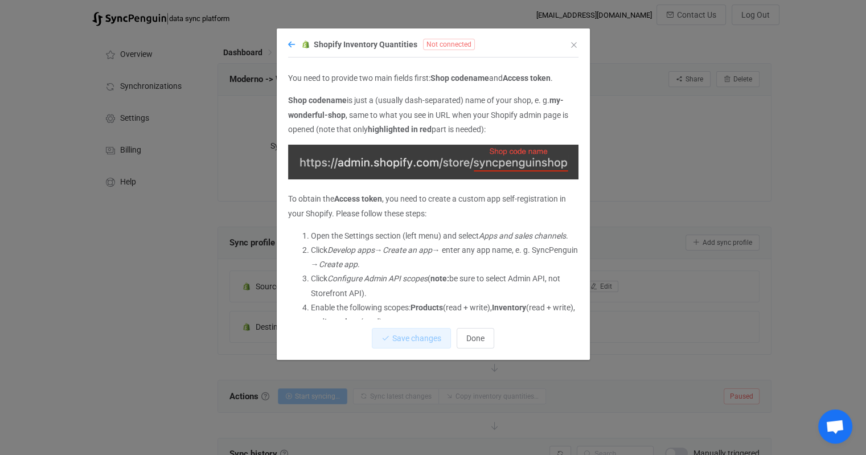
click at [290, 43] on icon "dialog" at bounding box center [291, 44] width 7 height 8
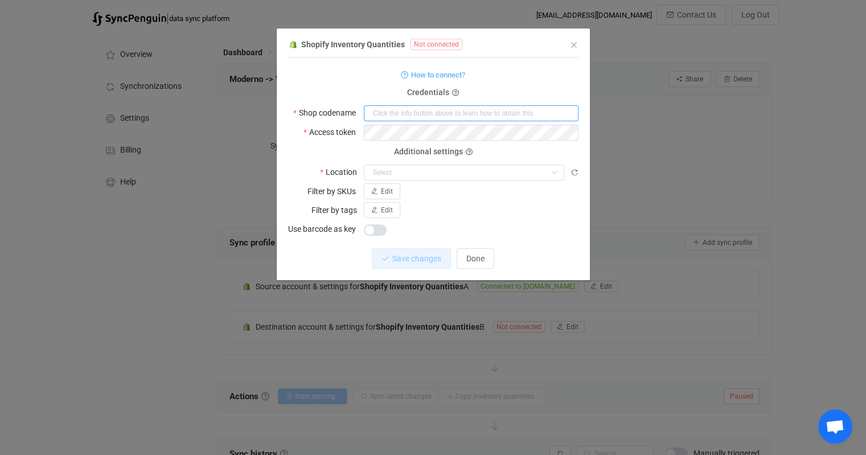
click at [373, 113] on input "dialog" at bounding box center [471, 113] width 215 height 16
paste input "qnyd0p-bb"
type input "qnyd0p-bb"
click at [509, 82] on form "How to connect? Credentials Shop codename qnyd0p-bb Access token Deprecated API…" at bounding box center [433, 152] width 290 height 170
click at [424, 80] on span "How to connect?" at bounding box center [438, 74] width 54 height 13
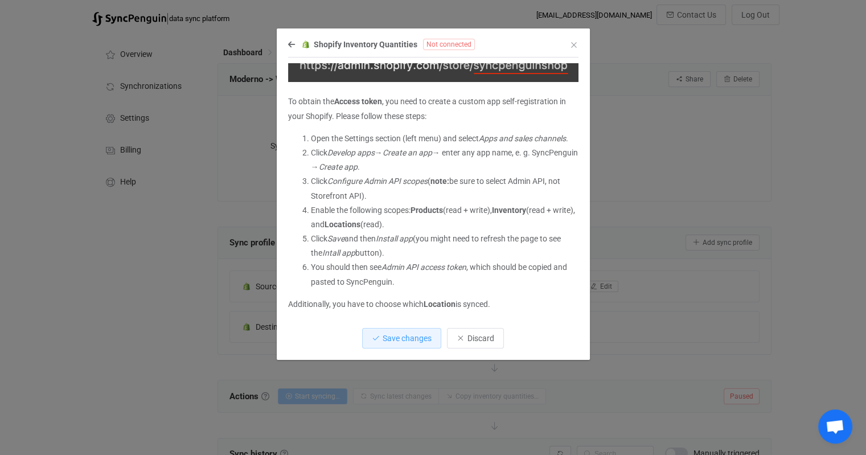
scroll to position [110, 0]
click at [290, 46] on icon "dialog" at bounding box center [291, 44] width 7 height 8
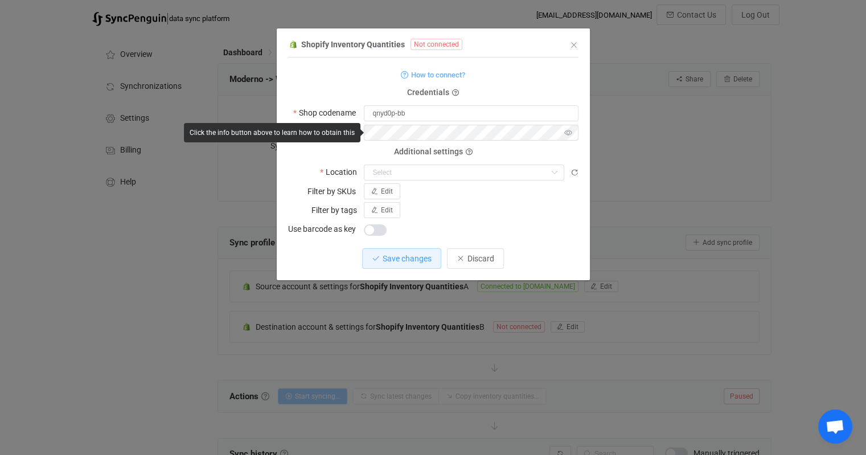
click at [571, 132] on icon "dialog" at bounding box center [569, 133] width 14 height 16
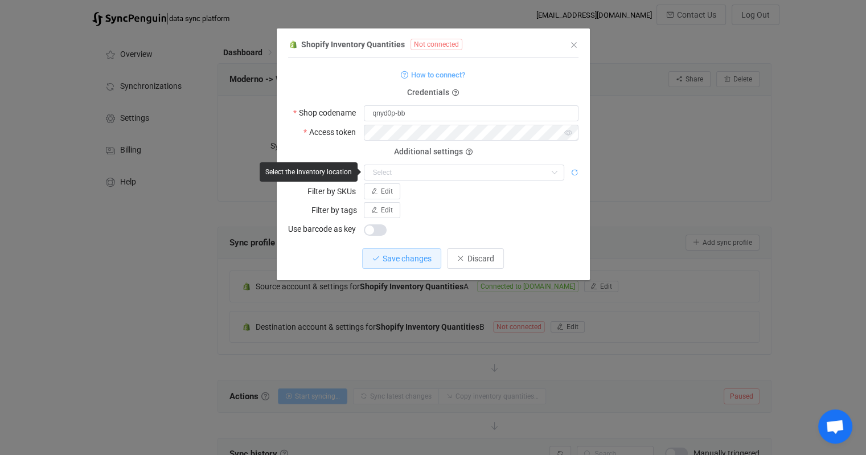
click at [574, 171] on icon "dialog" at bounding box center [575, 173] width 8 height 8
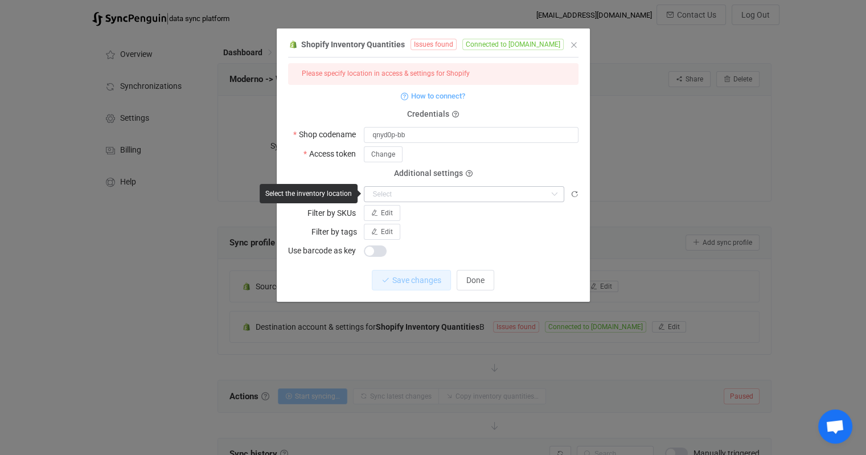
click at [547, 195] on icon "dialog" at bounding box center [554, 194] width 14 height 16
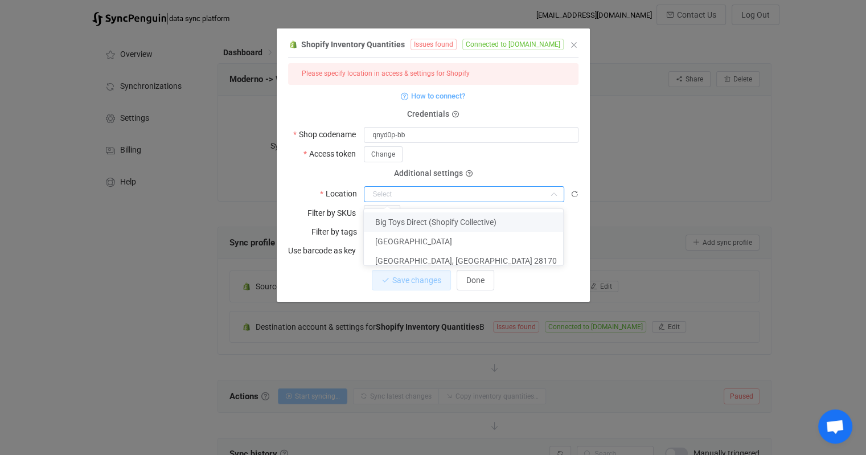
click at [459, 222] on span "Big Toys Direct (Shopify Collective)" at bounding box center [435, 222] width 121 height 9
type input "Big Toys Direct (Shopify Collective)"
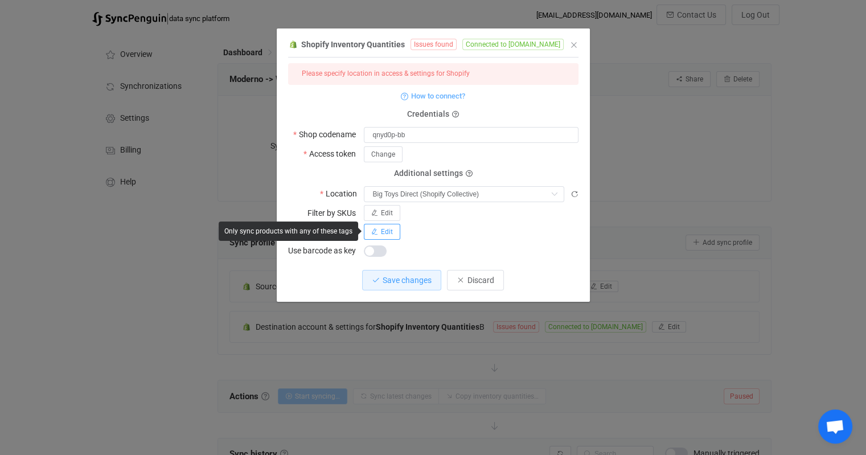
click at [384, 231] on span "Edit" at bounding box center [387, 232] width 12 height 8
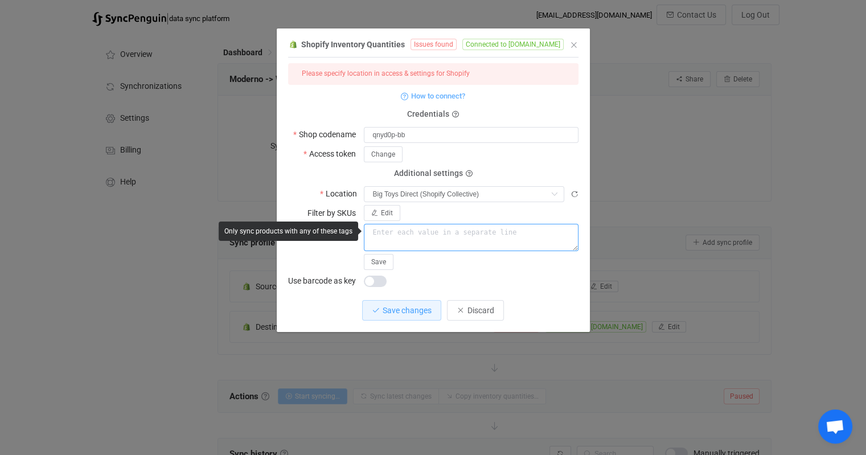
click at [401, 231] on textarea "dialog" at bounding box center [471, 237] width 215 height 27
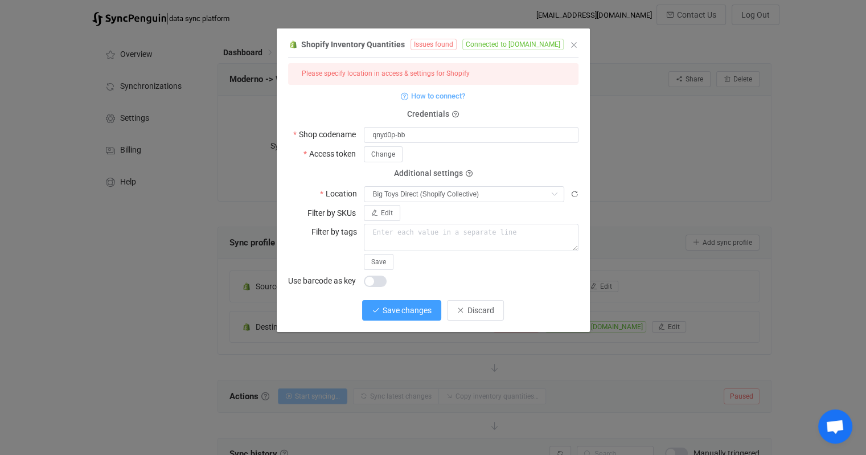
click at [404, 314] on button "Save changes" at bounding box center [401, 310] width 79 height 21
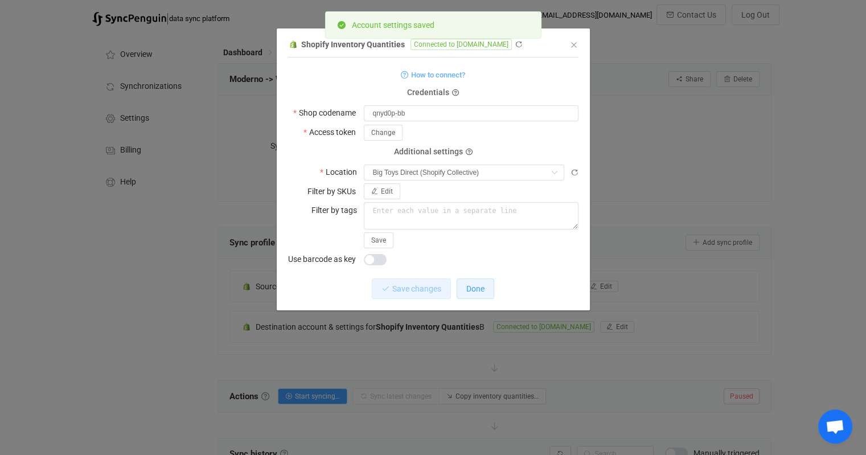
click at [477, 293] on button "Done" at bounding box center [476, 289] width 38 height 21
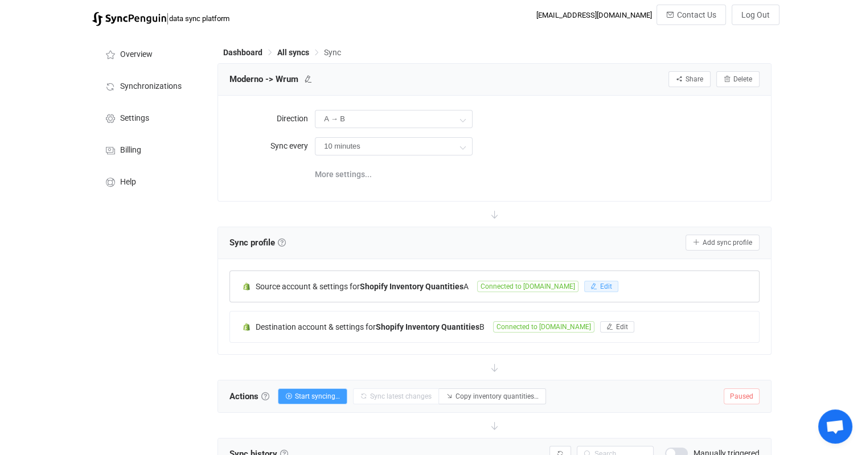
click at [597, 286] on icon "button" at bounding box center [594, 286] width 7 height 7
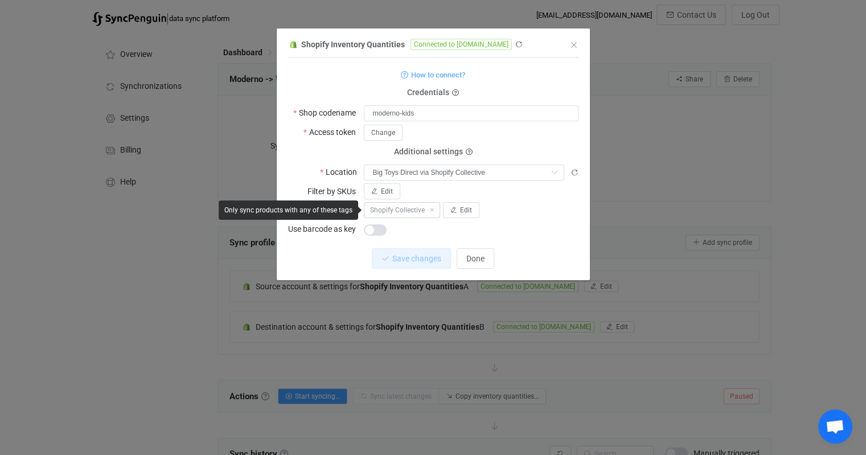
drag, startPoint x: 424, startPoint y: 208, endPoint x: 363, endPoint y: 215, distance: 60.8
click at [364, 215] on span "Shopify Collective" at bounding box center [402, 210] width 76 height 16
copy span "Shopify Collective"
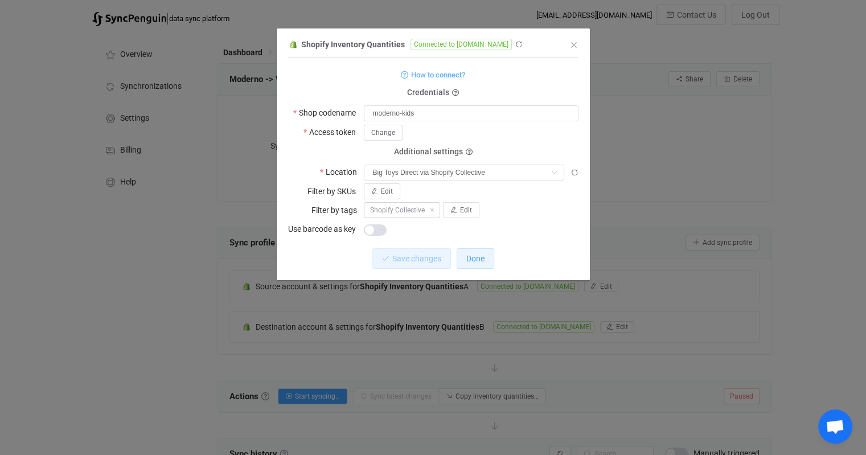
click at [482, 259] on span "Done" at bounding box center [475, 258] width 18 height 9
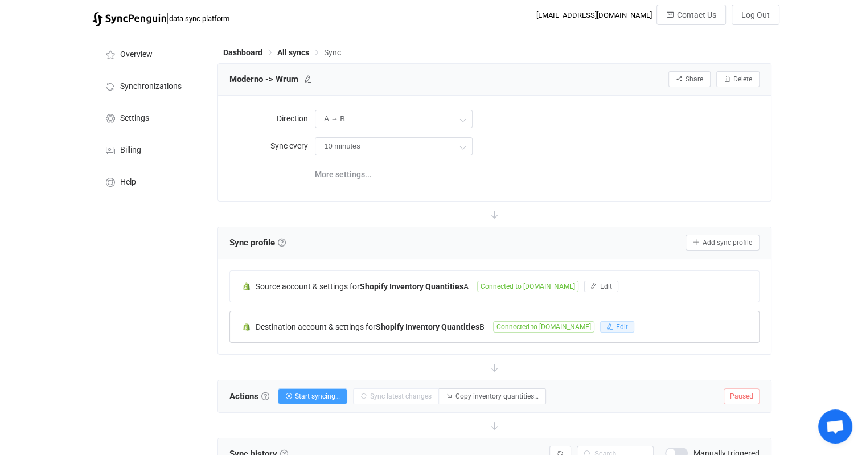
click at [628, 326] on span "Edit" at bounding box center [622, 327] width 12 height 8
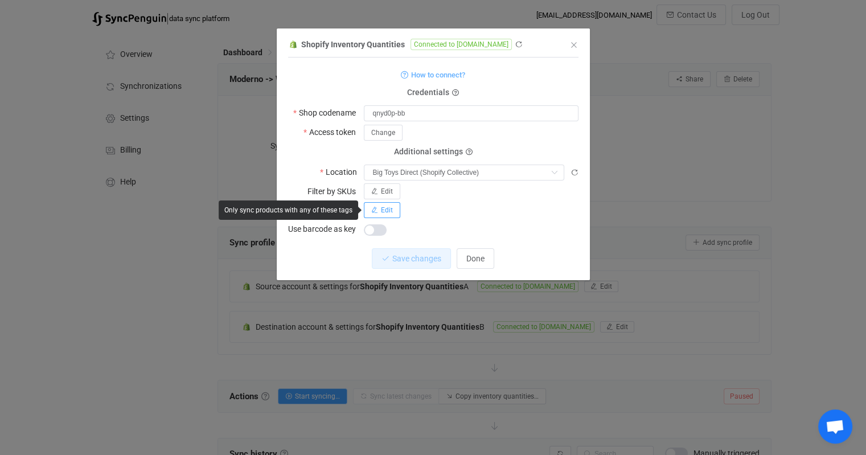
click at [387, 211] on span "Edit" at bounding box center [387, 210] width 12 height 8
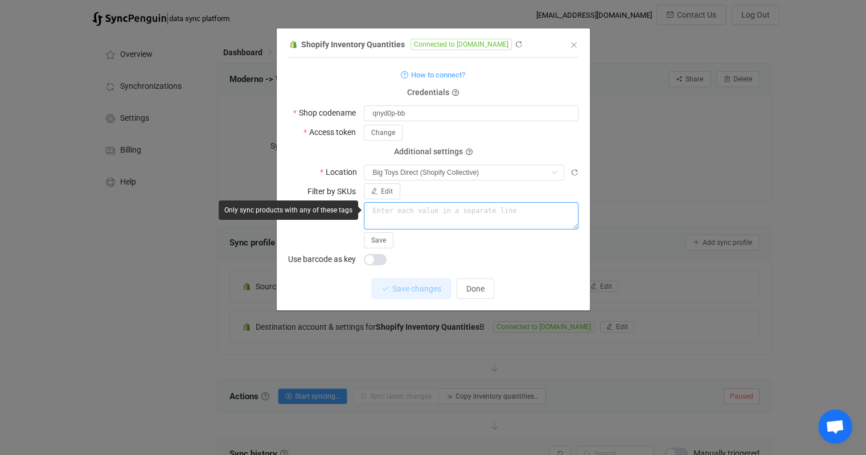
click at [419, 213] on textarea "dialog" at bounding box center [471, 215] width 215 height 27
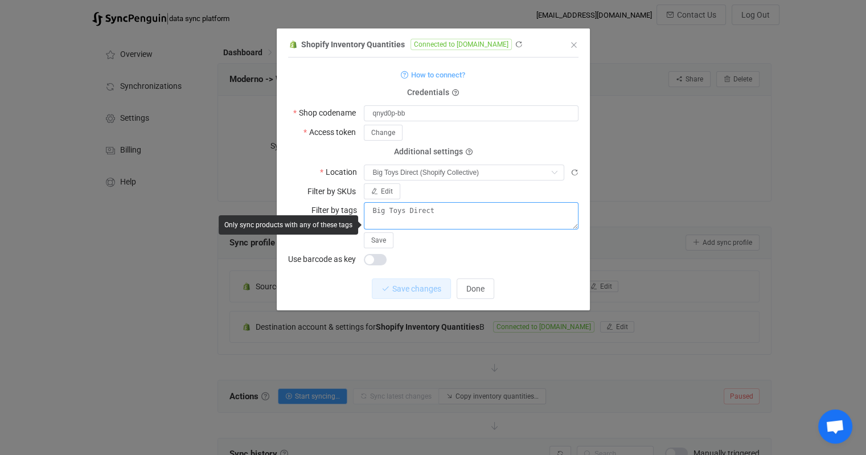
drag, startPoint x: 439, startPoint y: 212, endPoint x: 319, endPoint y: 210, distance: 119.6
click at [319, 210] on div "Filter by tags Big Toys Direct Save" at bounding box center [433, 225] width 290 height 46
paste textarea "Shopify Collective"
drag, startPoint x: 372, startPoint y: 208, endPoint x: 349, endPoint y: 210, distance: 23.5
click at [349, 210] on div "Filter by tags Shopify Collective Save" at bounding box center [433, 225] width 290 height 46
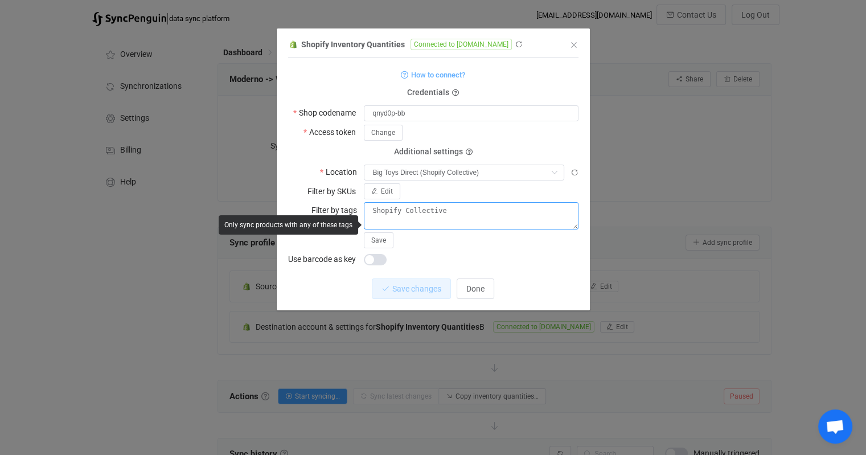
drag, startPoint x: 458, startPoint y: 209, endPoint x: 352, endPoint y: 198, distance: 106.5
click at [351, 199] on form "How to connect? Credentials Shop codename qnyd0p-bb Access token Change Depreca…" at bounding box center [433, 167] width 290 height 200
click at [469, 216] on textarea "Big Toys Direct" at bounding box center [471, 215] width 215 height 27
type textarea "Big Toys Direct"
drag, startPoint x: 477, startPoint y: 290, endPoint x: 472, endPoint y: 227, distance: 62.9
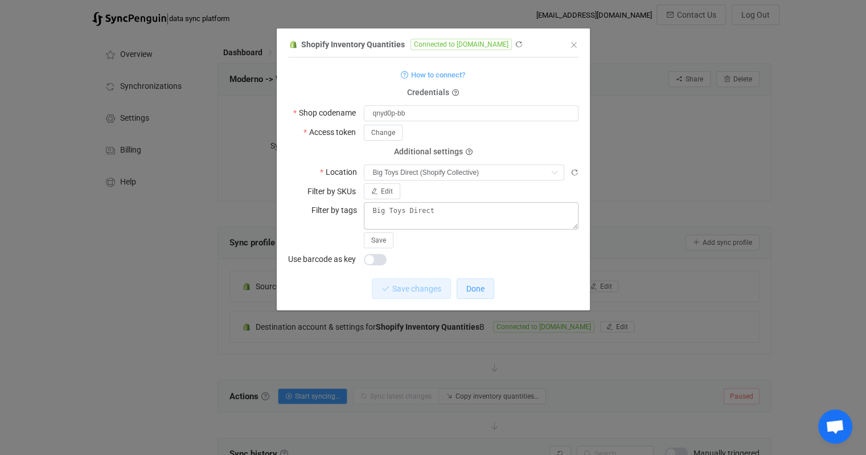
click at [472, 227] on div "1 { { "shopName": "qnyd0p-bb", "accessToken": "***", "locationId": "85021098208…" at bounding box center [433, 184] width 290 height 253
drag, startPoint x: 463, startPoint y: 217, endPoint x: 306, endPoint y: 203, distance: 157.2
click at [306, 203] on div "Filter by tags Big Toys Direct Save" at bounding box center [433, 225] width 290 height 46
drag, startPoint x: 449, startPoint y: 215, endPoint x: 275, endPoint y: 204, distance: 174.1
click at [275, 204] on div "Shopify Inventory Quantities Connected to [DOMAIN_NAME] 1 { { "shopName": "qnyd…" at bounding box center [433, 227] width 866 height 455
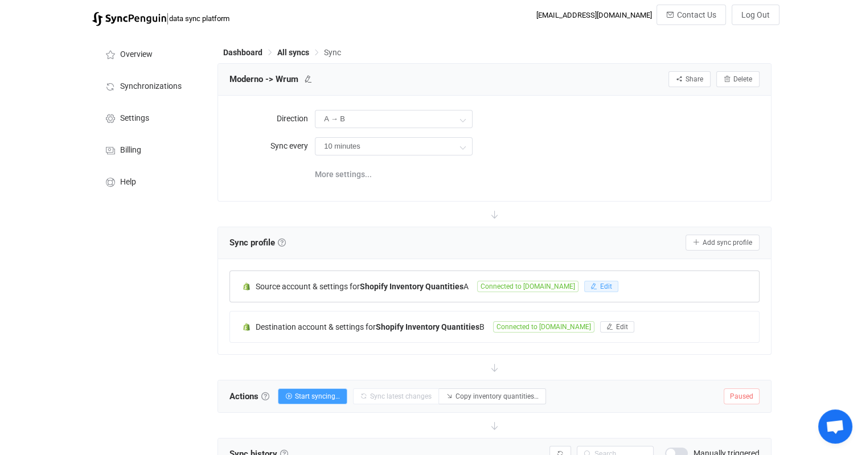
click at [612, 284] on span "Edit" at bounding box center [606, 287] width 12 height 8
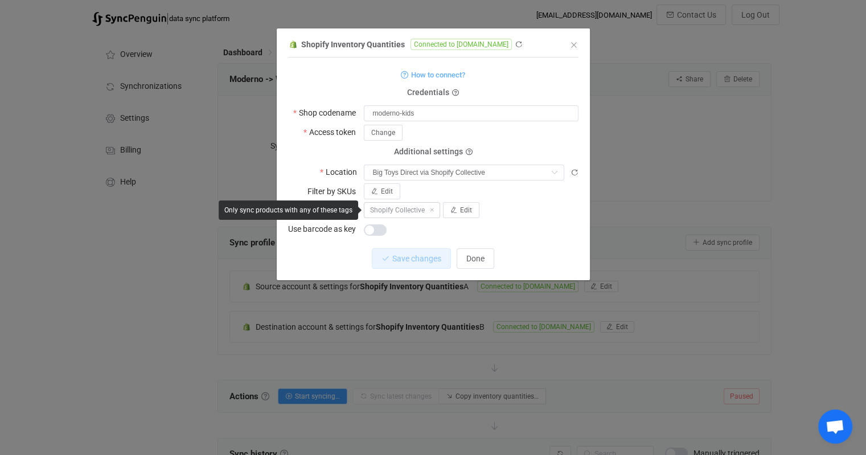
drag, startPoint x: 425, startPoint y: 214, endPoint x: 369, endPoint y: 206, distance: 56.4
click at [369, 206] on span "Shopify Collective" at bounding box center [402, 210] width 76 height 16
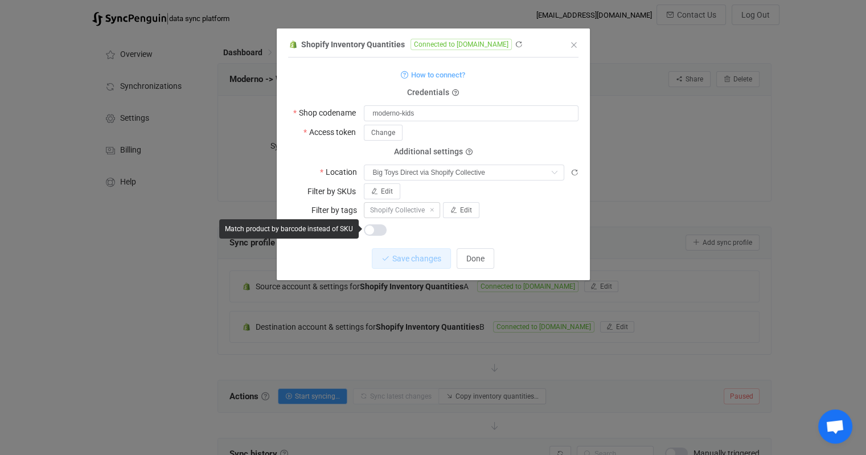
copy span "Shopify Collective"
click at [466, 260] on span "Done" at bounding box center [475, 258] width 18 height 9
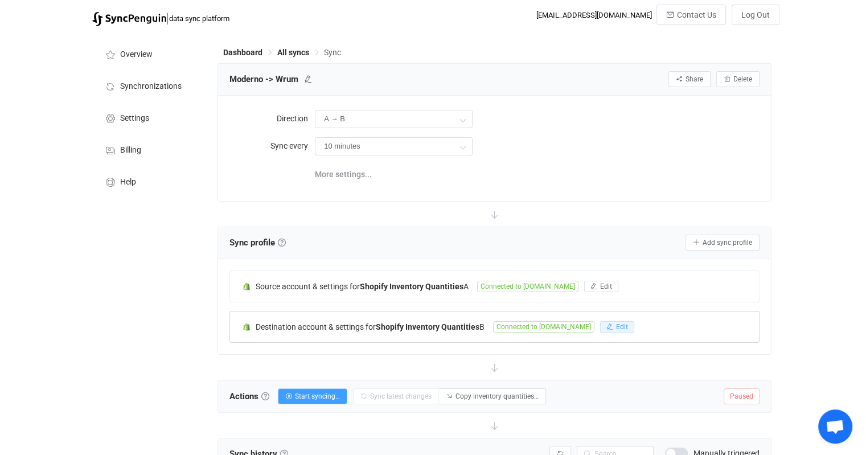
click at [613, 324] on icon "button" at bounding box center [610, 327] width 7 height 7
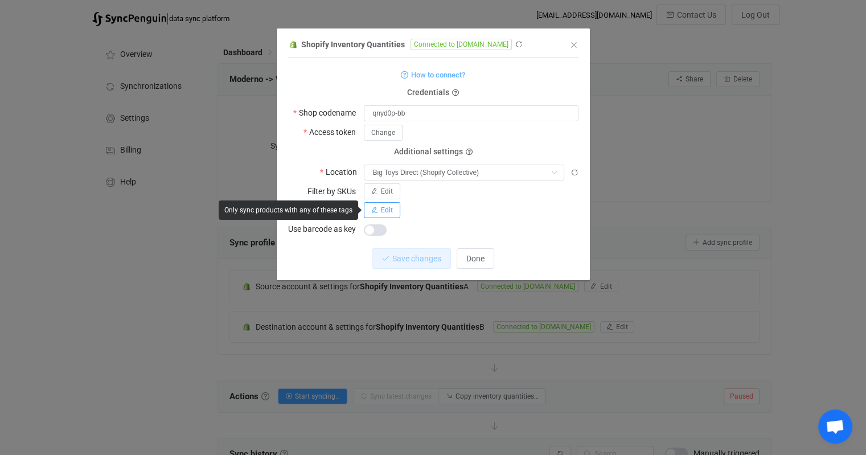
click at [387, 213] on span "Edit" at bounding box center [387, 210] width 12 height 8
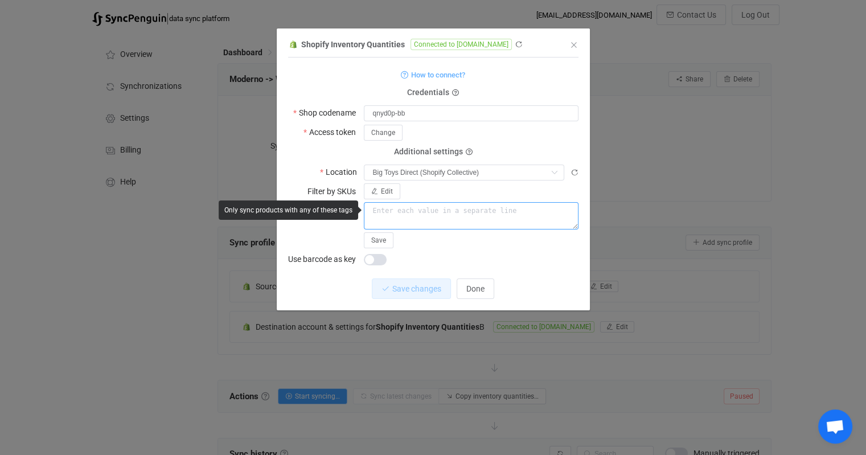
click at [419, 212] on textarea "dialog" at bounding box center [471, 215] width 215 height 27
paste textarea "Shopify Collective"
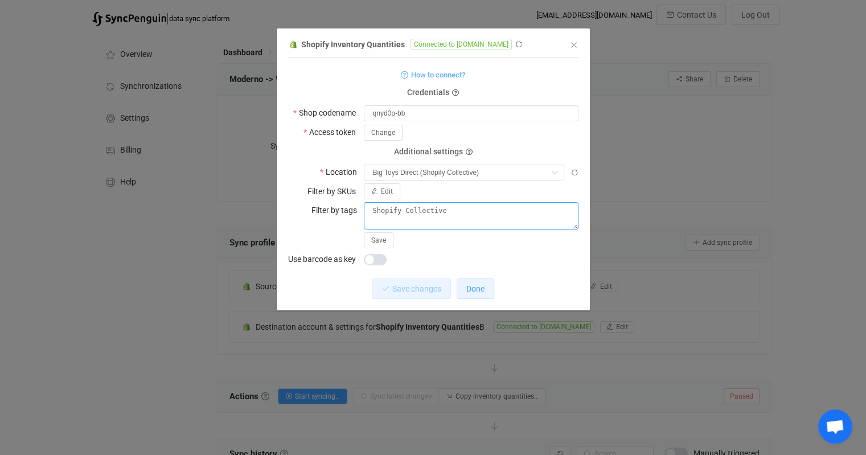
type textarea "Shopify Collective"
click at [483, 289] on span "Done" at bounding box center [475, 288] width 18 height 9
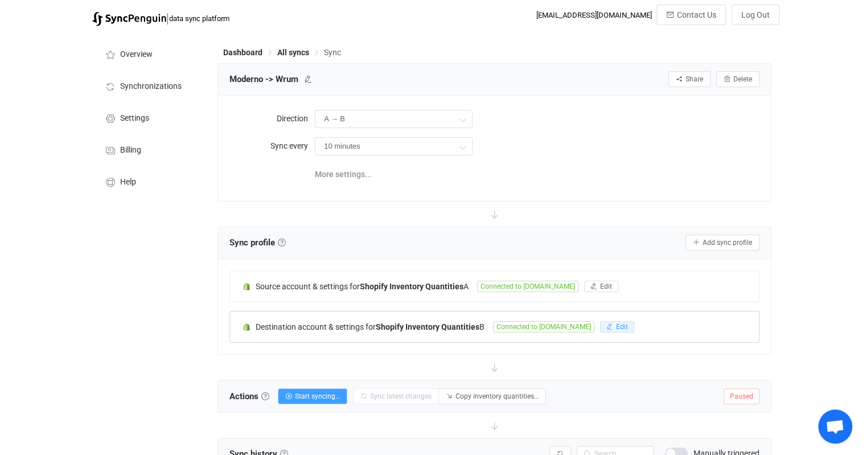
click at [628, 325] on span "Edit" at bounding box center [622, 327] width 12 height 8
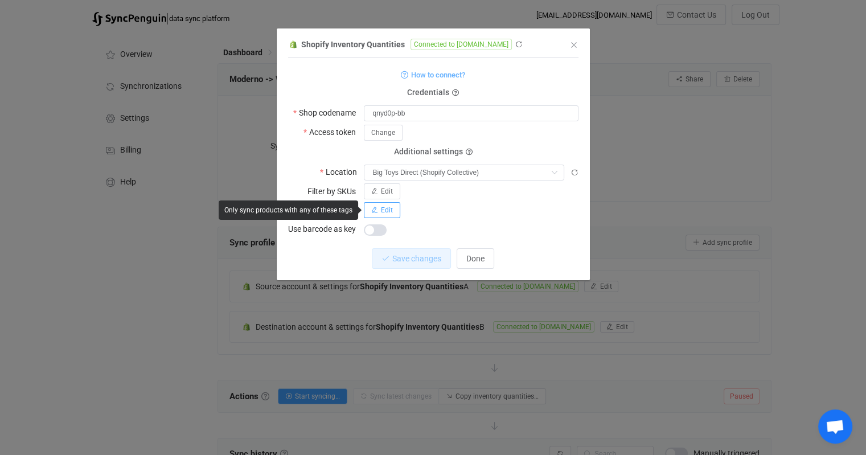
click at [376, 209] on icon "dialog" at bounding box center [374, 210] width 7 height 7
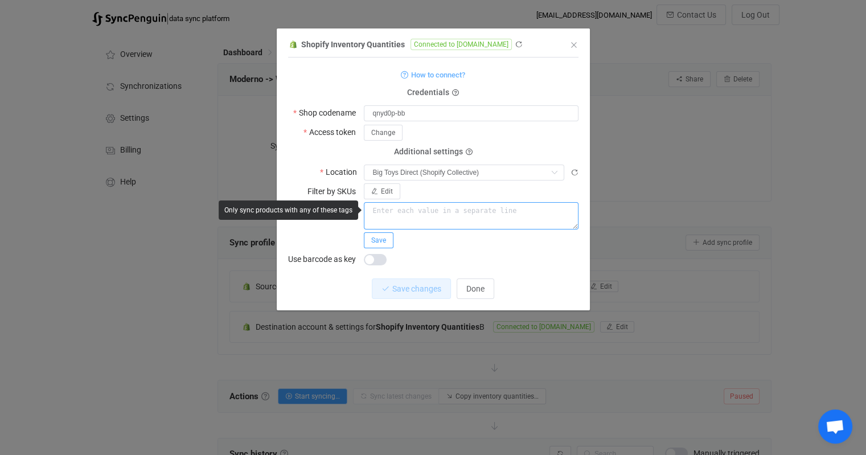
click at [414, 217] on textarea "dialog" at bounding box center [471, 215] width 215 height 27
paste textarea "Shopify Collective"
type textarea "Shopify Collective"
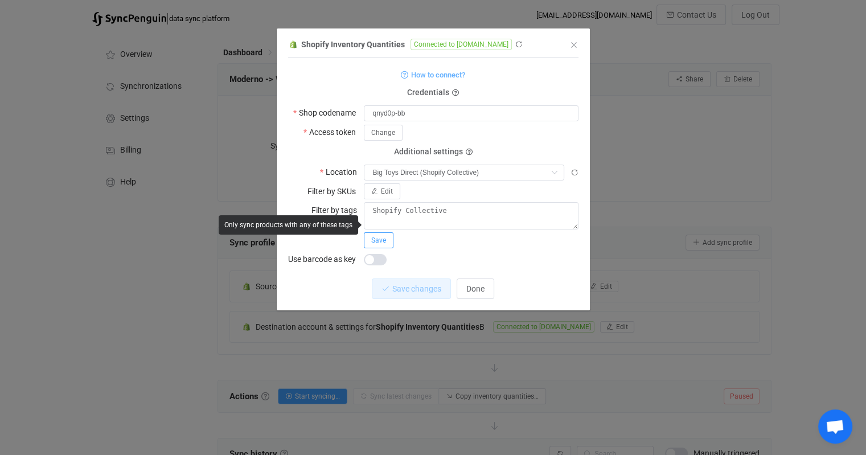
click at [378, 237] on span "Save" at bounding box center [378, 240] width 15 height 8
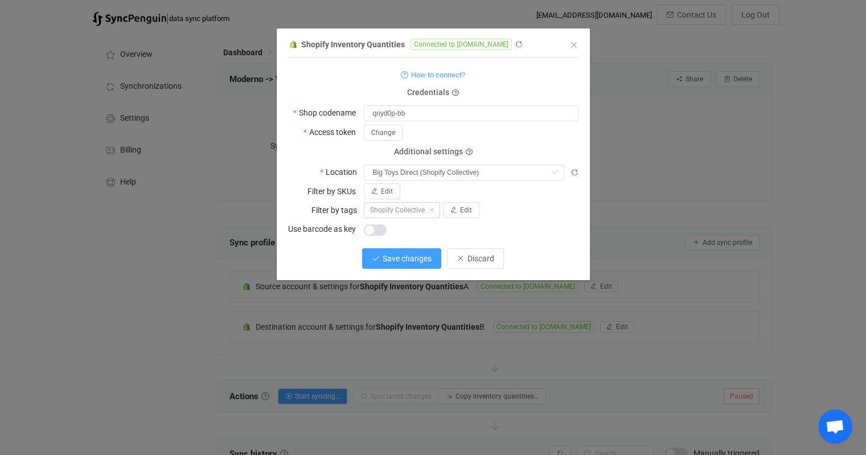
click at [416, 260] on span "Save changes" at bounding box center [407, 258] width 49 height 9
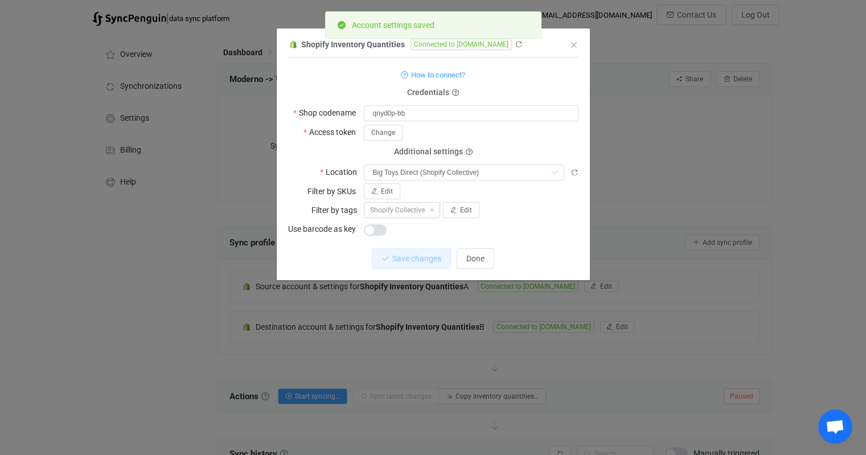
click at [786, 322] on div "Shopify Inventory Quantities Connected to [DOMAIN_NAME] 1 { { "shopName": "qnyd…" at bounding box center [433, 227] width 866 height 455
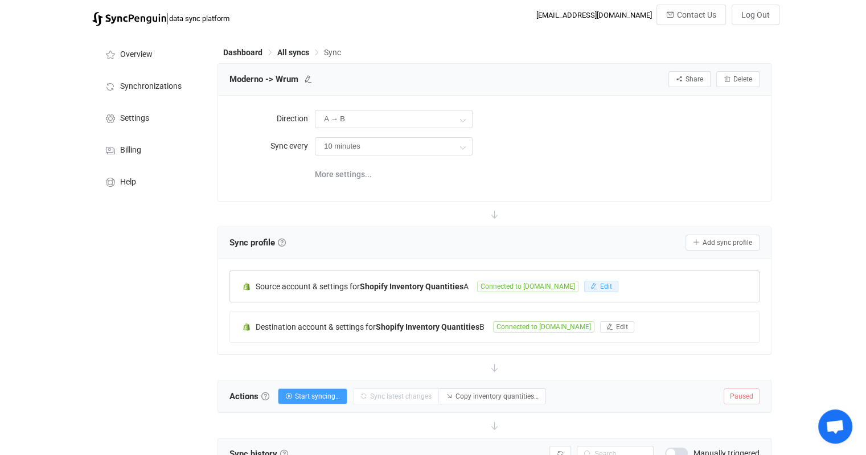
click at [612, 284] on span "Edit" at bounding box center [606, 287] width 12 height 8
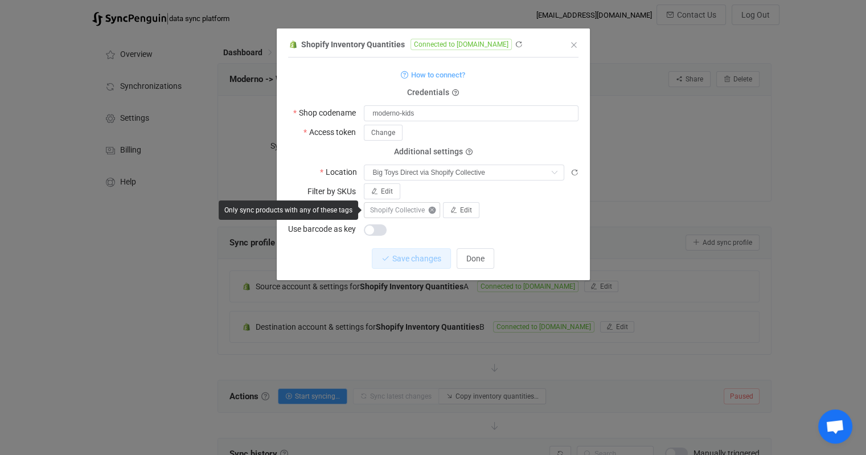
click at [433, 210] on icon "dialog" at bounding box center [431, 210] width 7 height 7
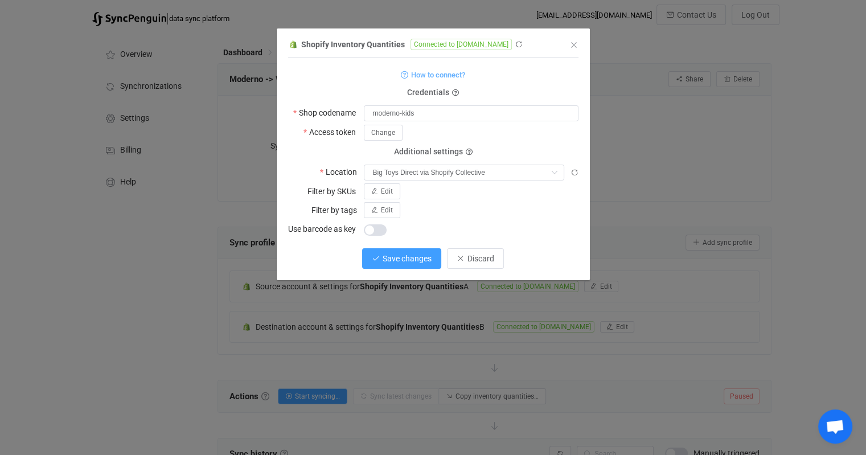
click at [406, 263] on span "Save changes" at bounding box center [407, 258] width 49 height 9
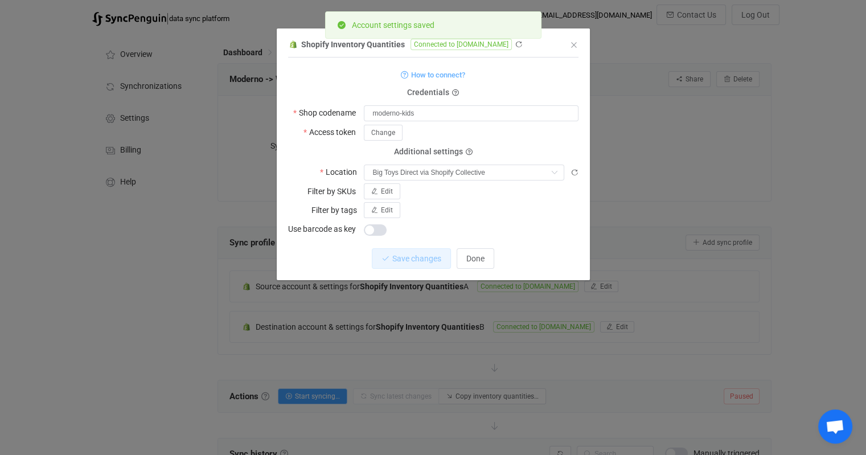
click at [498, 253] on div "Save changes Done" at bounding box center [433, 258] width 290 height 21
click at [488, 257] on button "Done" at bounding box center [476, 258] width 38 height 21
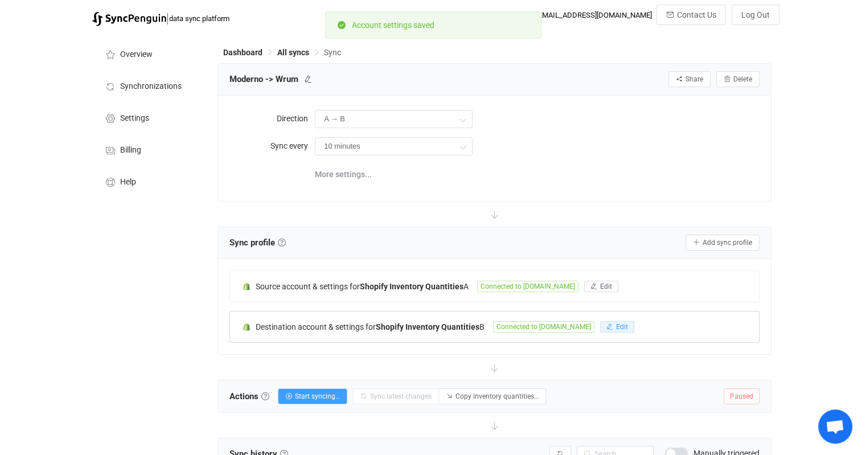
click at [628, 326] on span "Edit" at bounding box center [622, 327] width 12 height 8
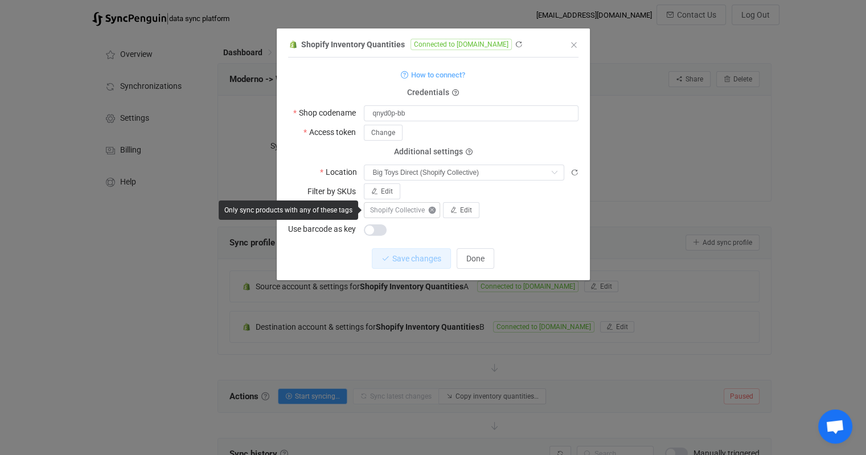
click at [434, 211] on icon "dialog" at bounding box center [431, 210] width 7 height 7
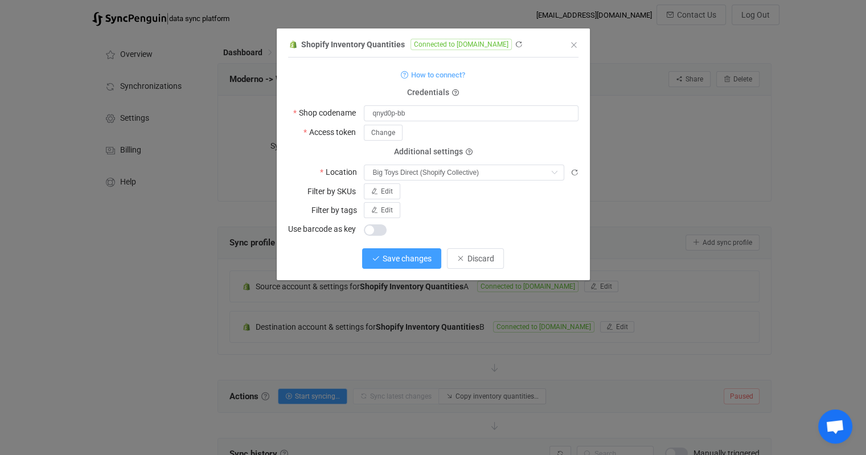
click at [412, 259] on span "Save changes" at bounding box center [407, 258] width 49 height 9
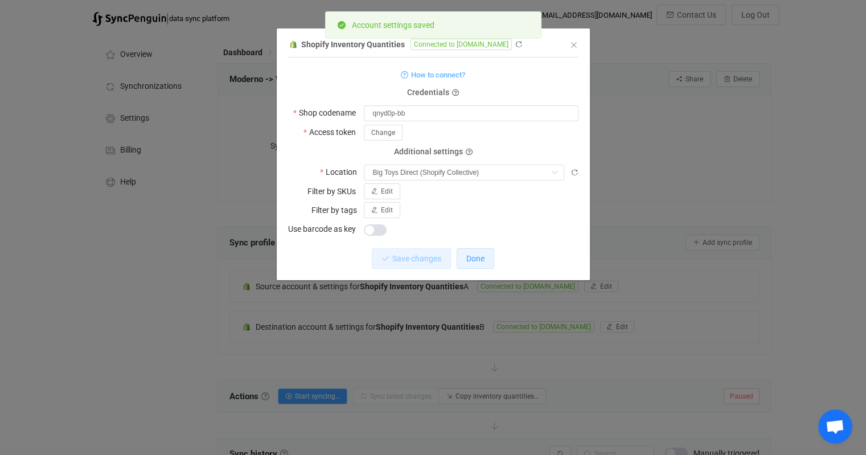
click at [479, 259] on span "Done" at bounding box center [475, 258] width 18 height 9
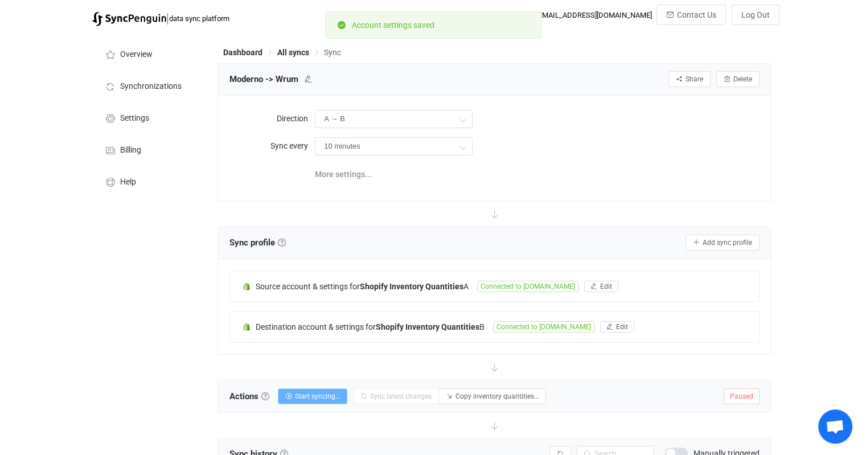
click at [320, 398] on span "Start syncing…" at bounding box center [317, 396] width 45 height 8
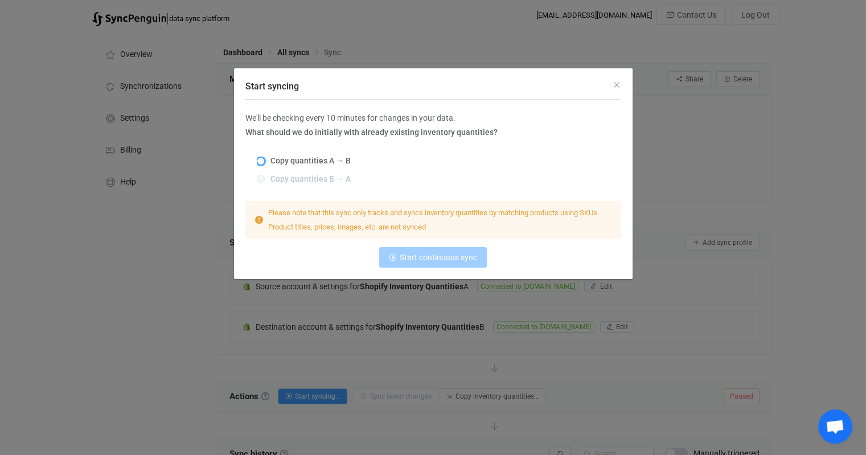
click at [261, 157] on span "Start syncing" at bounding box center [261, 161] width 8 height 8
click at [261, 157] on input "Copy quantities A → B" at bounding box center [261, 161] width 8 height 9
radio input "true"
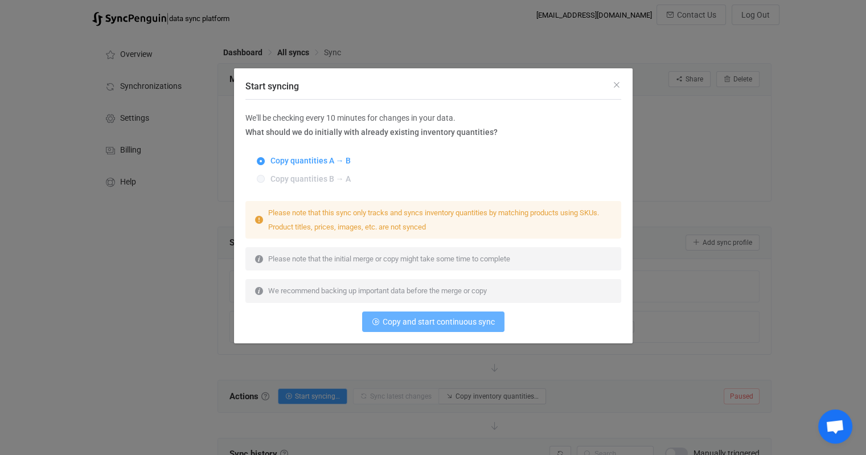
click at [421, 321] on span "Copy and start continuous sync" at bounding box center [439, 321] width 112 height 9
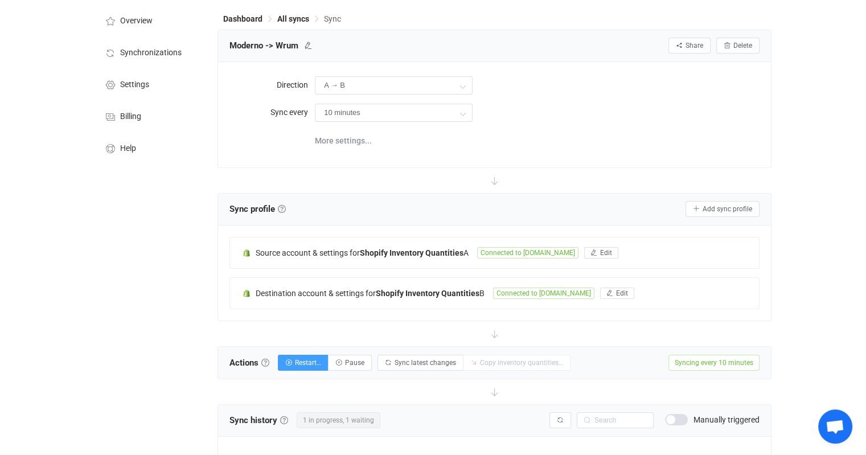
scroll to position [0, 0]
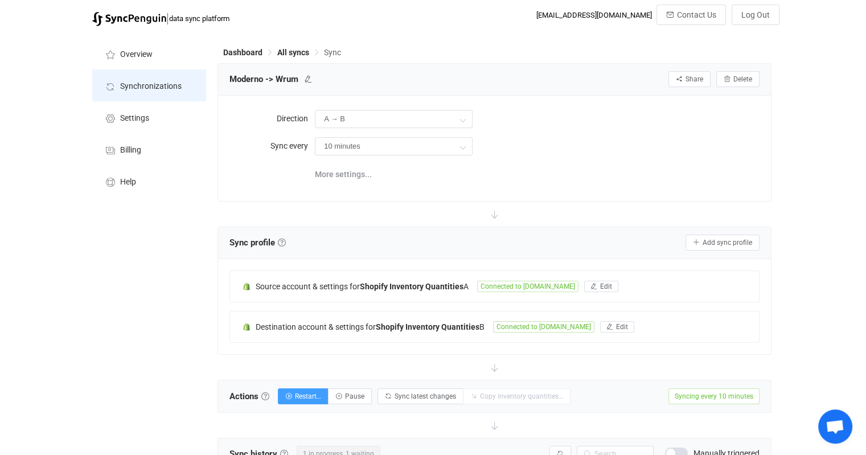
click at [148, 89] on span "Synchronizations" at bounding box center [151, 86] width 62 height 9
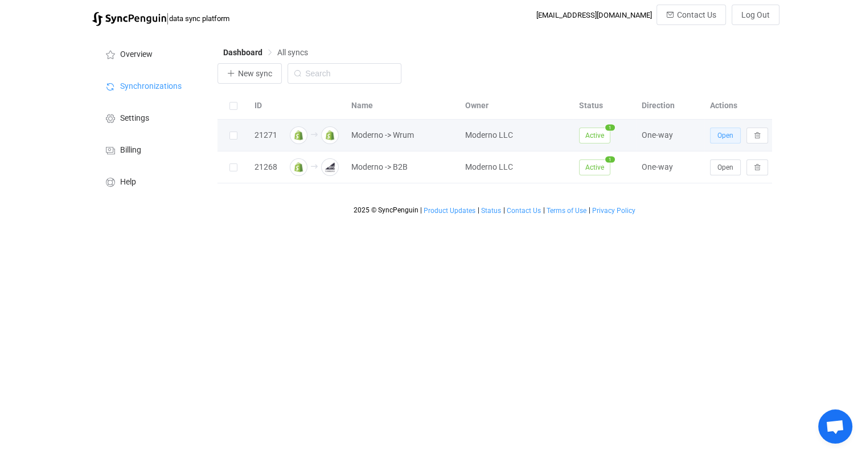
click at [721, 136] on span "Open" at bounding box center [726, 136] width 16 height 8
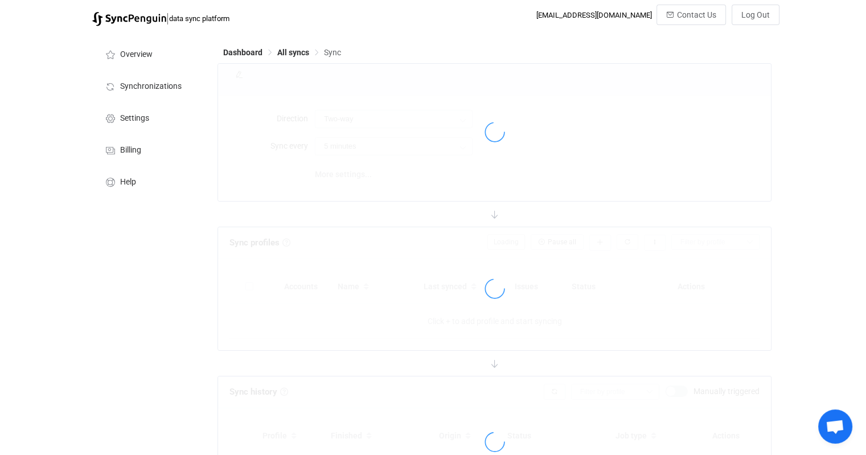
type input "A → B"
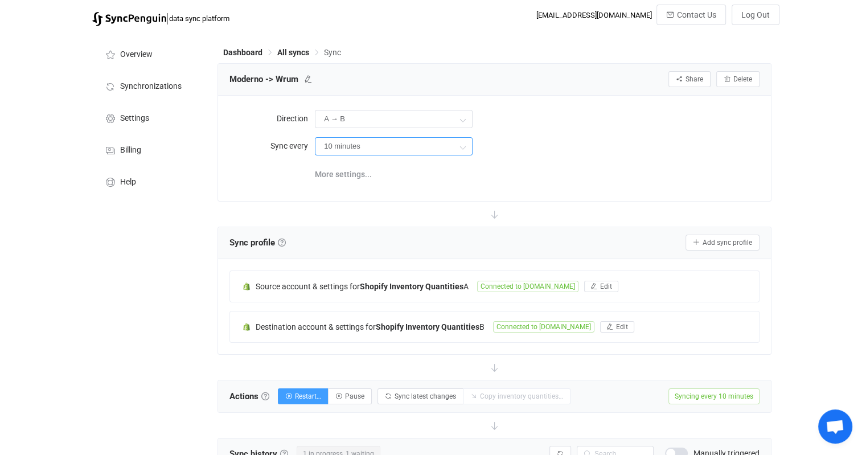
click at [449, 143] on input "10 minutes" at bounding box center [394, 146] width 158 height 18
click at [358, 237] on li "1 hour" at bounding box center [398, 235] width 165 height 19
type input "1 hour"
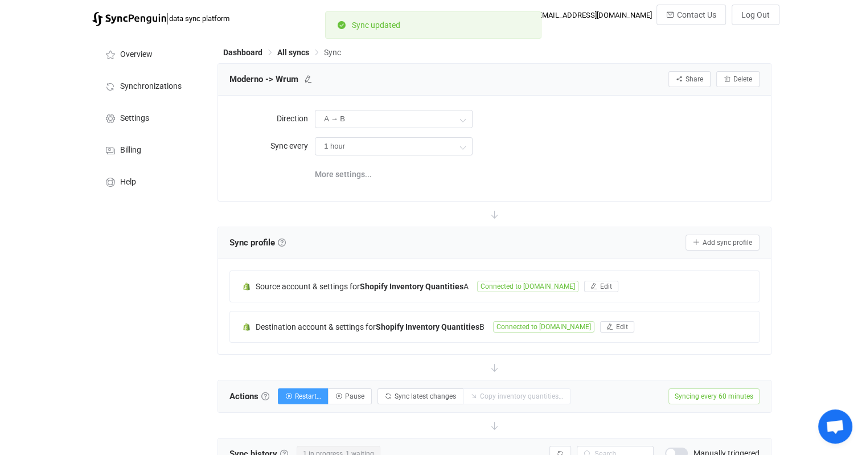
click at [596, 161] on div "Direction A → B Two-way A B B A Sync every 1 hour More settings..." at bounding box center [495, 148] width 530 height 82
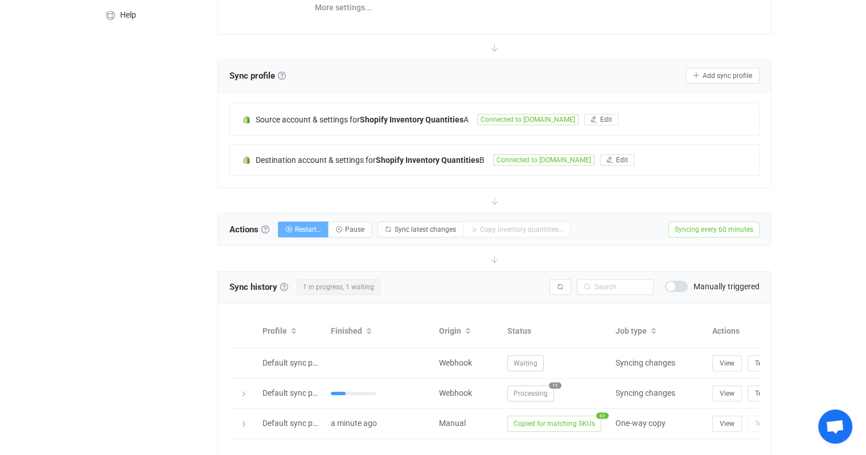
scroll to position [171, 0]
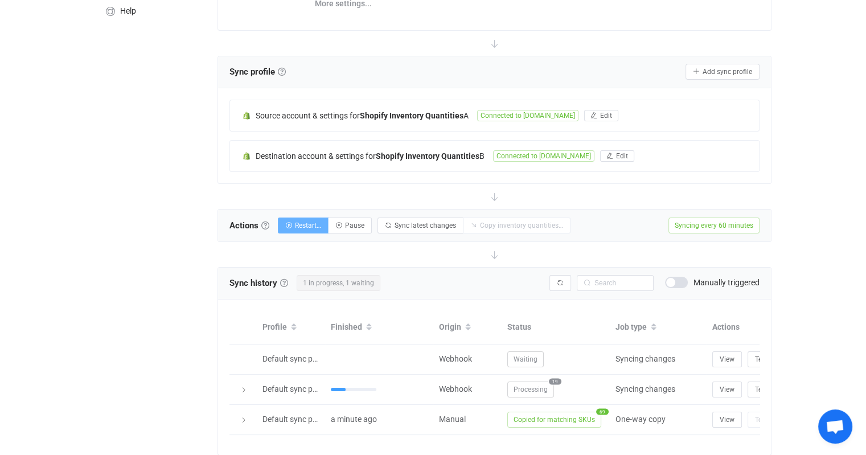
click at [313, 227] on span "Restart…" at bounding box center [308, 226] width 26 height 8
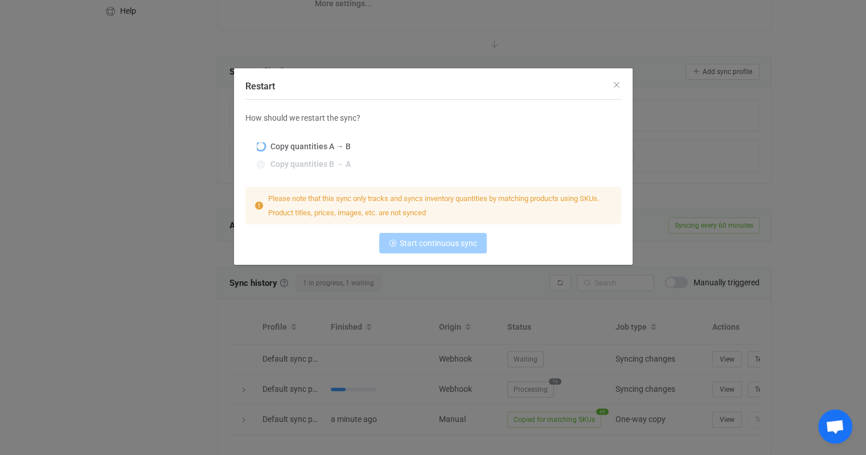
click at [311, 145] on span "Copy quantities A → B" at bounding box center [308, 146] width 86 height 9
click at [265, 145] on input "Copy quantities A → B" at bounding box center [261, 146] width 8 height 9
radio input "true"
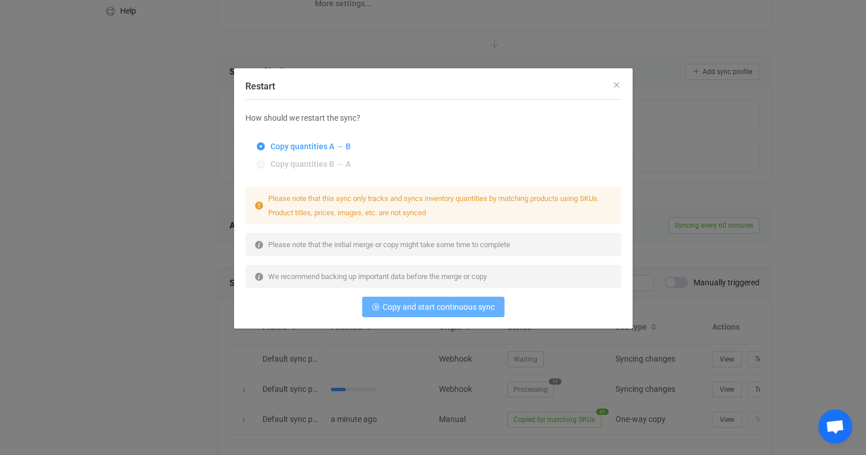
click at [430, 306] on span "Copy and start continuous sync" at bounding box center [439, 306] width 112 height 9
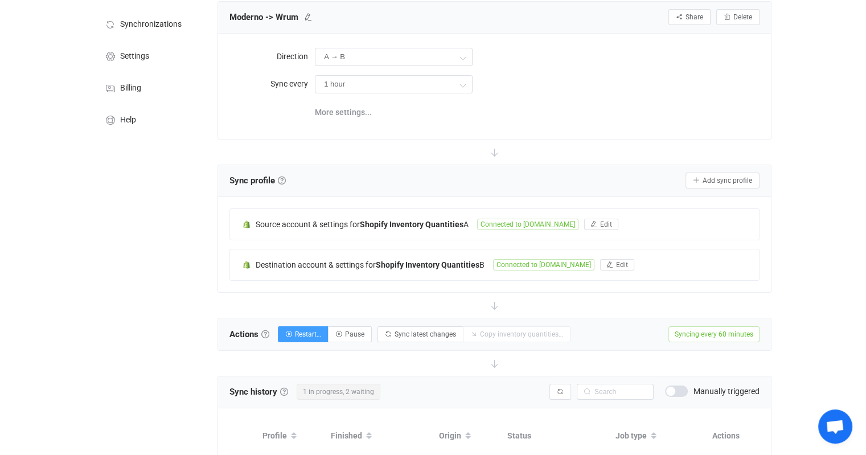
scroll to position [0, 0]
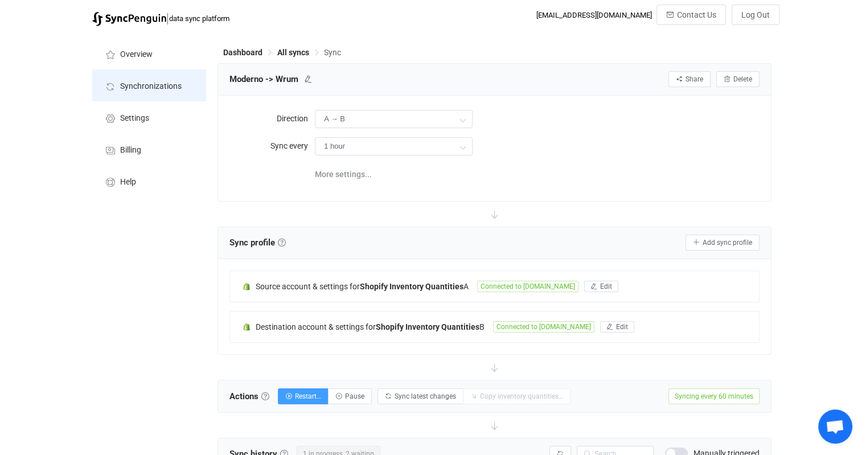
click at [155, 89] on span "Synchronizations" at bounding box center [151, 86] width 62 height 9
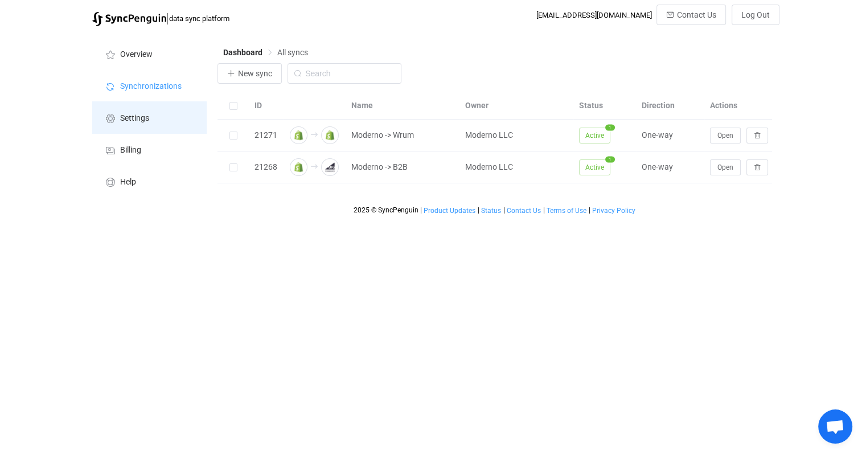
click at [131, 125] on li "Settings" at bounding box center [149, 117] width 114 height 32
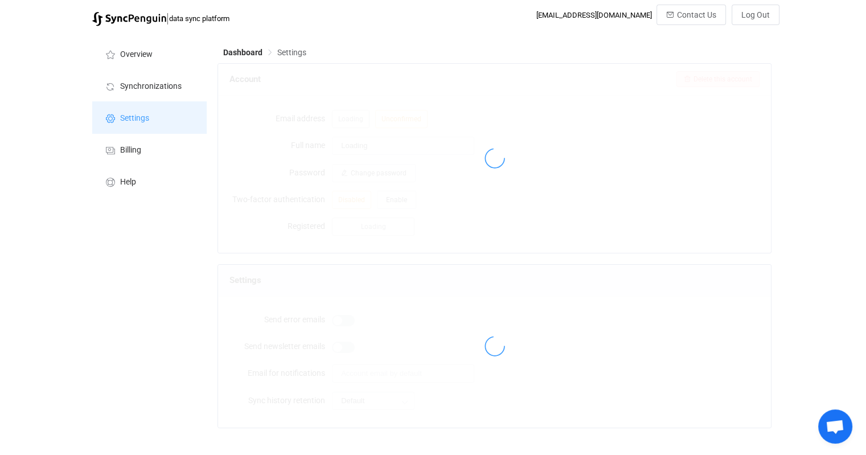
type input "Moderno LLC"
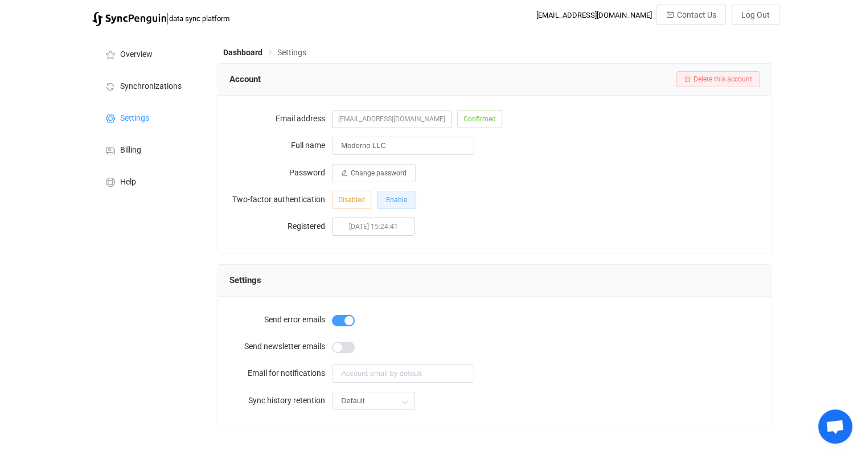
click at [399, 203] on span "Enable" at bounding box center [396, 200] width 21 height 8
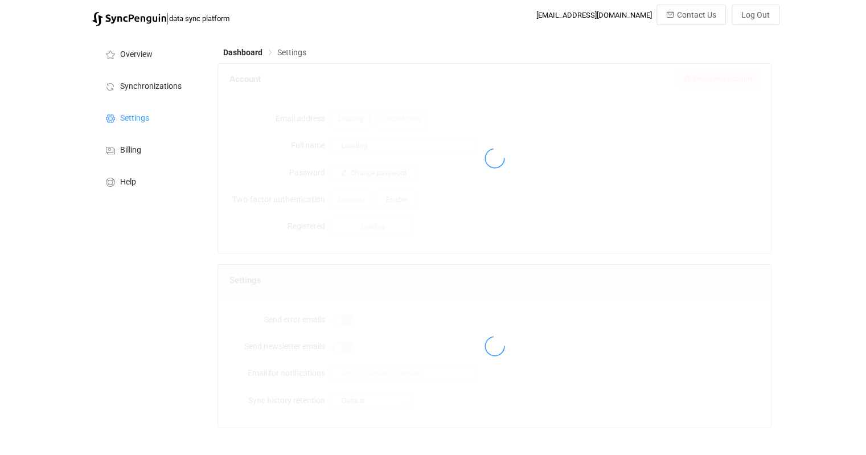
type input "Moderno LLC"
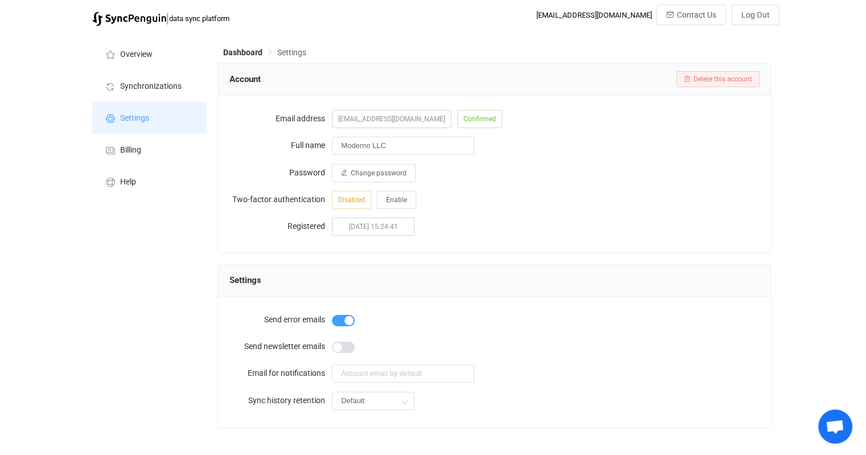
click at [126, 118] on span "Settings" at bounding box center [134, 118] width 29 height 9
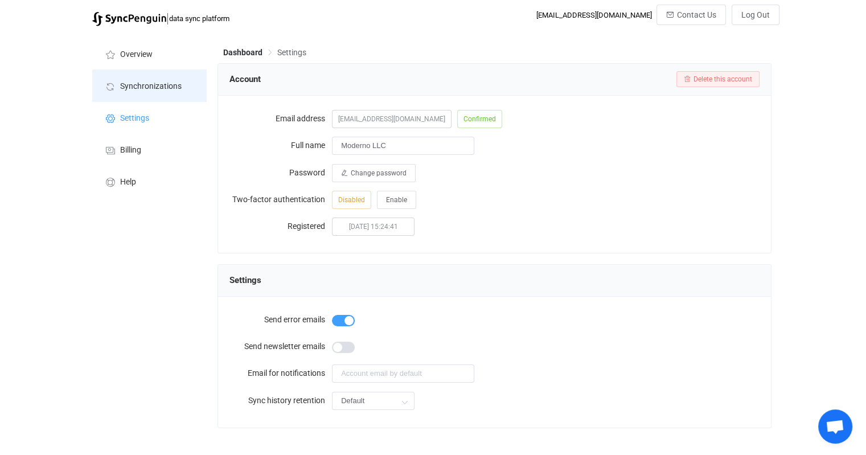
click at [144, 89] on span "Synchronizations" at bounding box center [151, 86] width 62 height 9
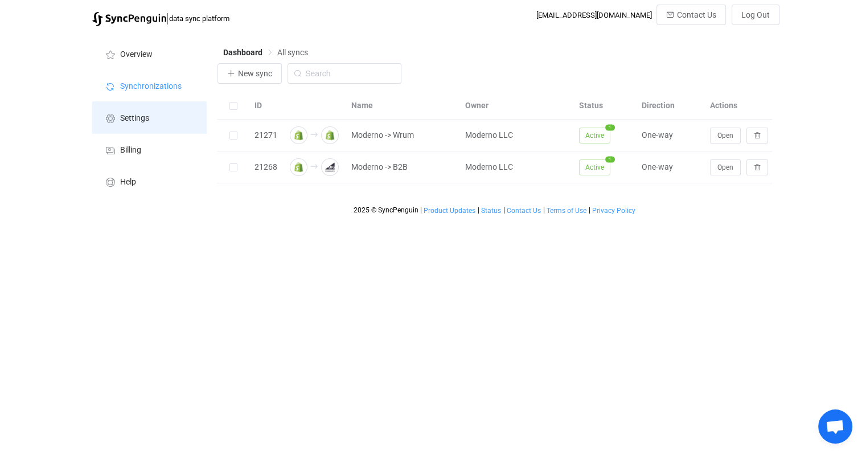
click at [147, 124] on li "Settings" at bounding box center [149, 117] width 114 height 32
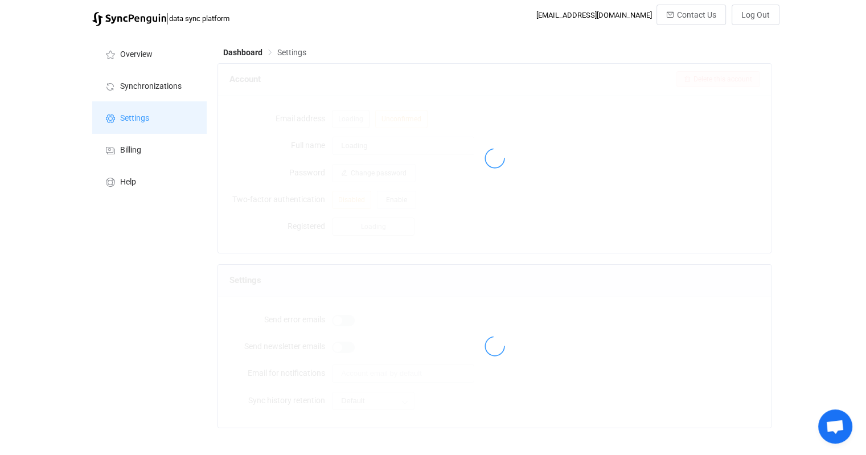
type input "Moderno LLC"
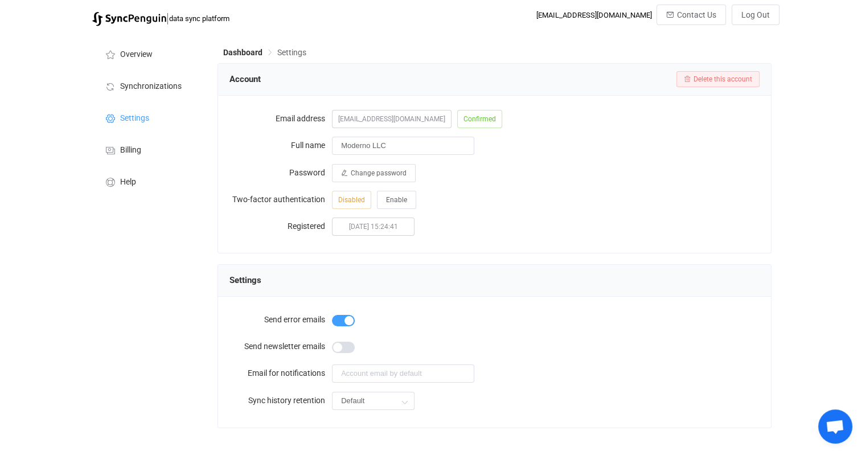
click at [338, 317] on span at bounding box center [343, 320] width 23 height 11
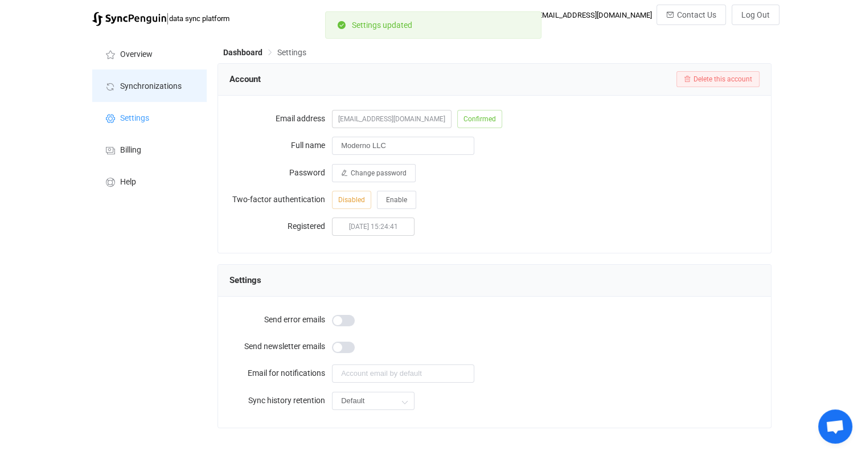
click at [156, 92] on li "Synchronizations" at bounding box center [149, 85] width 114 height 32
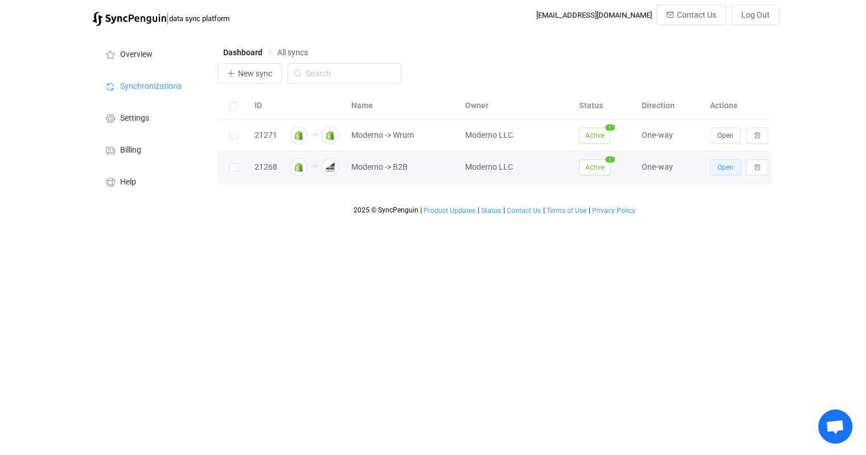
click at [722, 165] on span "Open" at bounding box center [726, 167] width 16 height 8
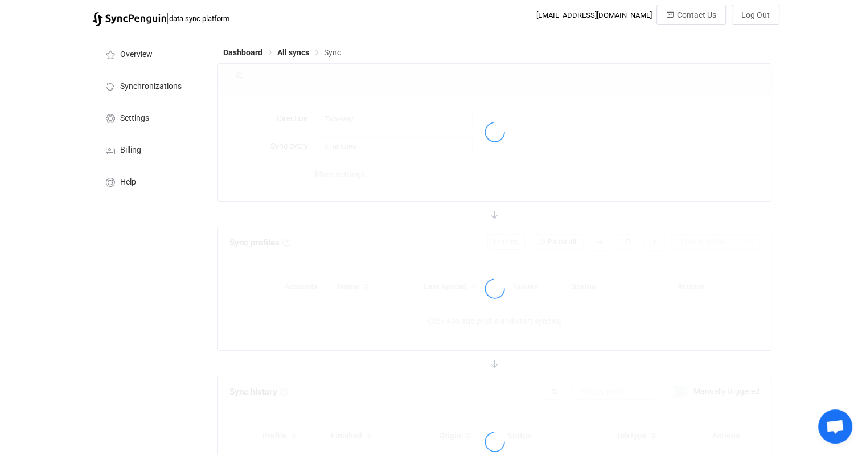
type input "Shopify → BigCommerce"
type input "30 minutes"
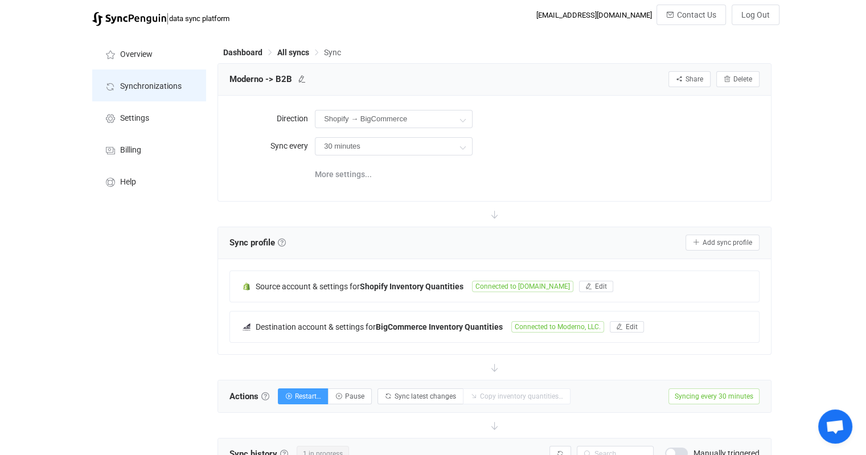
click at [163, 93] on li "Synchronizations" at bounding box center [149, 85] width 114 height 32
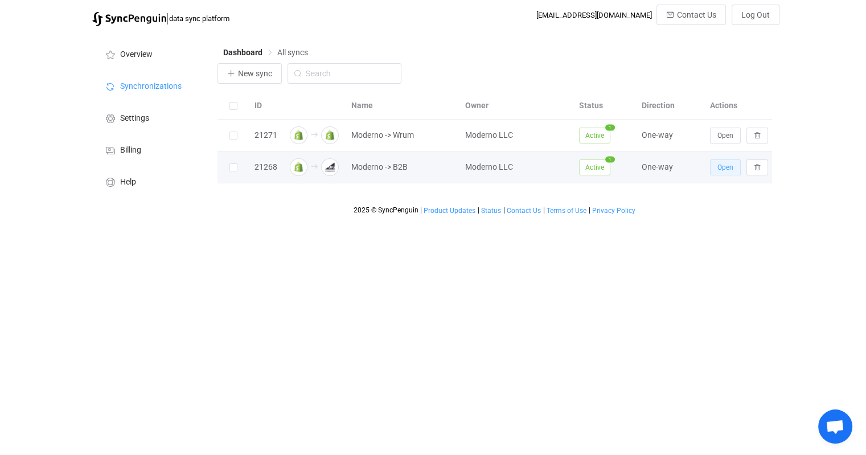
click at [715, 167] on button "Open" at bounding box center [725, 167] width 31 height 16
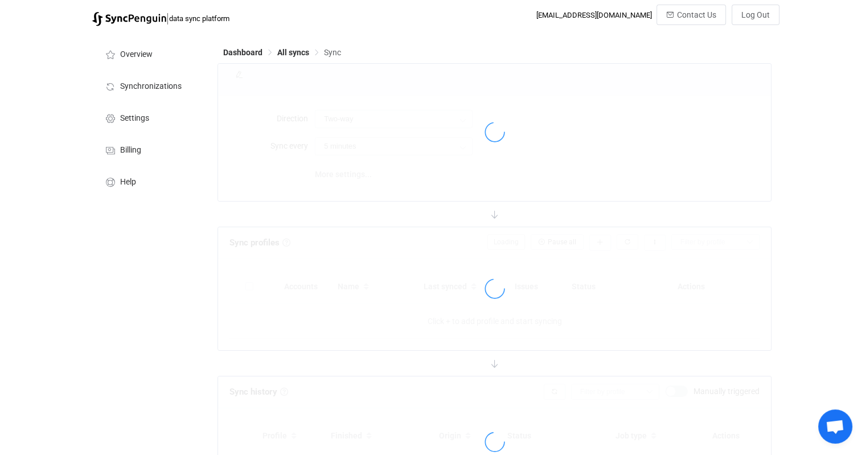
type input "Shopify → BigCommerce"
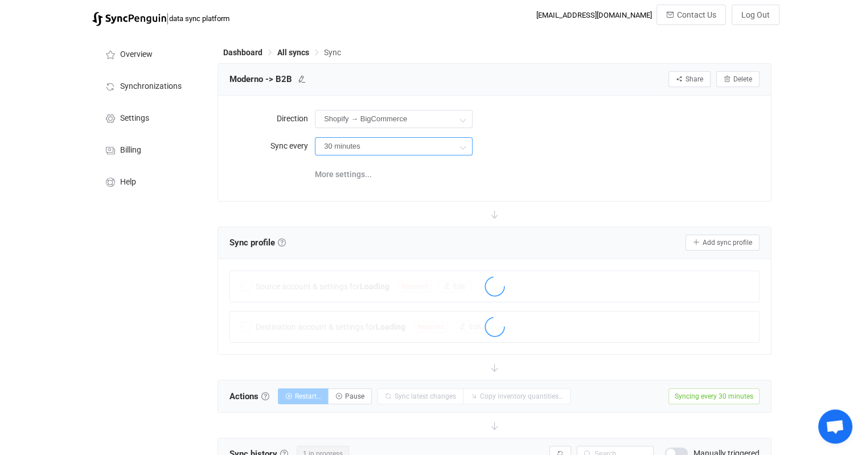
click at [392, 150] on input "30 minutes" at bounding box center [394, 146] width 158 height 18
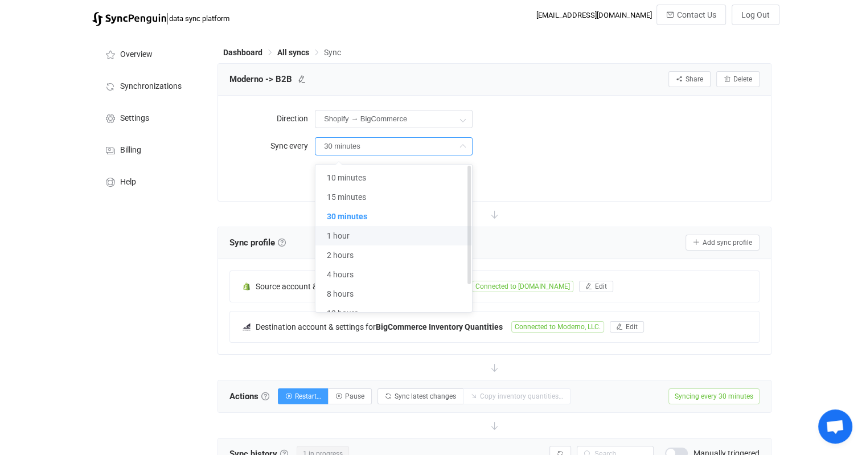
click at [345, 234] on span "1 hour" at bounding box center [338, 235] width 23 height 9
type input "1 hour"
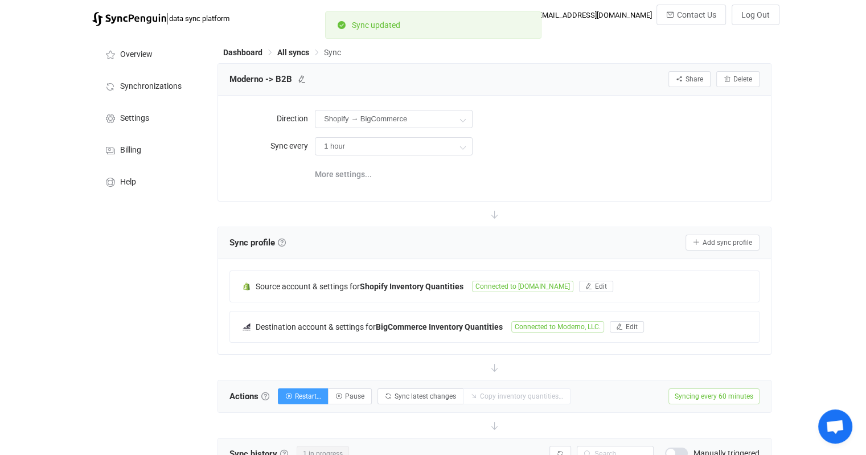
click at [605, 170] on div "More settings..." at bounding box center [537, 173] width 445 height 23
click at [304, 394] on span "Restart…" at bounding box center [308, 396] width 26 height 8
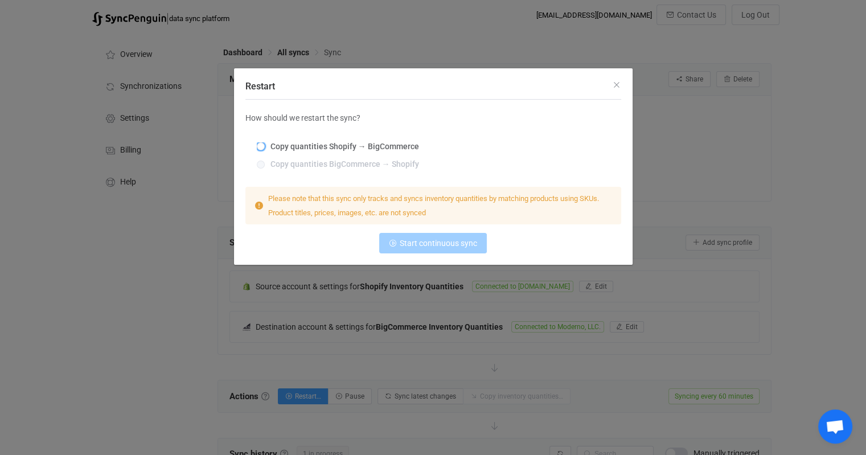
click at [317, 148] on span "Copy quantities Shopify → BigCommerce" at bounding box center [342, 146] width 154 height 9
click at [265, 148] on input "Copy quantities Shopify → BigCommerce" at bounding box center [261, 146] width 8 height 9
radio input "true"
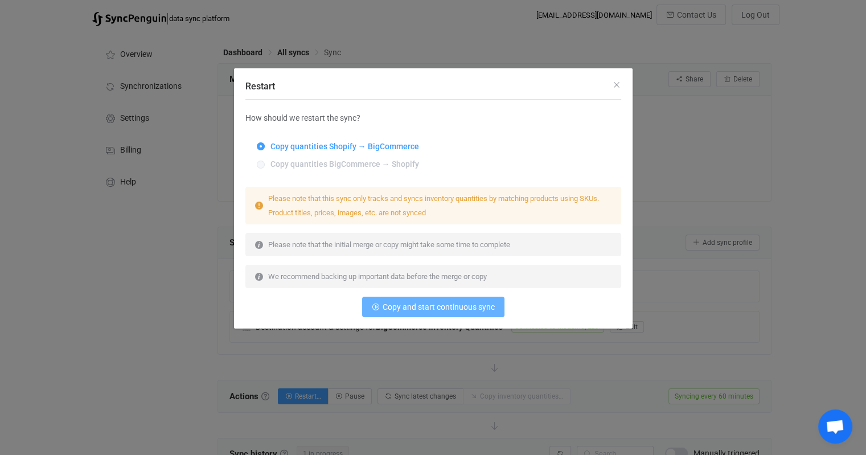
click at [419, 304] on span "Copy and start continuous sync" at bounding box center [439, 306] width 112 height 9
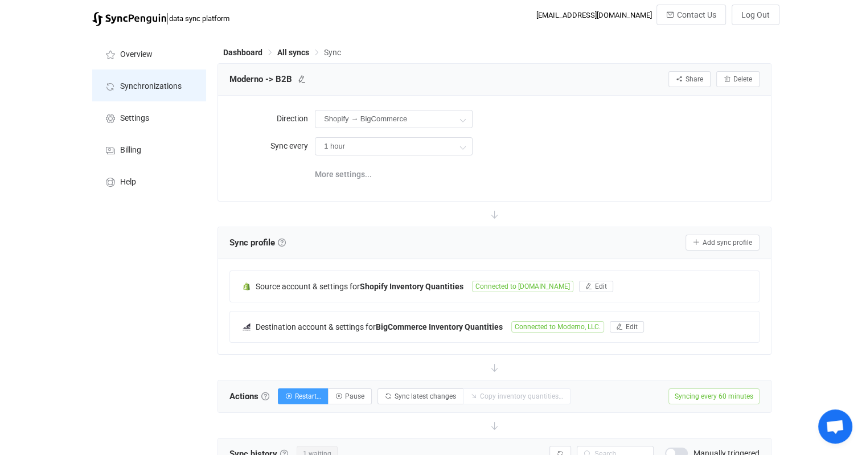
click at [147, 77] on li "Synchronizations" at bounding box center [149, 85] width 114 height 32
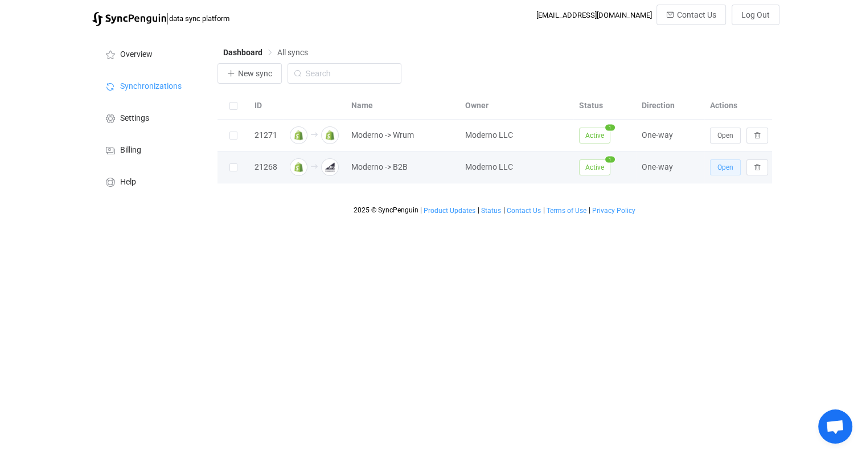
click at [716, 162] on button "Open" at bounding box center [725, 167] width 31 height 16
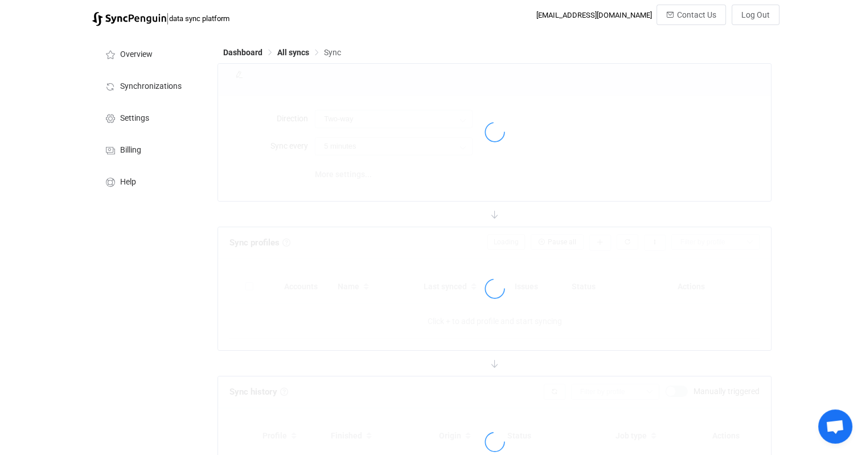
type input "Shopify → BigCommerce"
type input "1 hour"
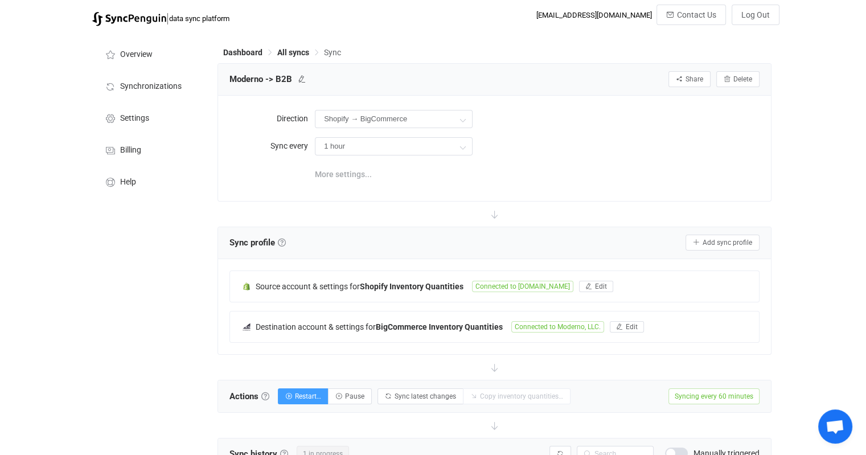
click at [357, 174] on span "More settings..." at bounding box center [343, 174] width 57 height 23
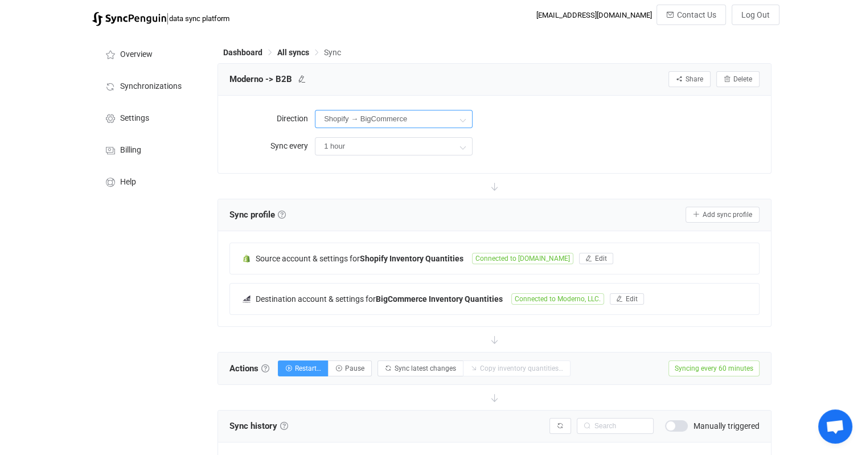
click at [427, 121] on input "Shopify → BigCommerce" at bounding box center [394, 119] width 158 height 18
click at [579, 130] on div "Shopify → BigCommerce" at bounding box center [537, 118] width 445 height 23
click at [128, 85] on span "Synchronizations" at bounding box center [151, 86] width 62 height 9
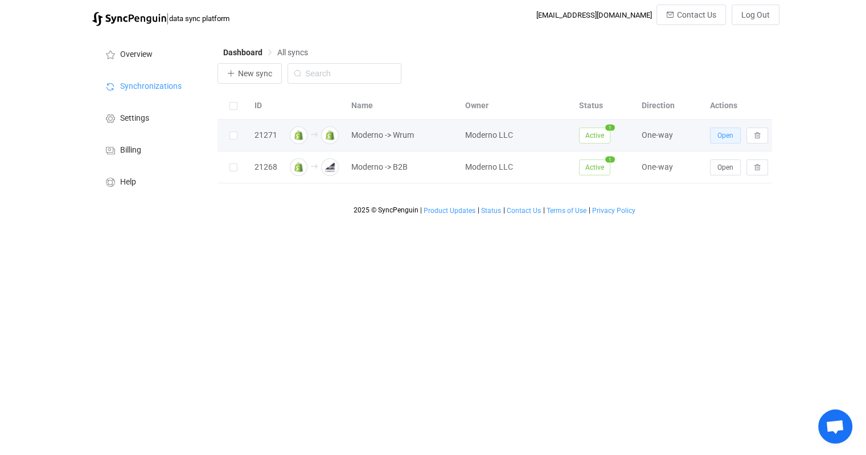
click at [727, 136] on span "Open" at bounding box center [726, 136] width 16 height 8
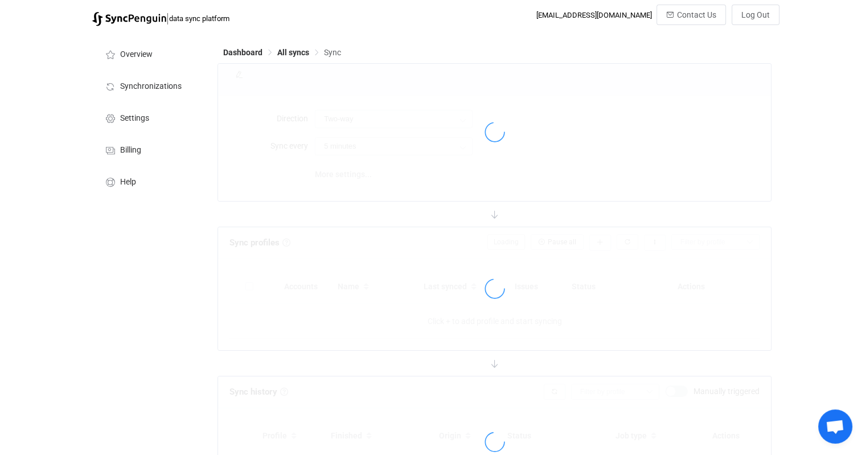
type input "A → B"
type input "1 hour"
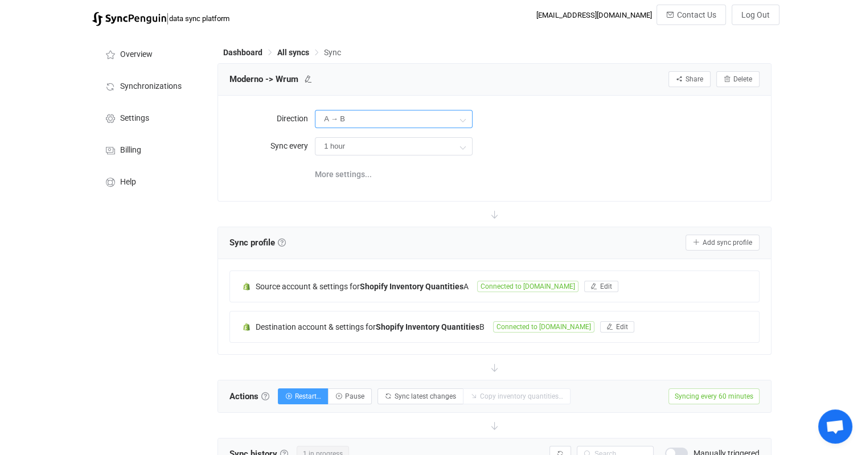
click at [453, 120] on input "A → B" at bounding box center [394, 119] width 158 height 18
click at [573, 124] on div "A → B" at bounding box center [537, 118] width 445 height 23
